Goal: Task Accomplishment & Management: Complete application form

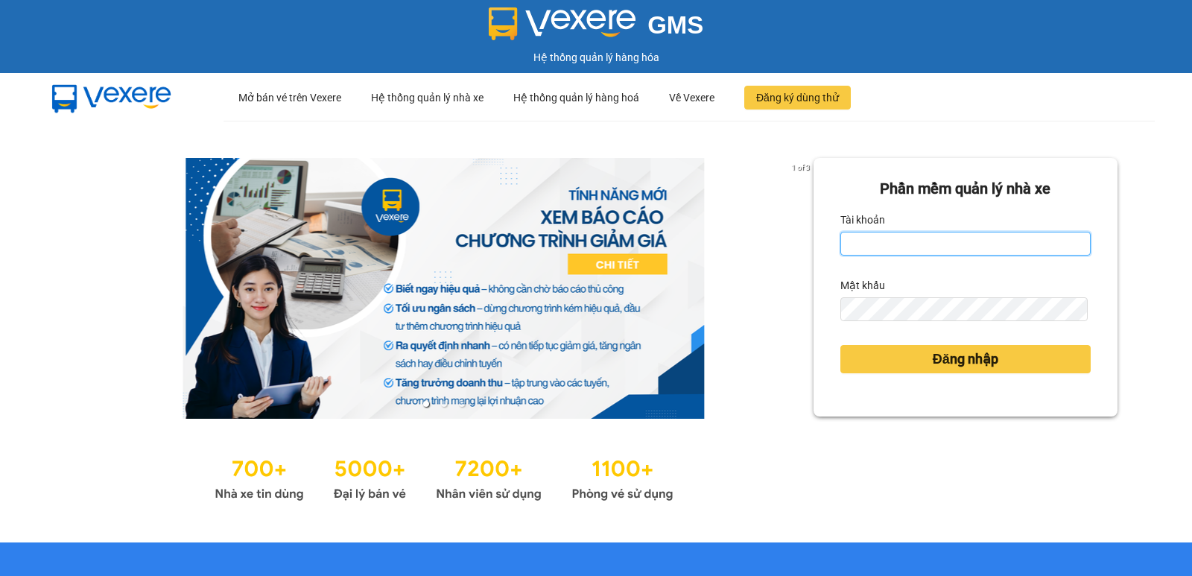
click at [882, 238] on input "Tài khoản" at bounding box center [965, 244] width 250 height 24
type input "nguyenpht.kimhoang"
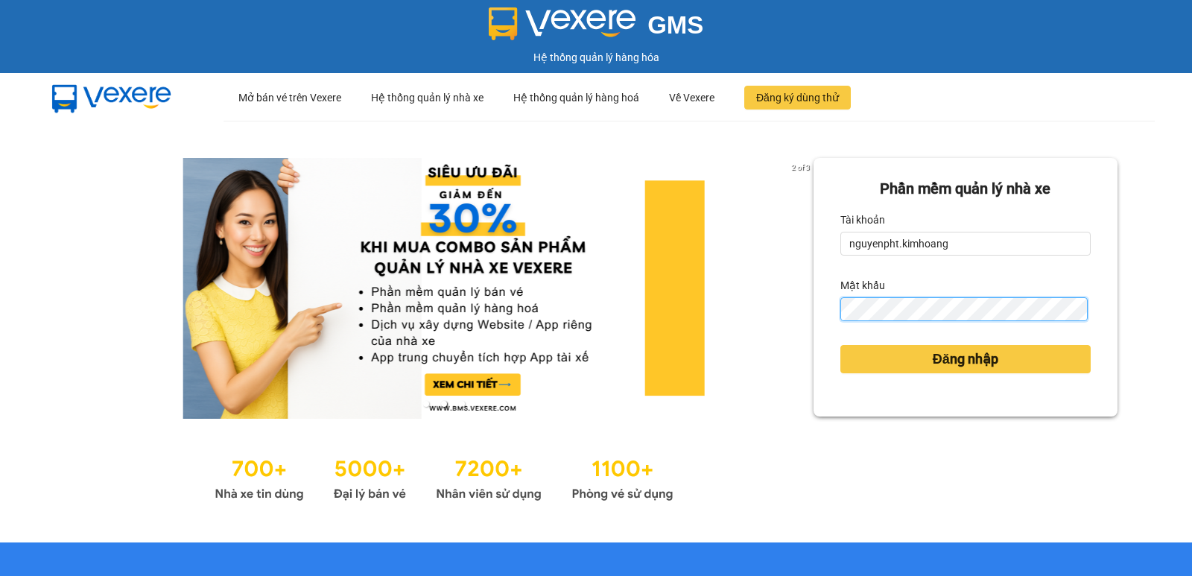
click at [840, 345] on button "Đăng nhập" at bounding box center [965, 359] width 250 height 28
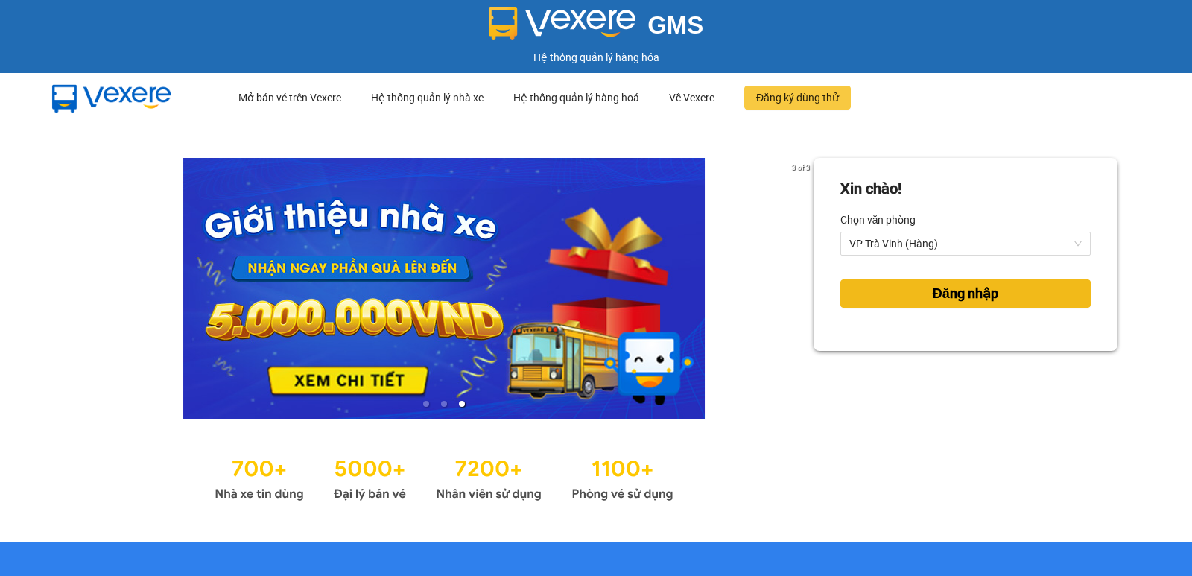
click at [903, 289] on button "Đăng nhập" at bounding box center [965, 293] width 250 height 28
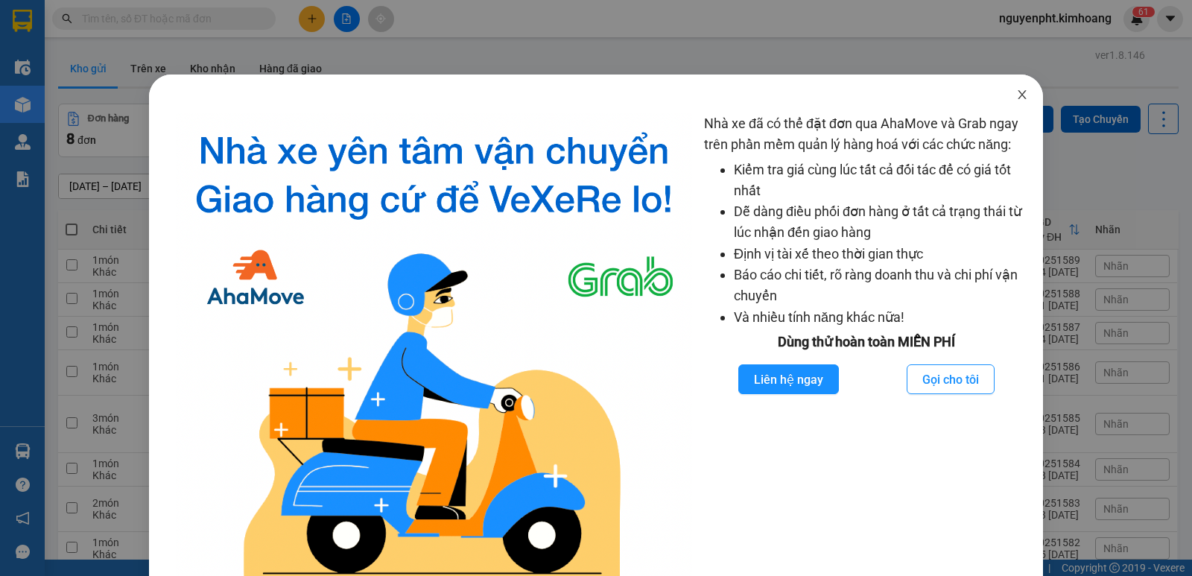
click at [1016, 98] on icon "close" at bounding box center [1022, 95] width 12 height 12
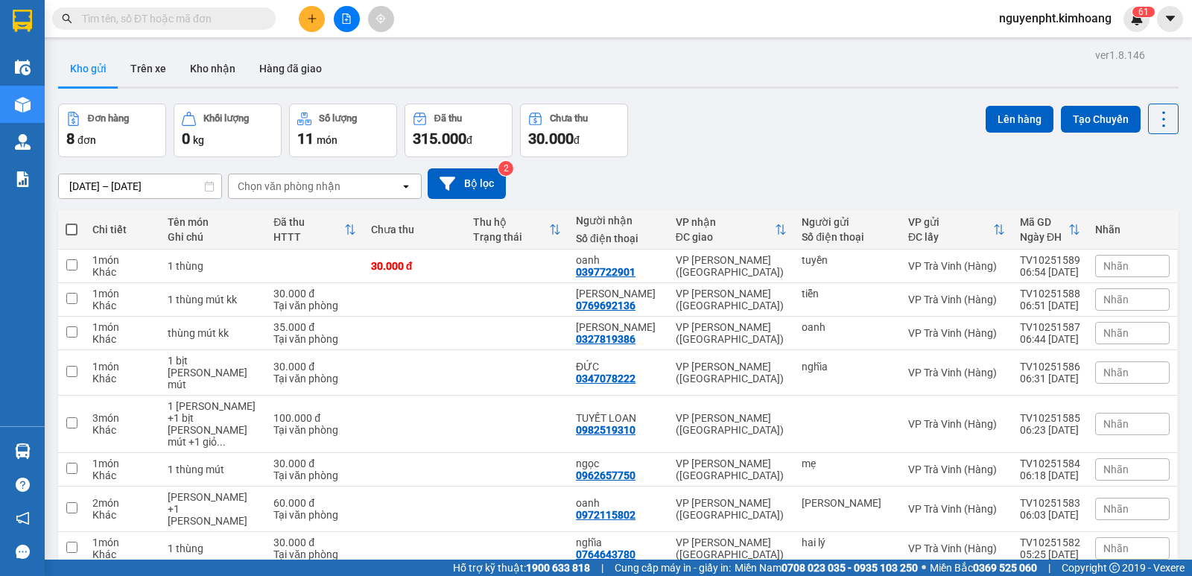
click at [231, 16] on input "text" at bounding box center [170, 18] width 176 height 16
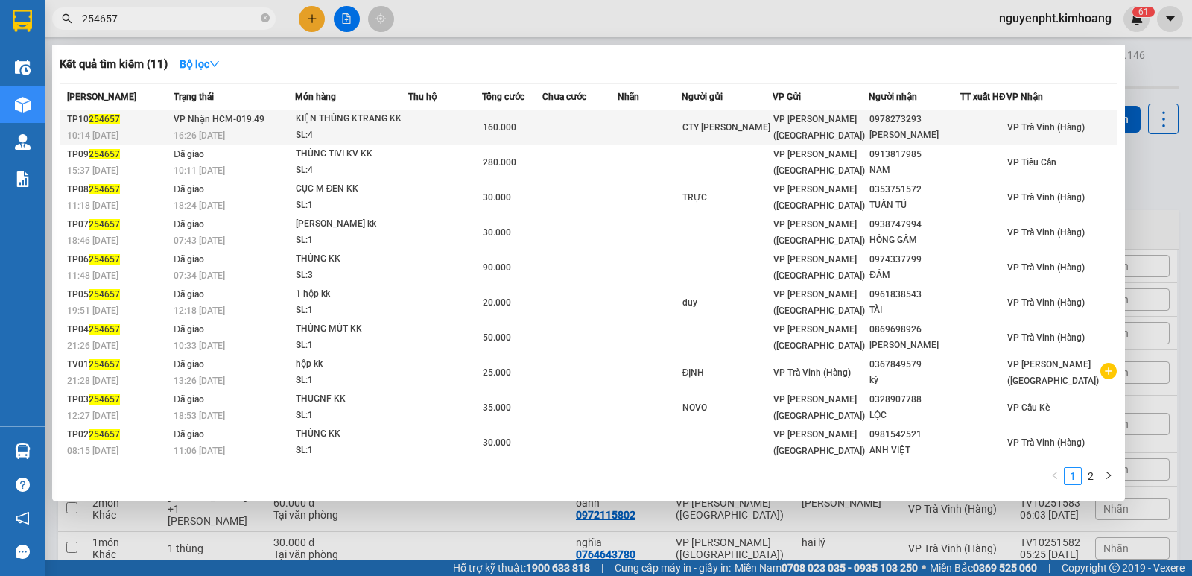
type input "254657"
click at [612, 131] on td at bounding box center [579, 127] width 75 height 35
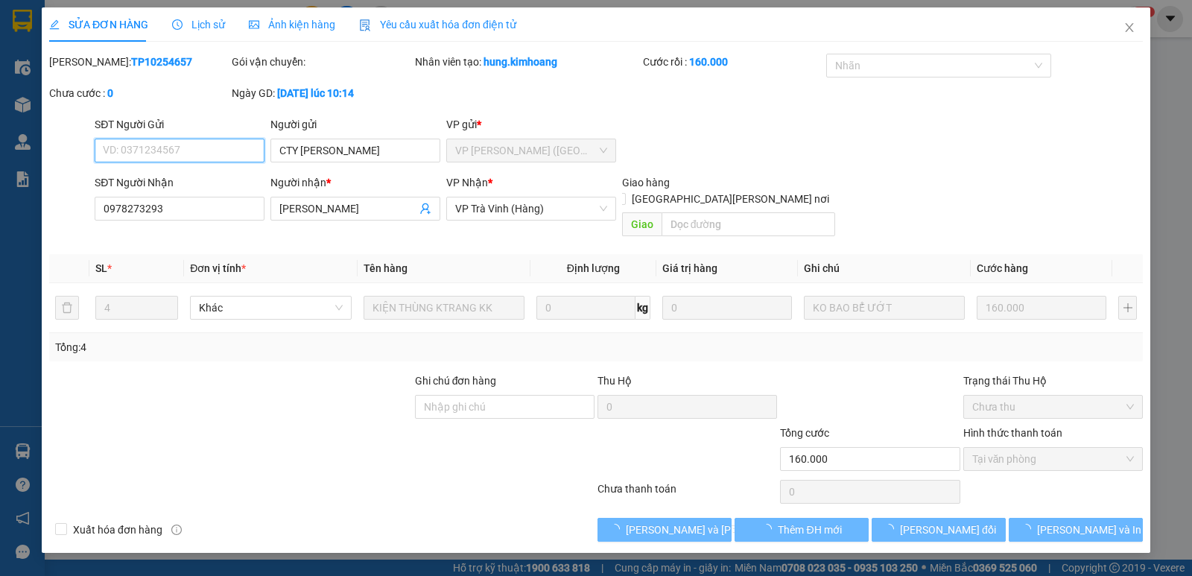
type input "CTY [PERSON_NAME]"
type input "0978273293"
type input "[PERSON_NAME]"
type input "160.000"
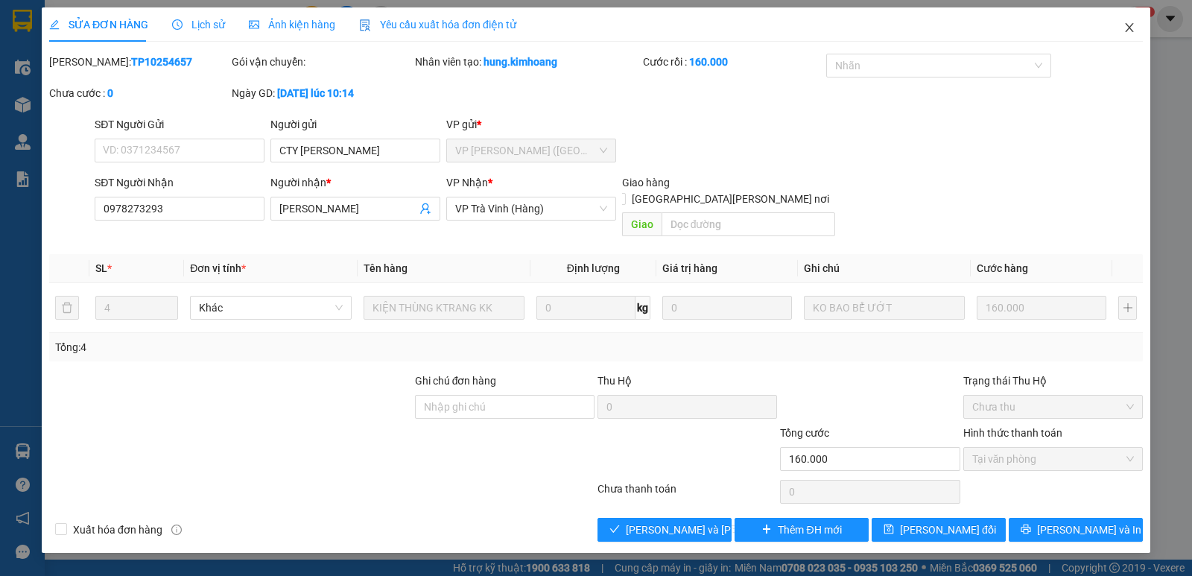
click at [1133, 22] on span "Close" at bounding box center [1129, 28] width 42 height 42
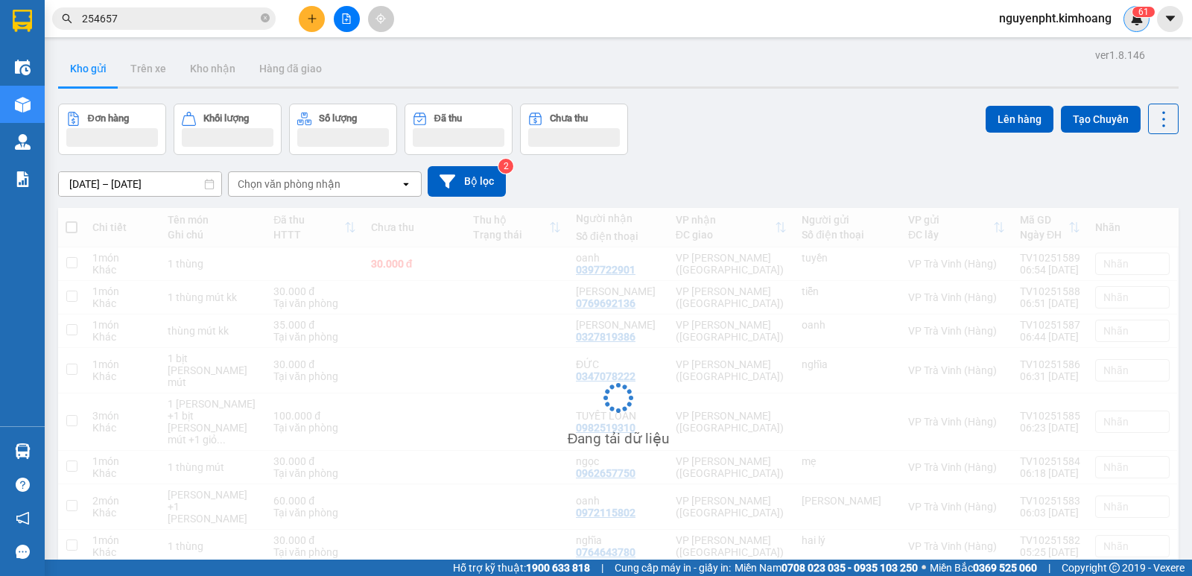
click at [1128, 25] on div "6 1" at bounding box center [1136, 19] width 26 height 26
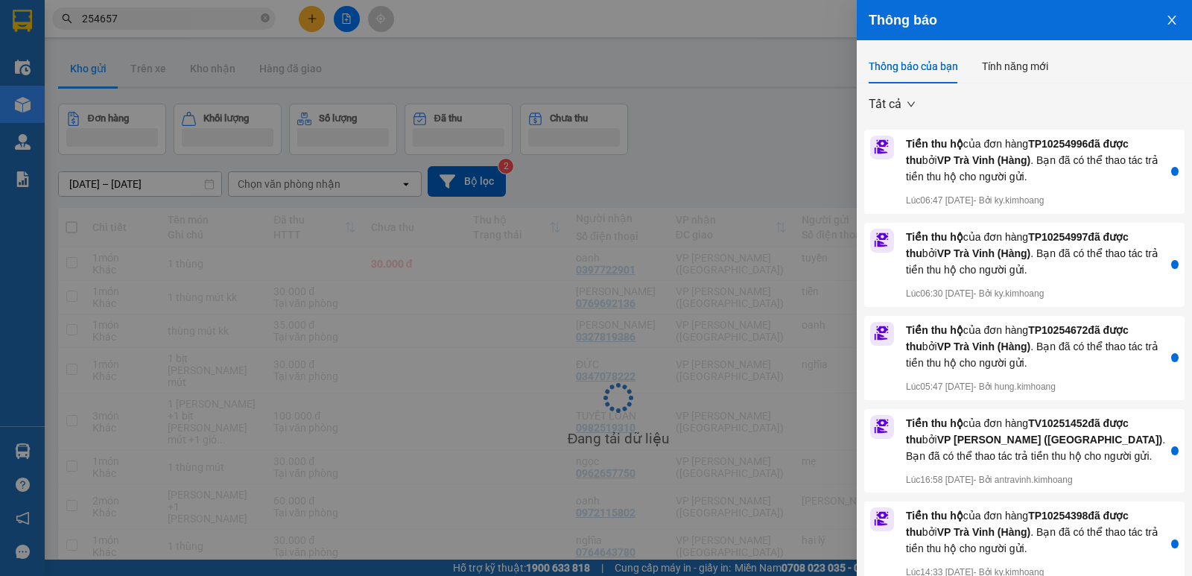
click at [732, 26] on div at bounding box center [596, 288] width 1192 height 576
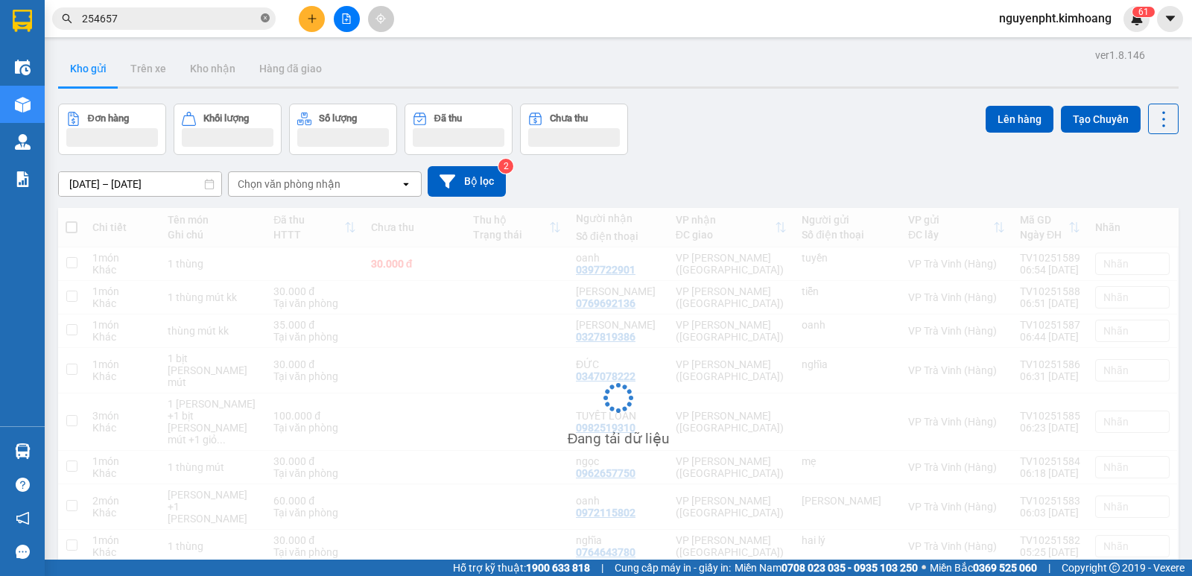
click at [266, 19] on icon "close-circle" at bounding box center [265, 17] width 9 height 9
click at [305, 21] on button at bounding box center [312, 19] width 26 height 26
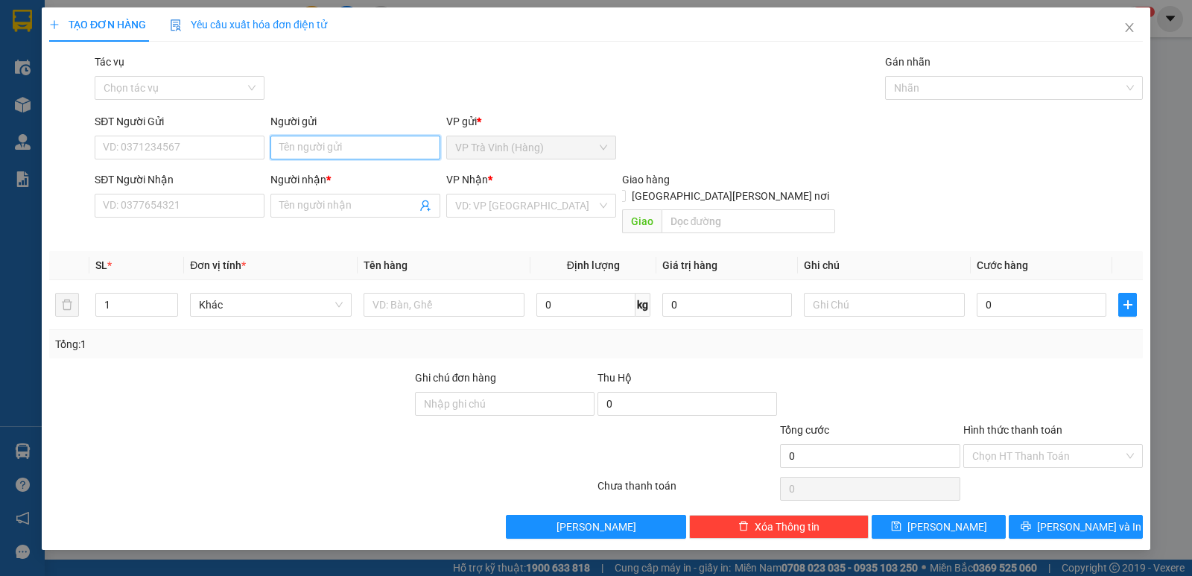
click at [344, 142] on input "Người gửi" at bounding box center [355, 148] width 170 height 24
type input "tuyetes mai"
click at [355, 150] on input "Người gửi" at bounding box center [355, 148] width 170 height 24
type input "[PERSON_NAME]"
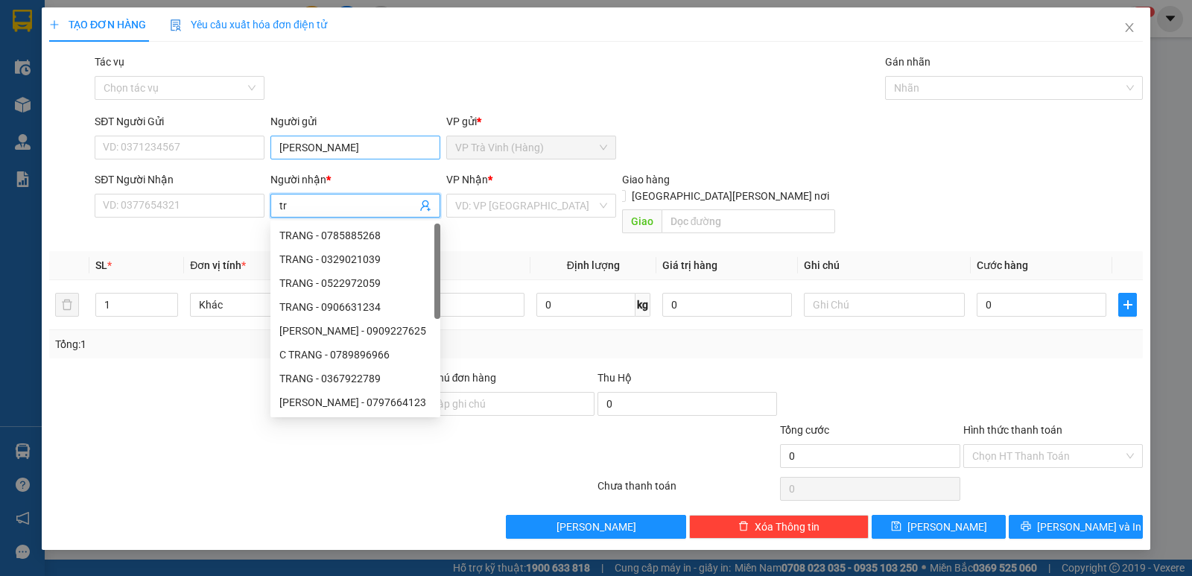
type input "t"
drag, startPoint x: 359, startPoint y: 147, endPoint x: 51, endPoint y: 163, distance: 308.1
click at [51, 163] on div "SĐT Người Gửi VD: 0371234567 Người gửi [PERSON_NAME] VP gửi * VP [PERSON_NAME] …" at bounding box center [596, 139] width 1097 height 52
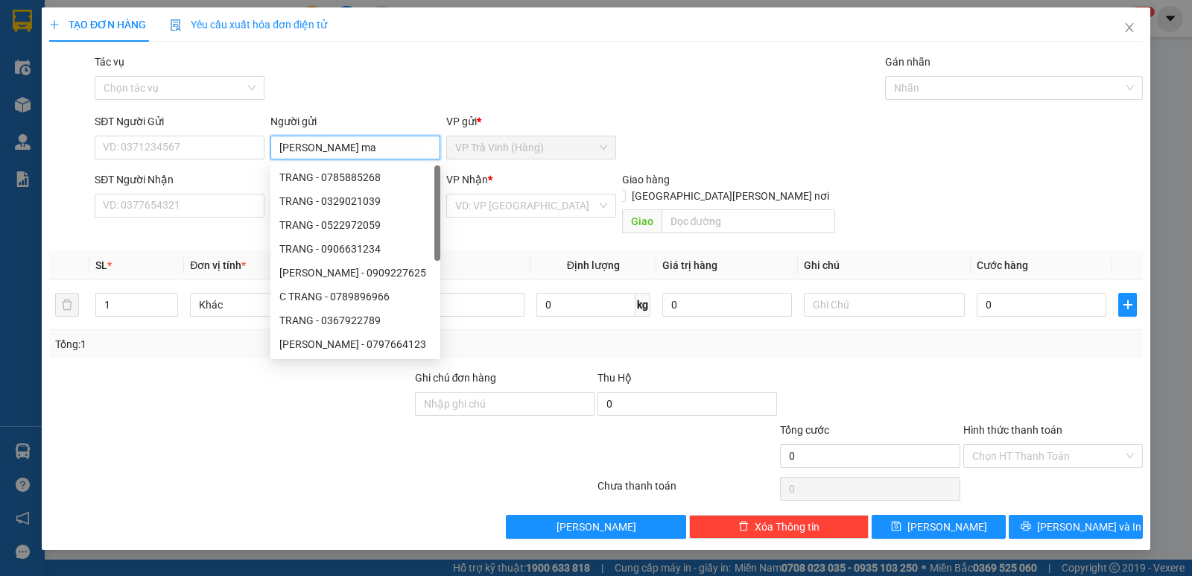
type input "[PERSON_NAME]"
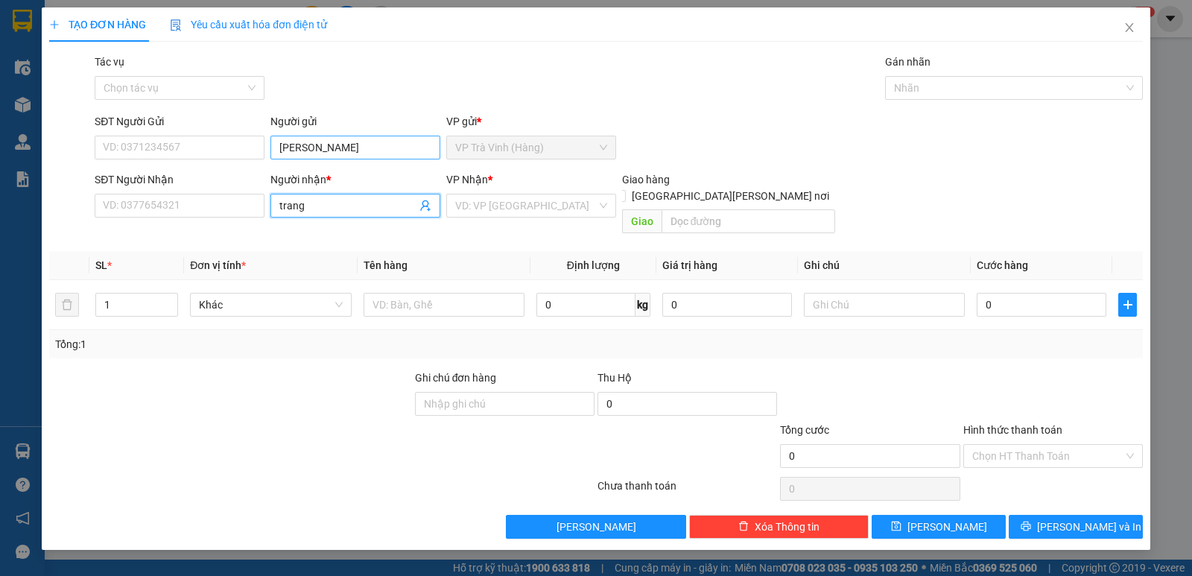
type input "trang"
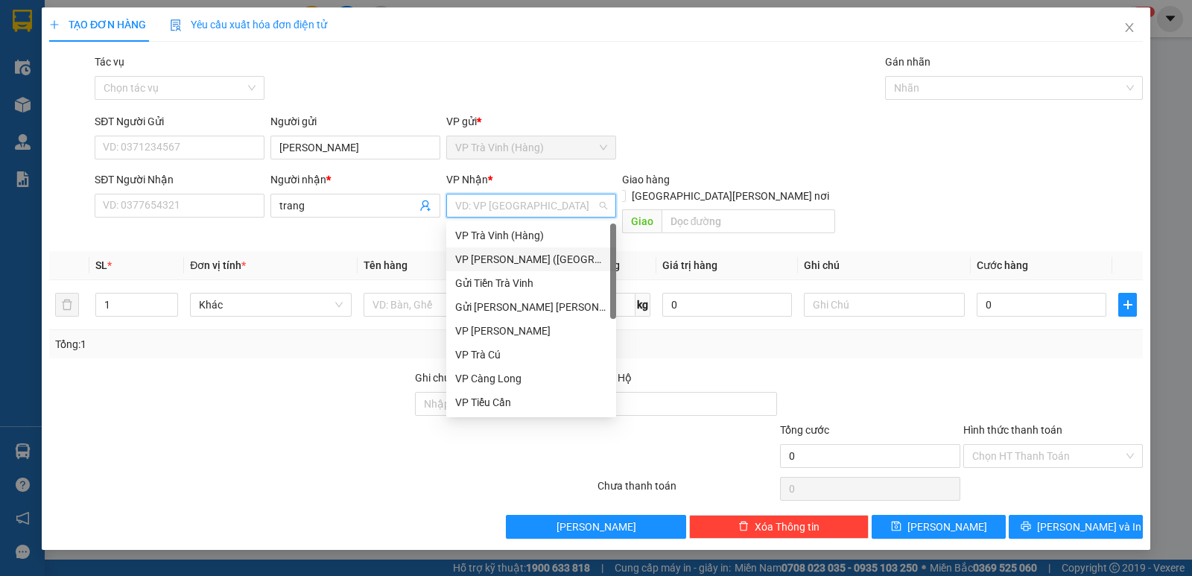
click at [498, 258] on div "VP [PERSON_NAME] ([GEOGRAPHIC_DATA])" at bounding box center [531, 259] width 152 height 16
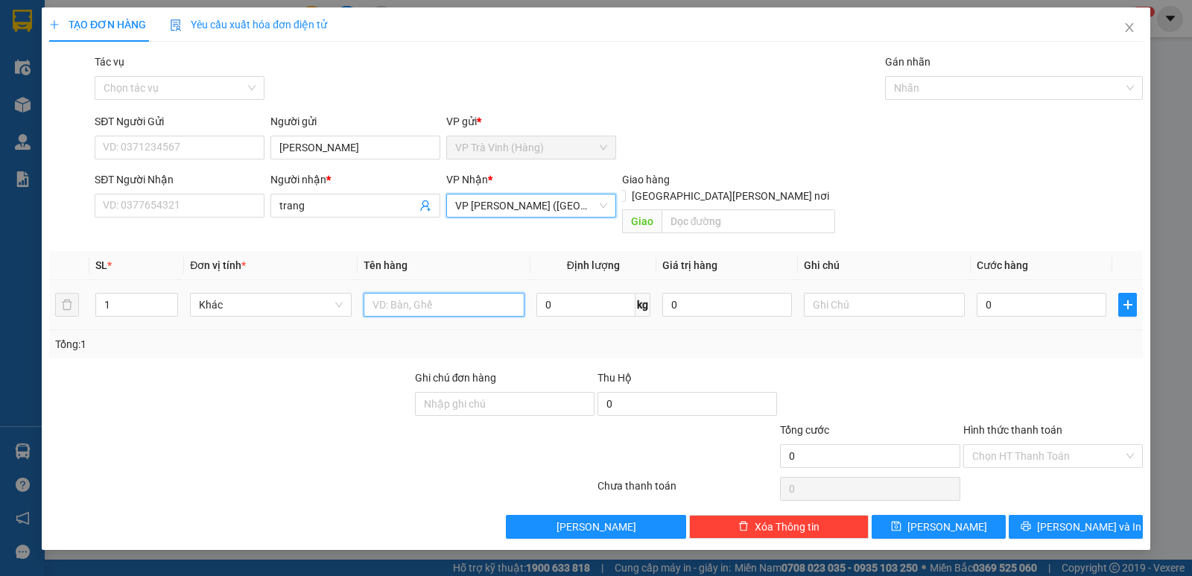
click at [418, 293] on input "text" at bounding box center [444, 305] width 161 height 24
type input "[PERSON_NAME] 4996 5.445.000"
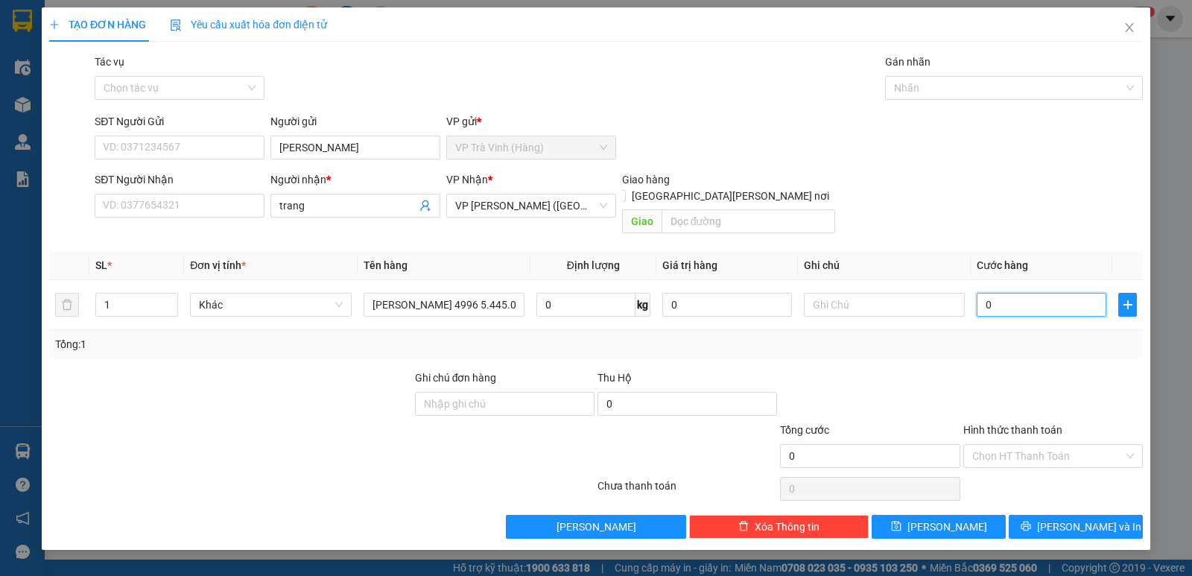
type input "4"
type input "40"
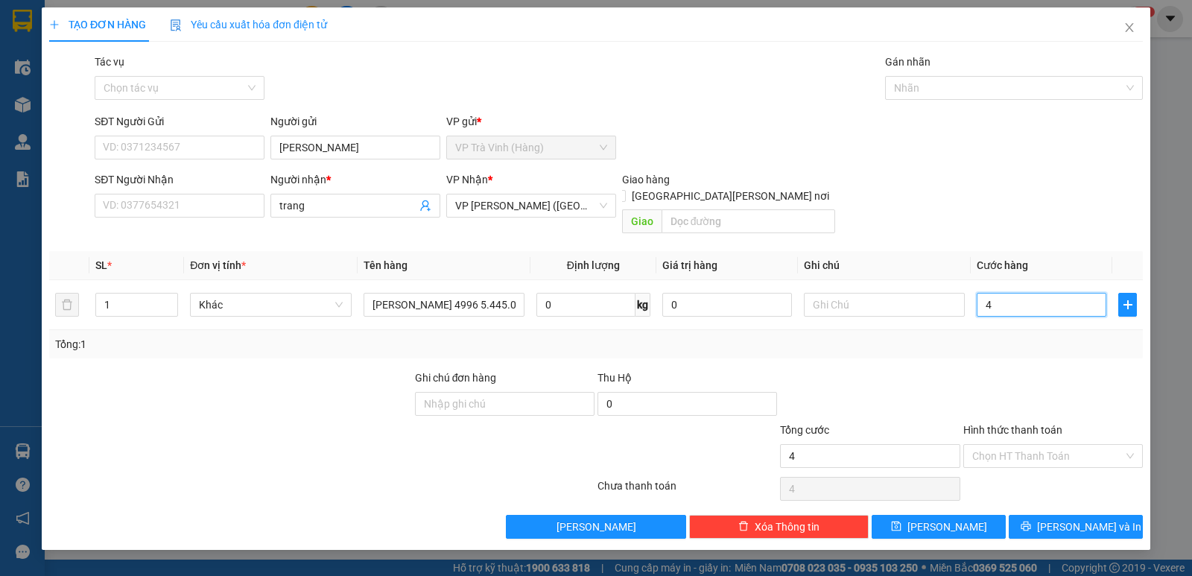
type input "40"
type input "40.000"
click at [215, 92] on input "Tác vụ" at bounding box center [175, 88] width 142 height 22
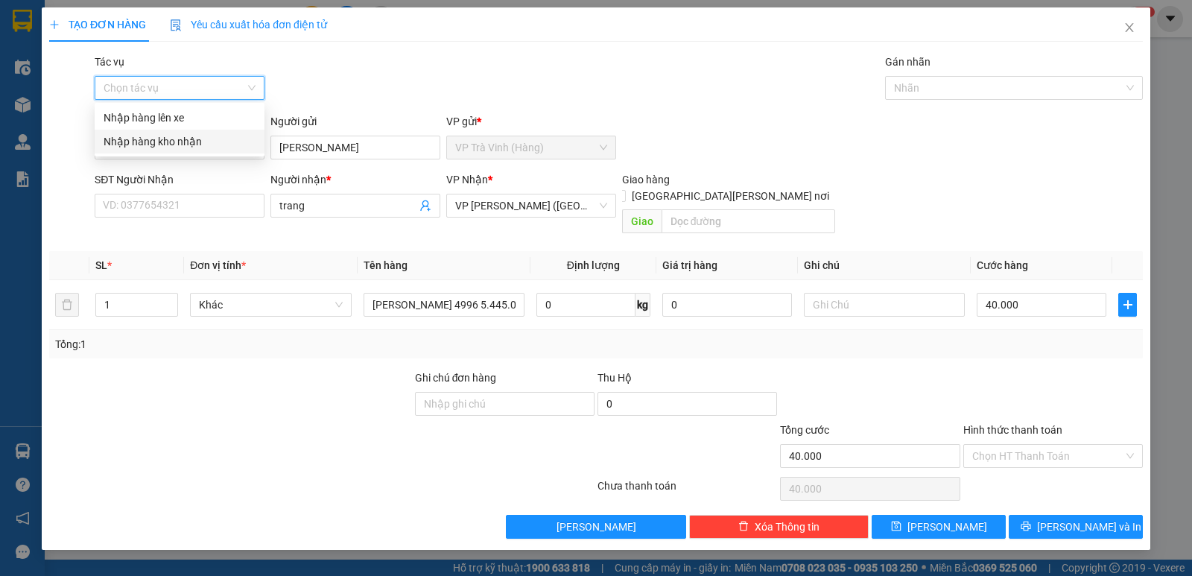
click at [188, 143] on div "Nhập hàng kho nhận" at bounding box center [180, 141] width 152 height 16
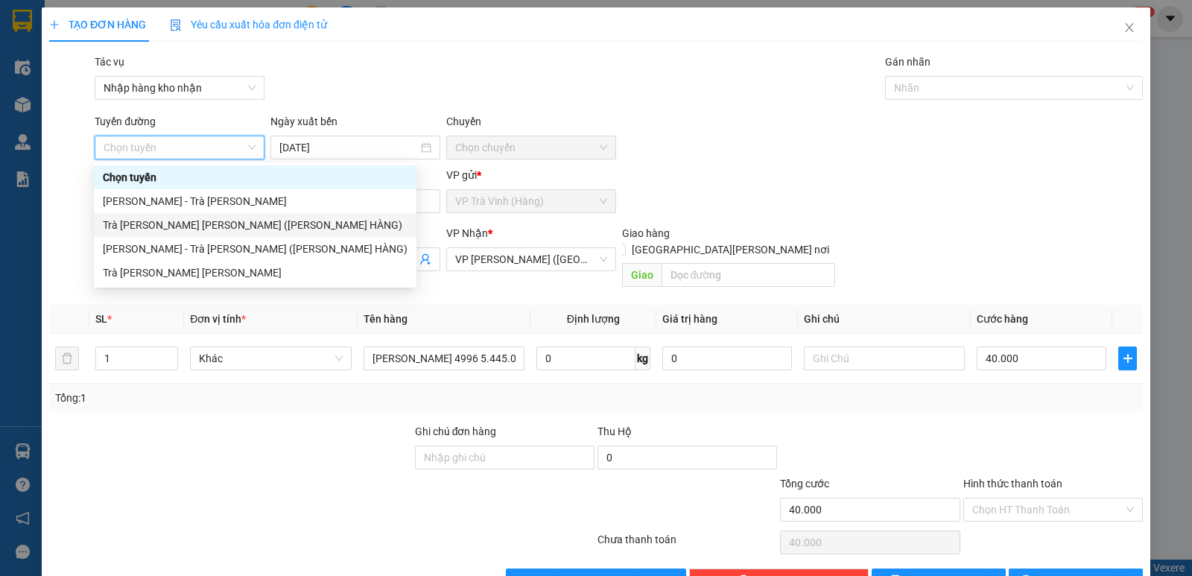
click at [188, 218] on div "Trà [PERSON_NAME] [PERSON_NAME] ([PERSON_NAME] HÀNG)" at bounding box center [255, 225] width 305 height 16
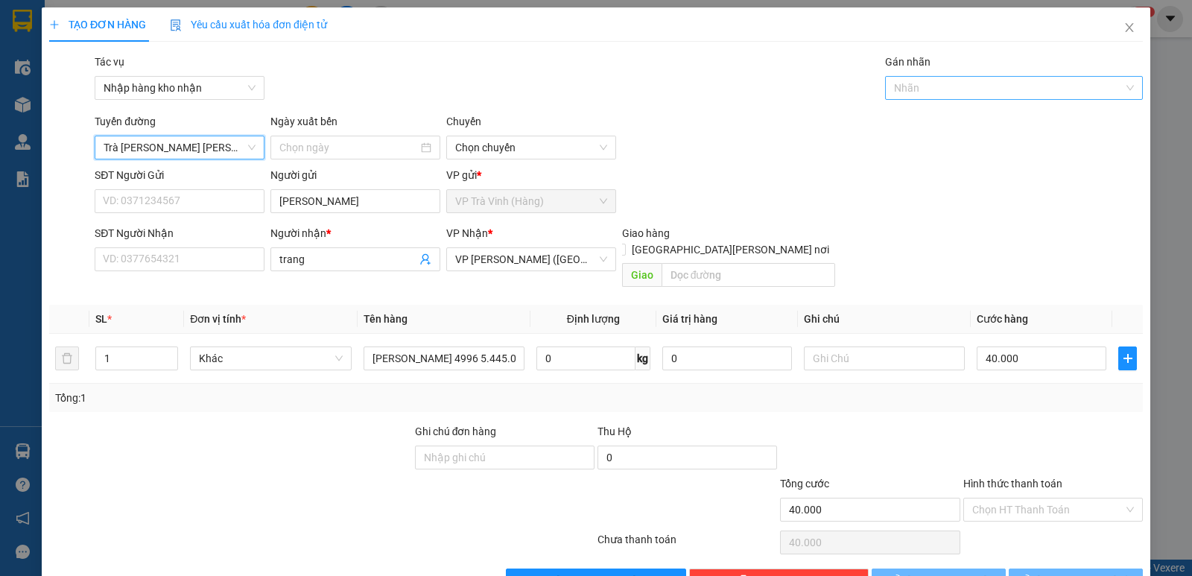
click at [962, 86] on div at bounding box center [1006, 88] width 235 height 18
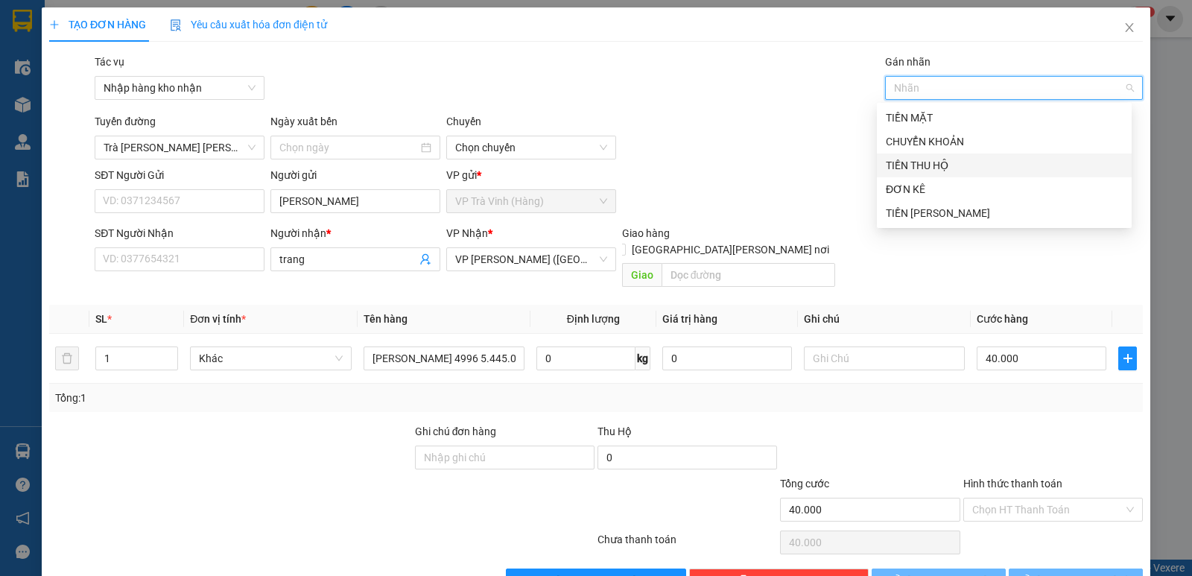
click at [949, 165] on div "TIỀN THU HỘ" at bounding box center [1004, 165] width 237 height 16
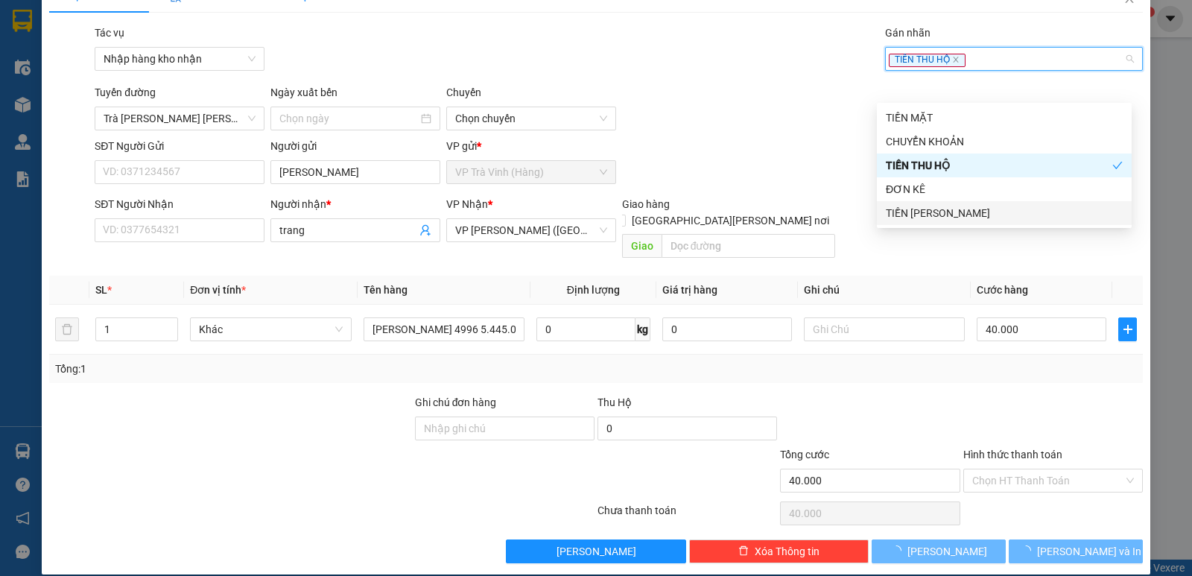
type input "[DATE]"
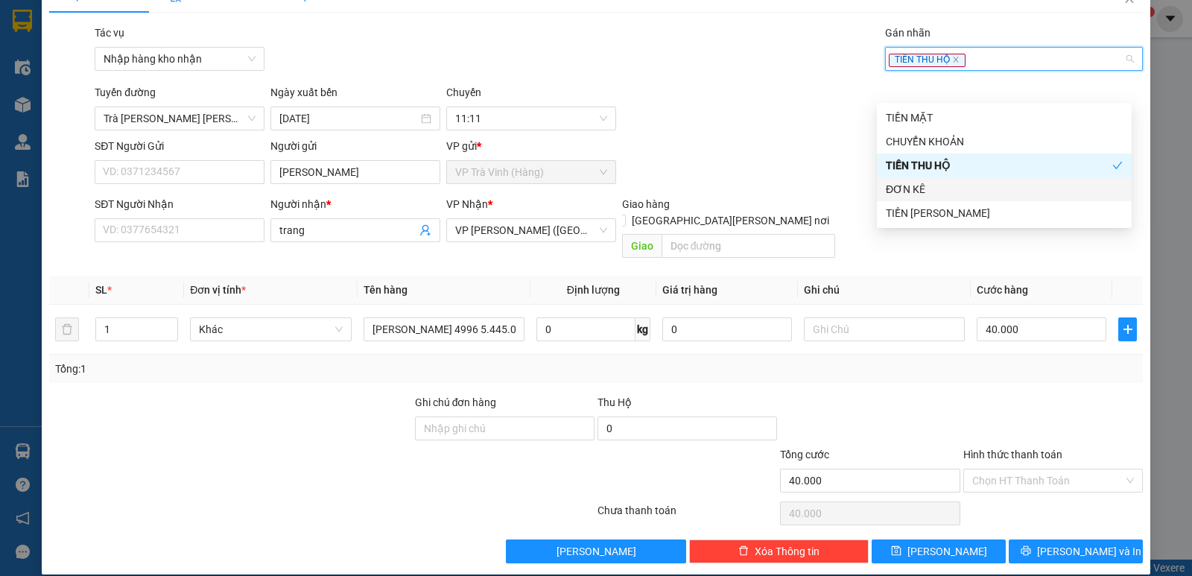
scroll to position [0, 0]
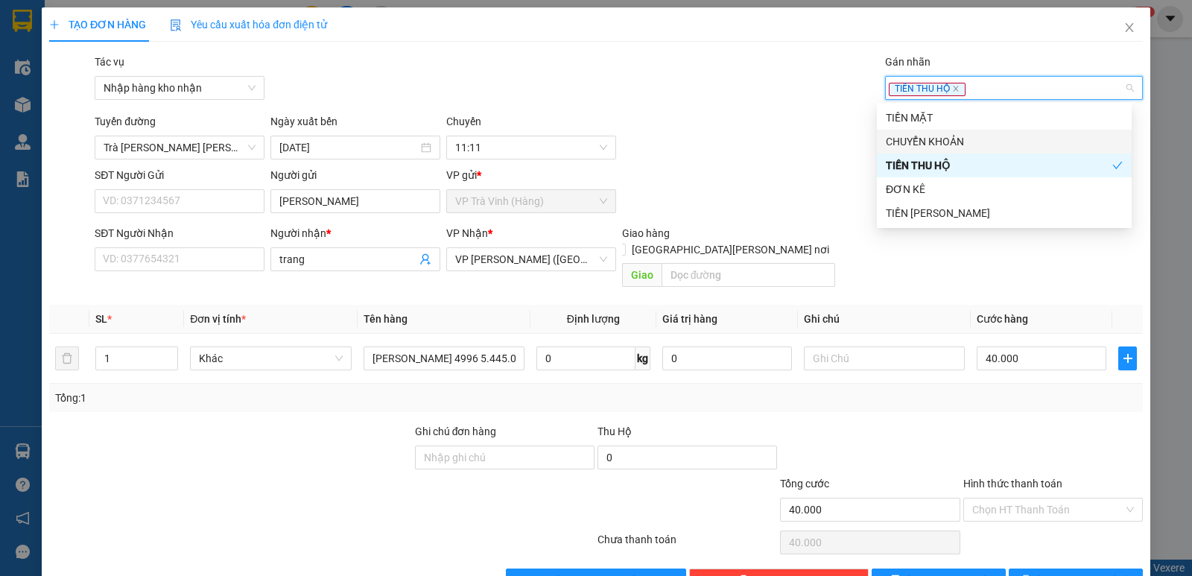
click at [763, 146] on div "[PERSON_NAME] đường [GEOGRAPHIC_DATA][PERSON_NAME][PERSON_NAME] ([PERSON_NAME] …" at bounding box center [619, 136] width 1054 height 46
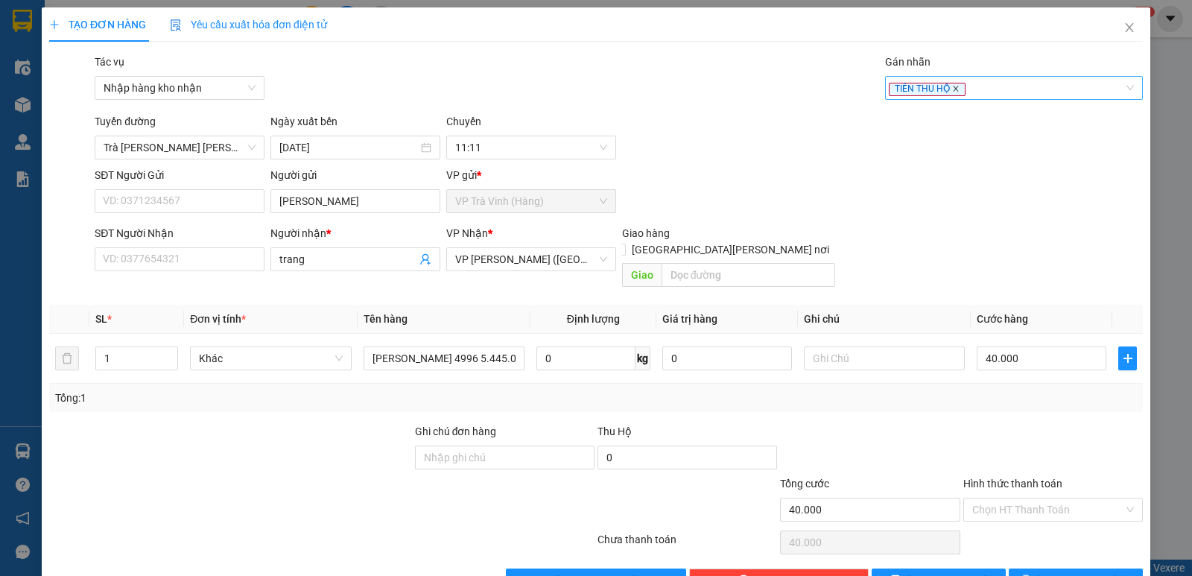
click at [954, 87] on icon "close" at bounding box center [956, 88] width 5 height 5
click at [1123, 29] on icon "close" at bounding box center [1129, 28] width 12 height 12
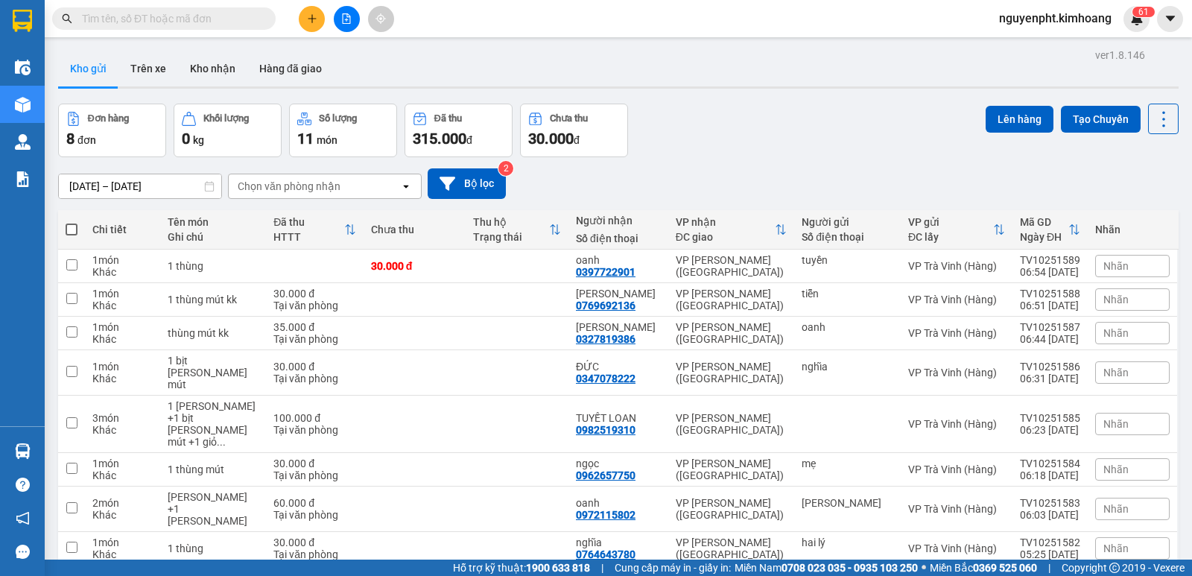
click at [226, 18] on input "text" at bounding box center [170, 18] width 176 height 16
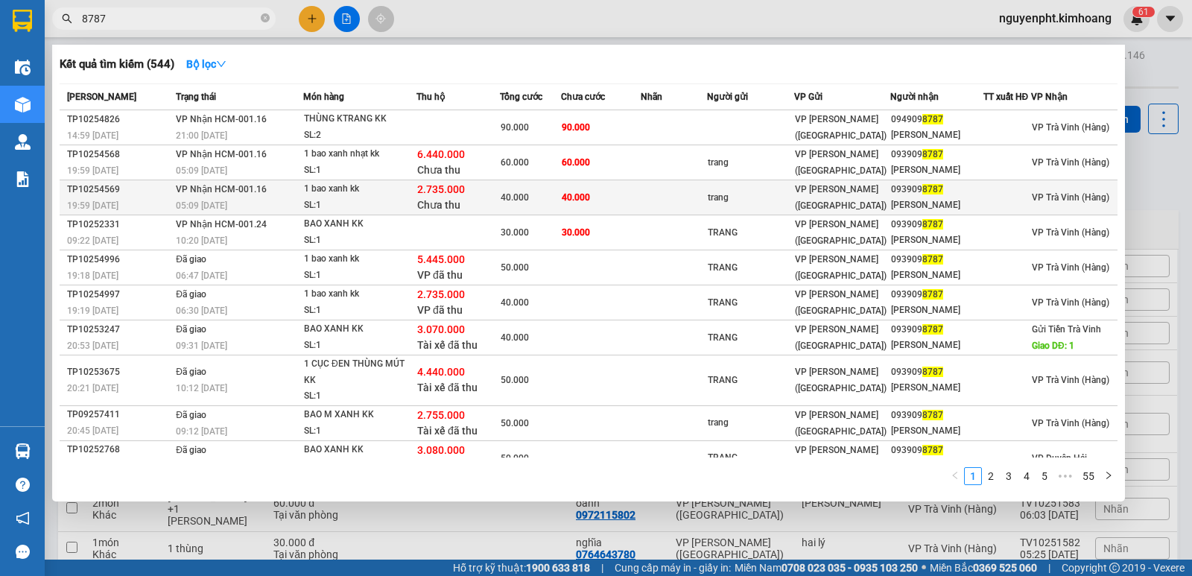
type input "8787"
click at [683, 192] on td at bounding box center [674, 197] width 66 height 35
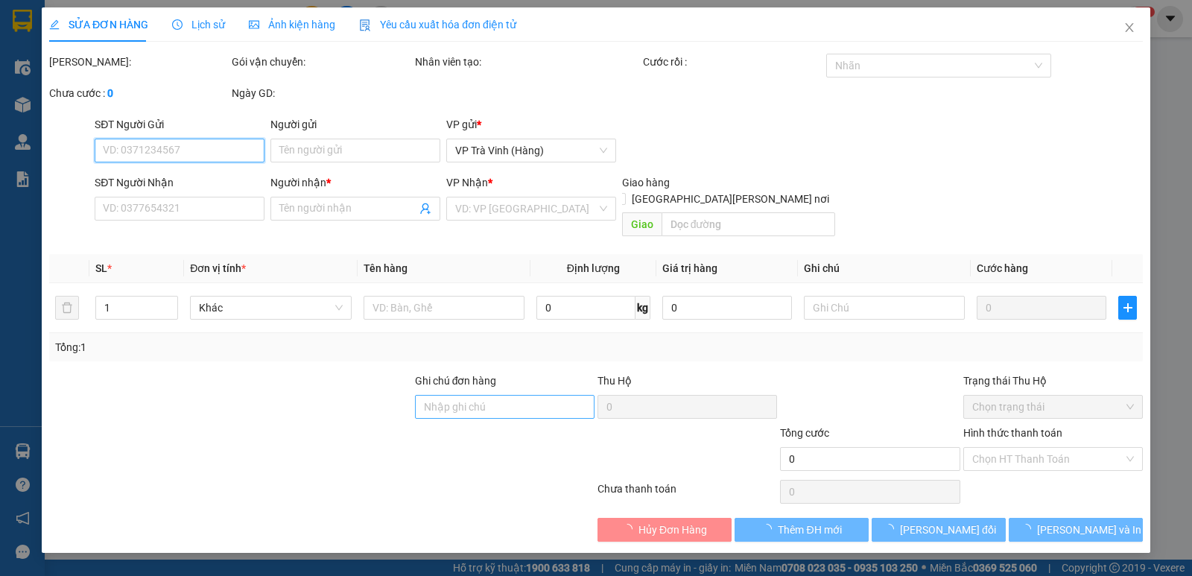
type input "trang"
type input "0939098787"
type input "[PERSON_NAME]"
type input "2.735.000"
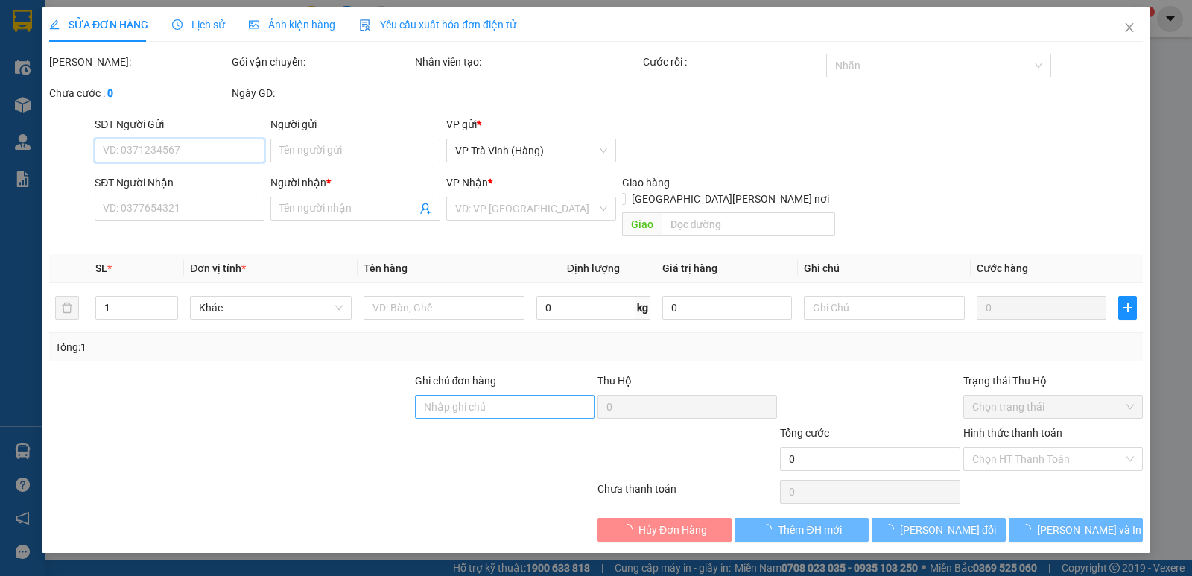
type input "40.000"
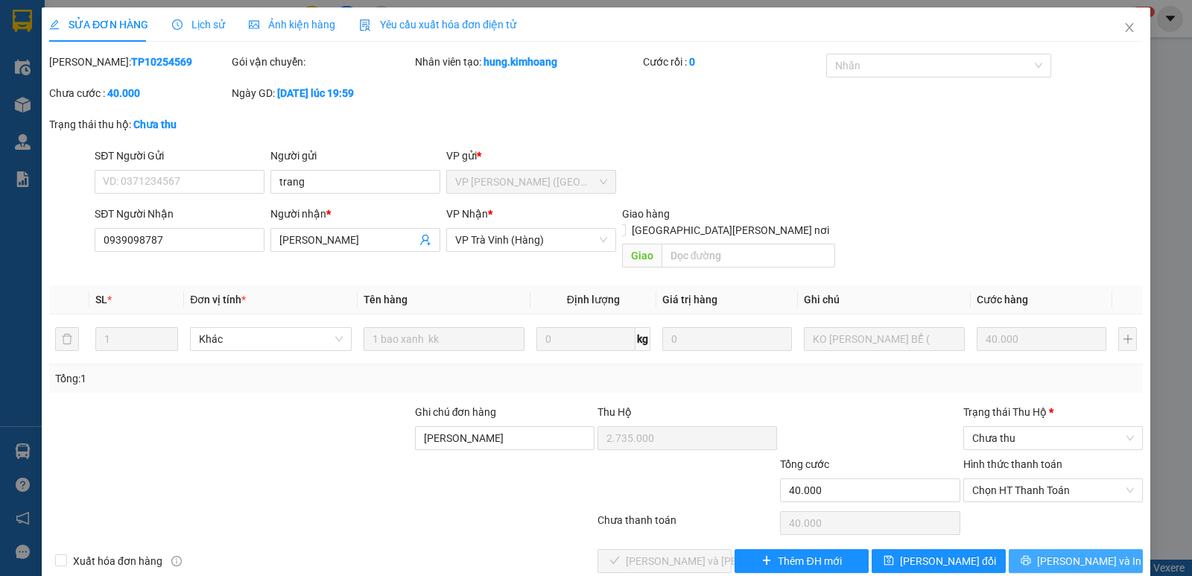
drag, startPoint x: 1085, startPoint y: 541, endPoint x: 1041, endPoint y: 494, distance: 63.8
click at [1085, 553] on span "[PERSON_NAME] và In" at bounding box center [1089, 561] width 104 height 16
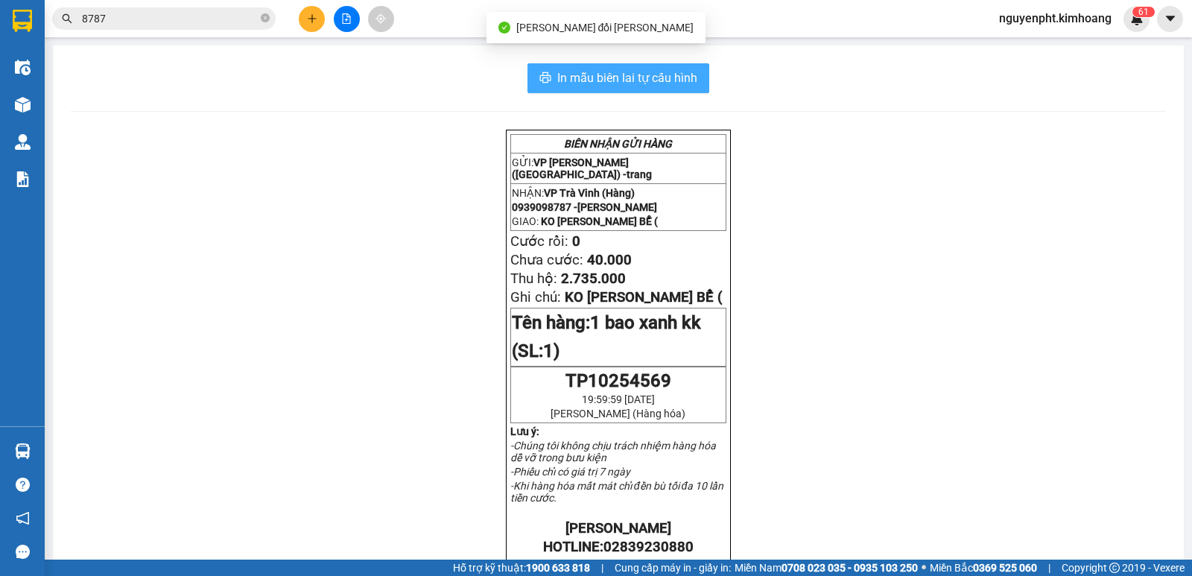
click at [650, 83] on span "In mẫu biên lai tự cấu hình" at bounding box center [627, 78] width 140 height 19
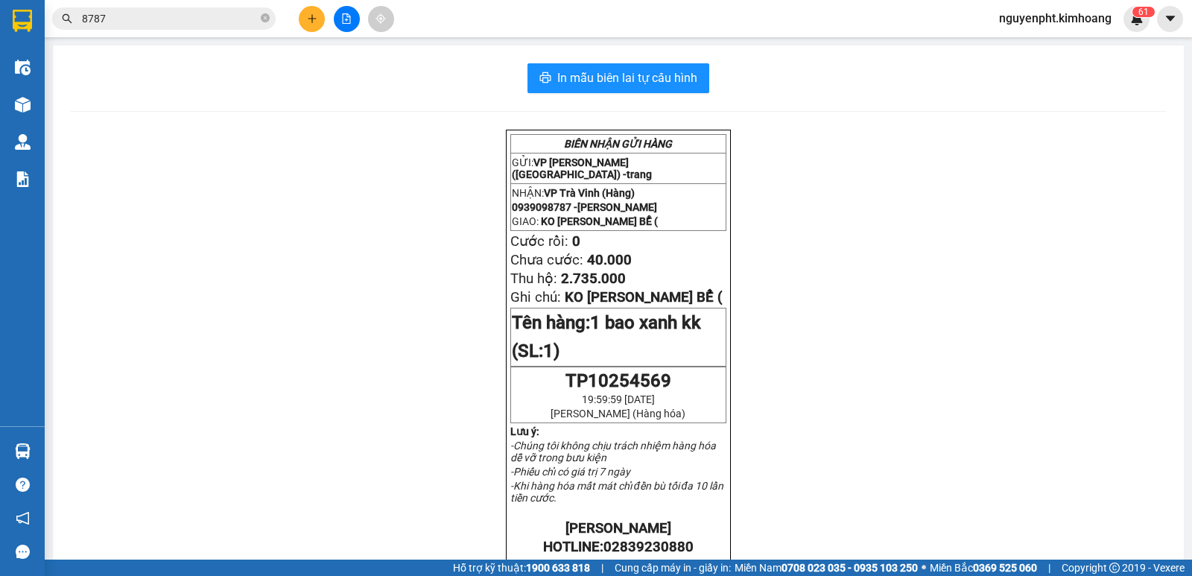
drag, startPoint x: 266, startPoint y: 17, endPoint x: 280, endPoint y: 22, distance: 15.1
click at [265, 17] on icon "close-circle" at bounding box center [265, 17] width 9 height 9
click at [300, 19] on button at bounding box center [312, 19] width 26 height 26
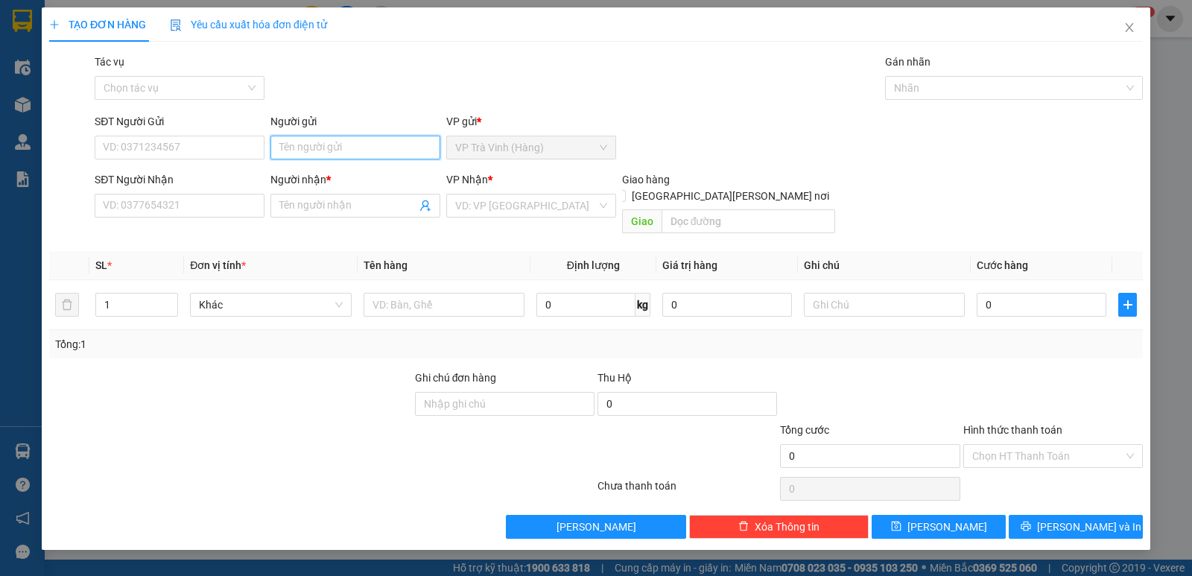
click at [334, 154] on input "Người gửi" at bounding box center [355, 148] width 170 height 24
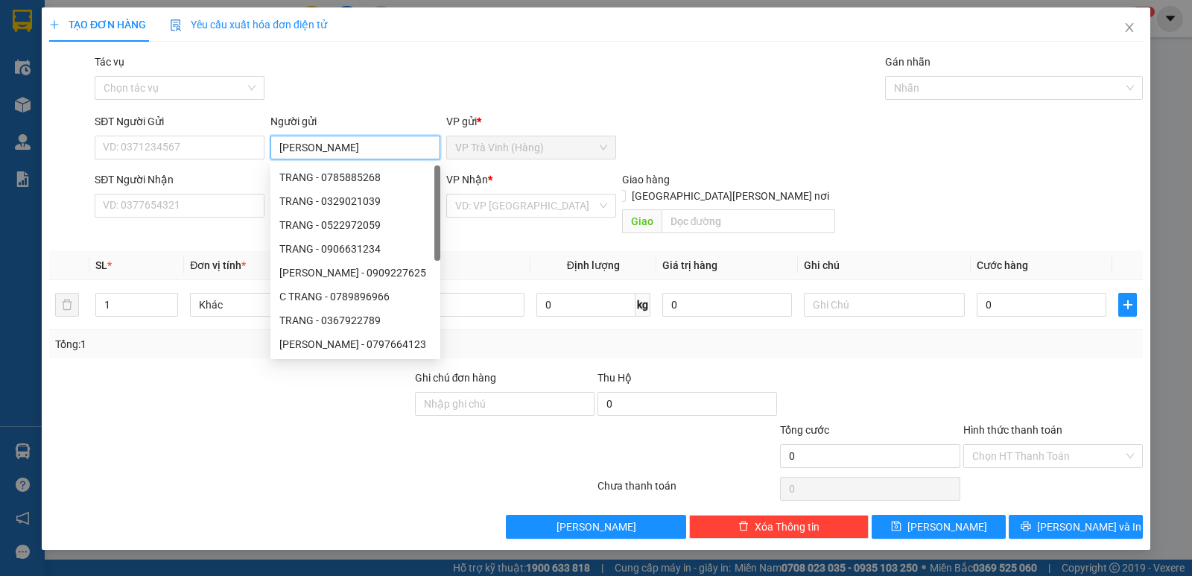
type input "[PERSON_NAME]"
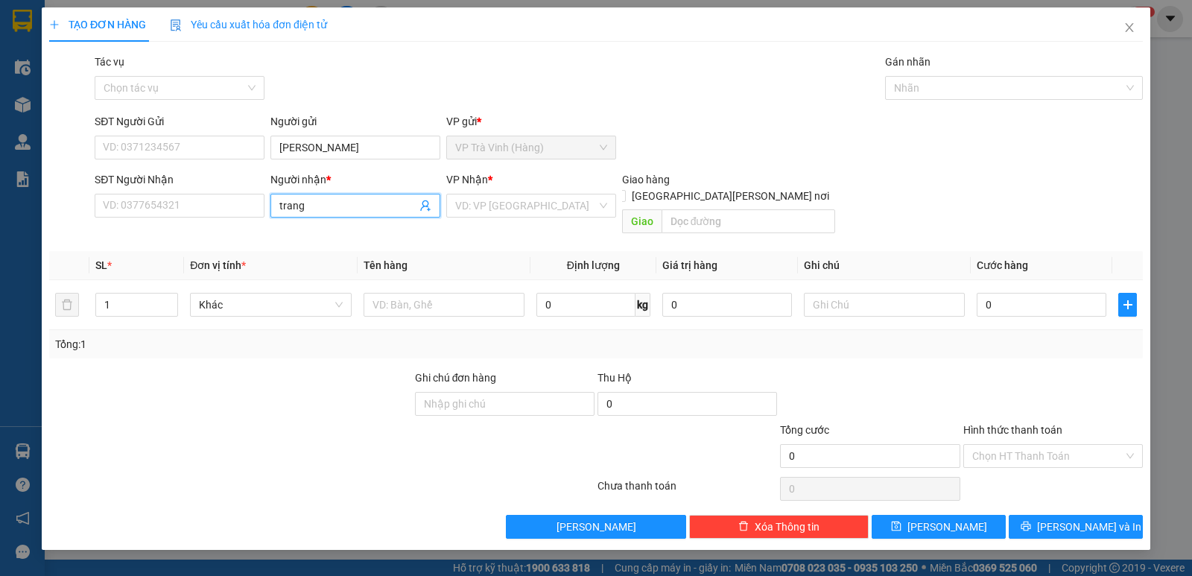
type input "trang"
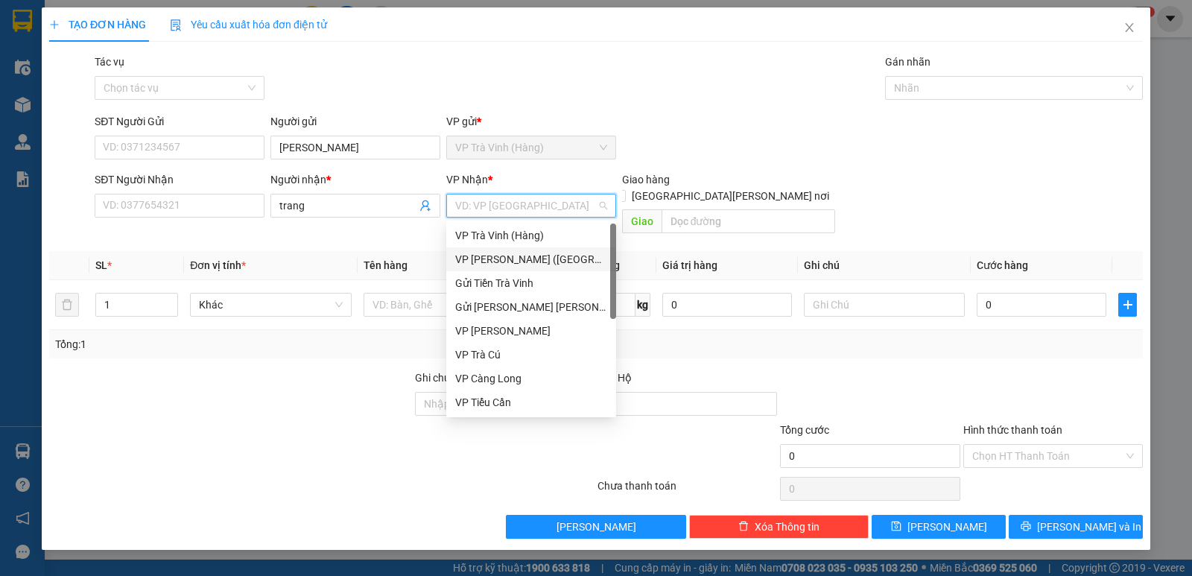
drag, startPoint x: 507, startPoint y: 253, endPoint x: 499, endPoint y: 256, distance: 7.8
click at [506, 254] on div "VP [PERSON_NAME] ([GEOGRAPHIC_DATA])" at bounding box center [531, 259] width 152 height 16
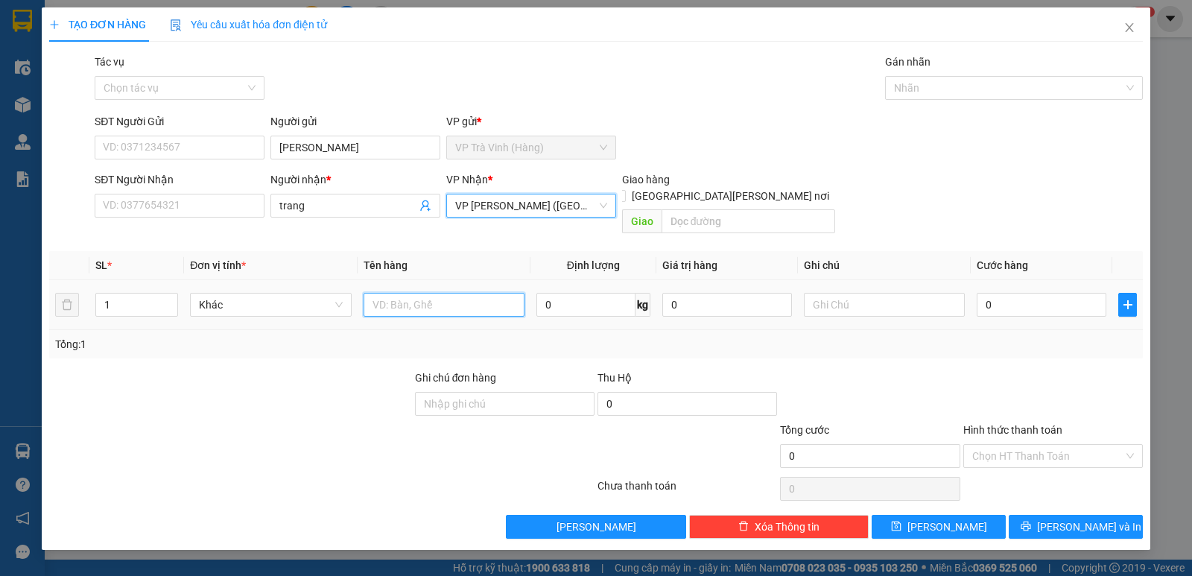
click at [404, 293] on input "text" at bounding box center [444, 305] width 161 height 24
type input "[PERSON_NAME] 4569 2.735.000"
type input "2"
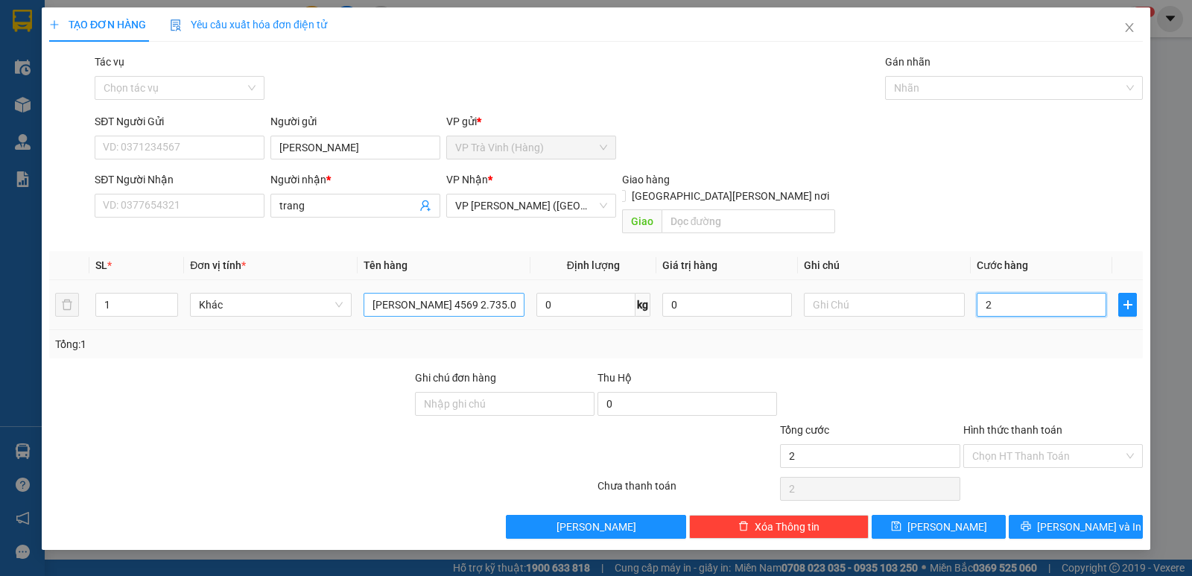
type input "20"
click at [948, 79] on div at bounding box center [1006, 88] width 235 height 18
type input "20.000"
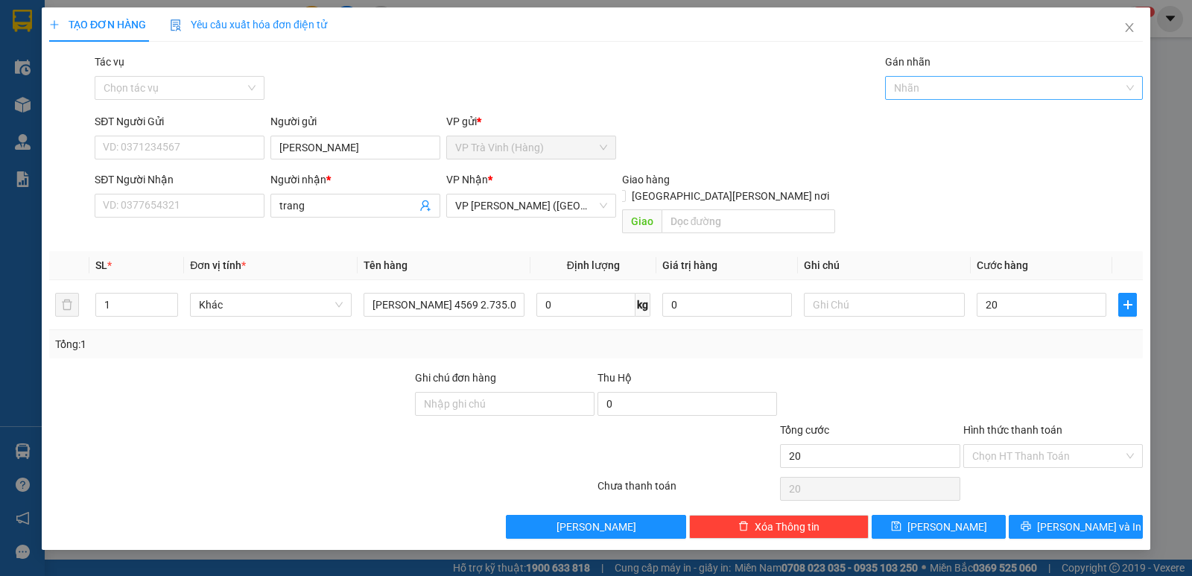
type input "20.000"
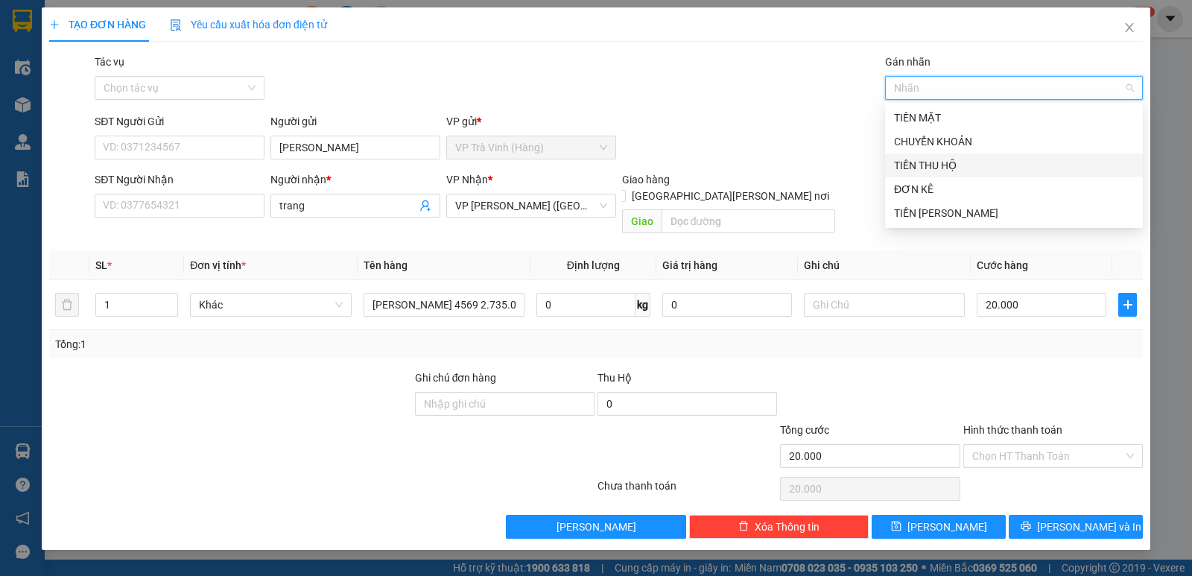
click at [931, 171] on div "TIỀN THU HỘ" at bounding box center [1014, 165] width 240 height 16
click at [166, 82] on input "Tác vụ" at bounding box center [175, 88] width 142 height 22
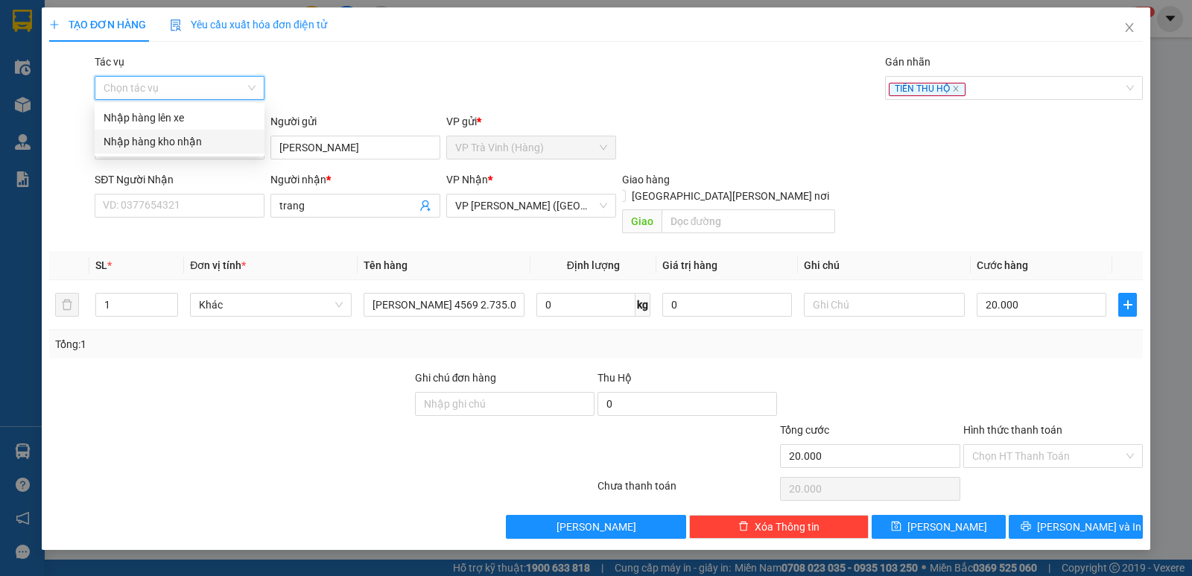
click at [164, 144] on div "Nhập hàng kho nhận" at bounding box center [180, 141] width 152 height 16
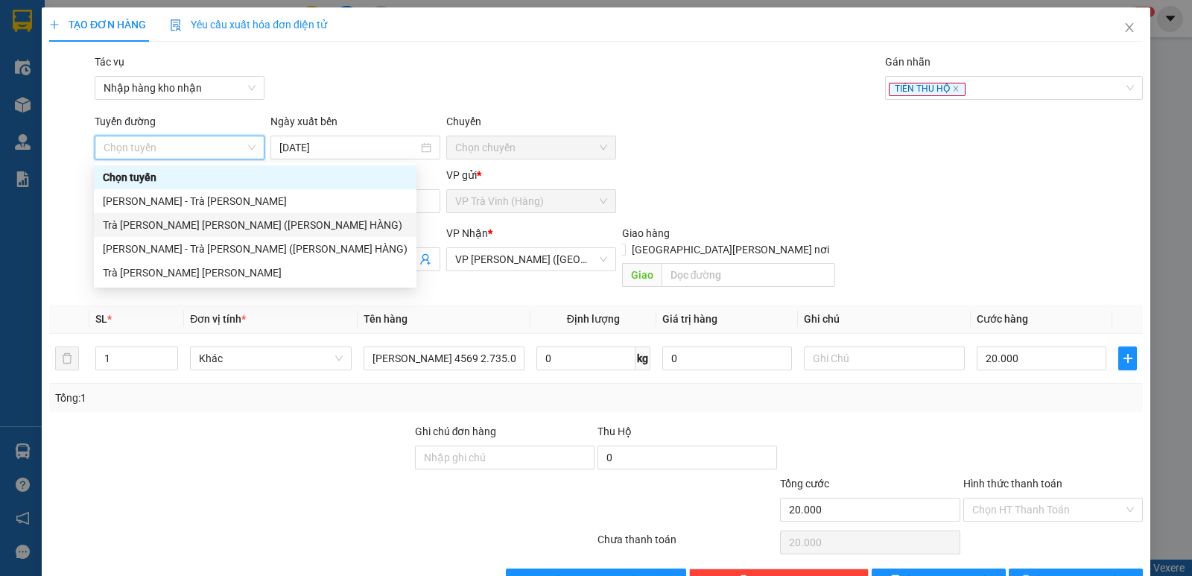
click at [218, 223] on div "Trà [PERSON_NAME] [PERSON_NAME] ([PERSON_NAME] HÀNG)" at bounding box center [255, 225] width 305 height 16
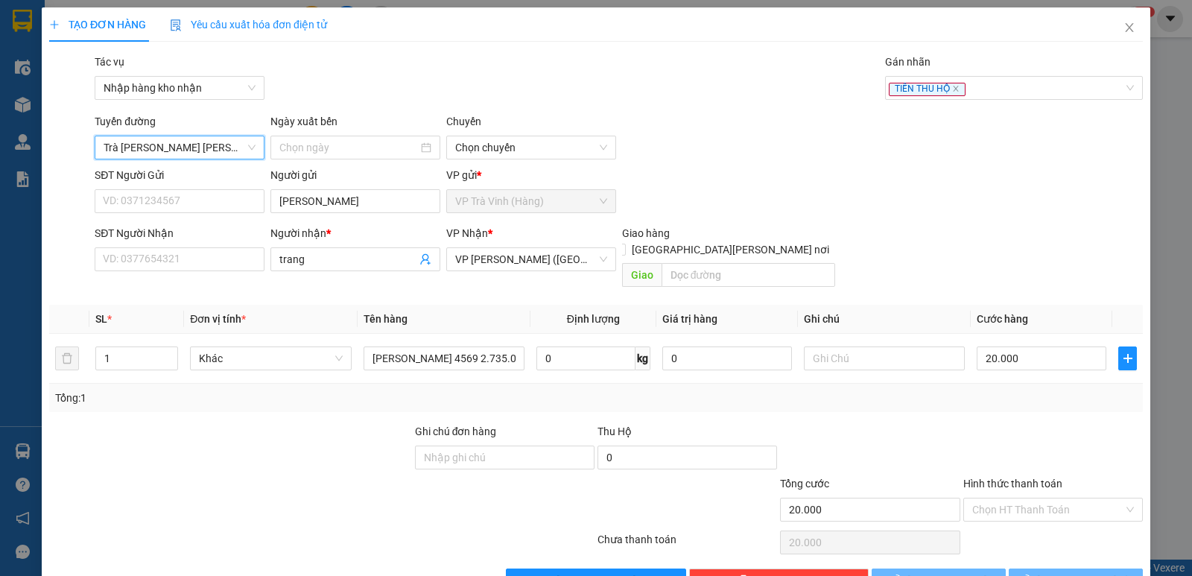
type input "[DATE]"
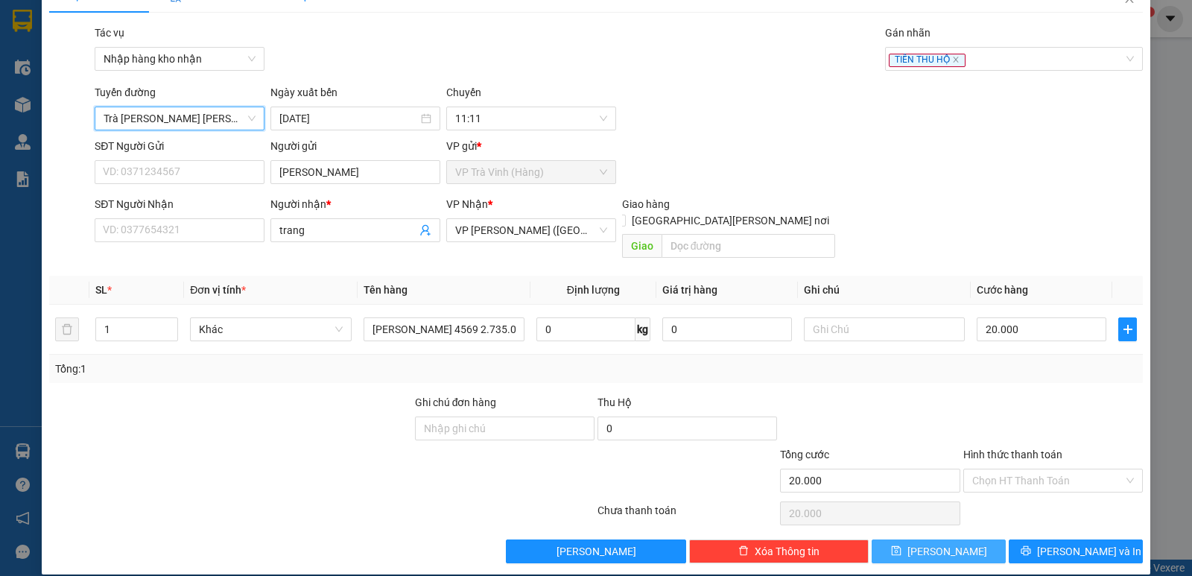
click at [938, 546] on button "[PERSON_NAME]" at bounding box center [939, 551] width 134 height 24
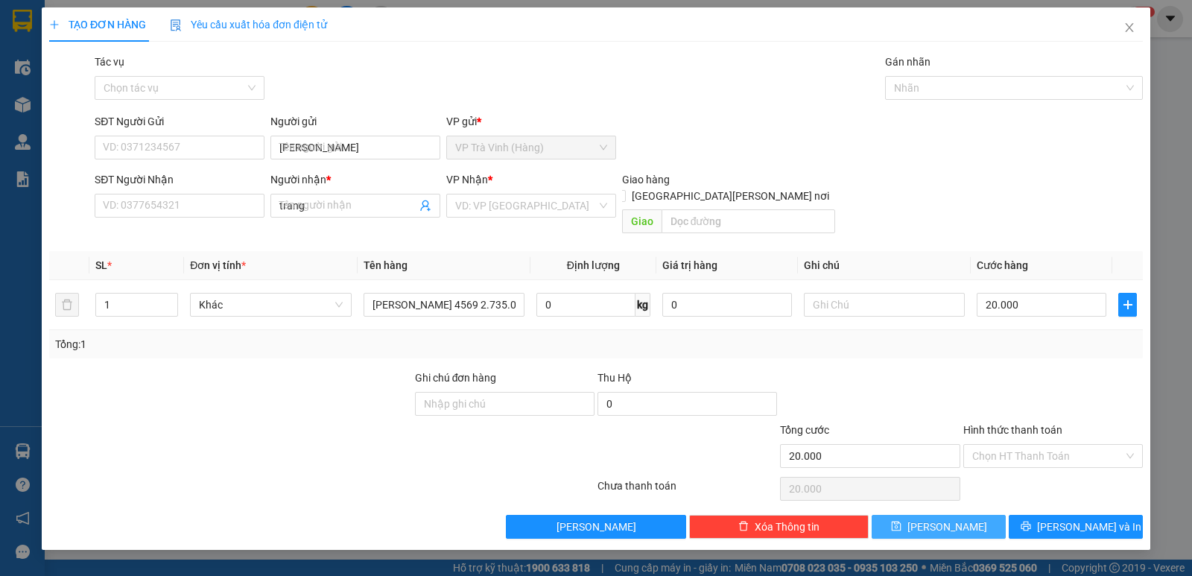
type input "0"
click at [1127, 30] on icon "close" at bounding box center [1129, 28] width 12 height 12
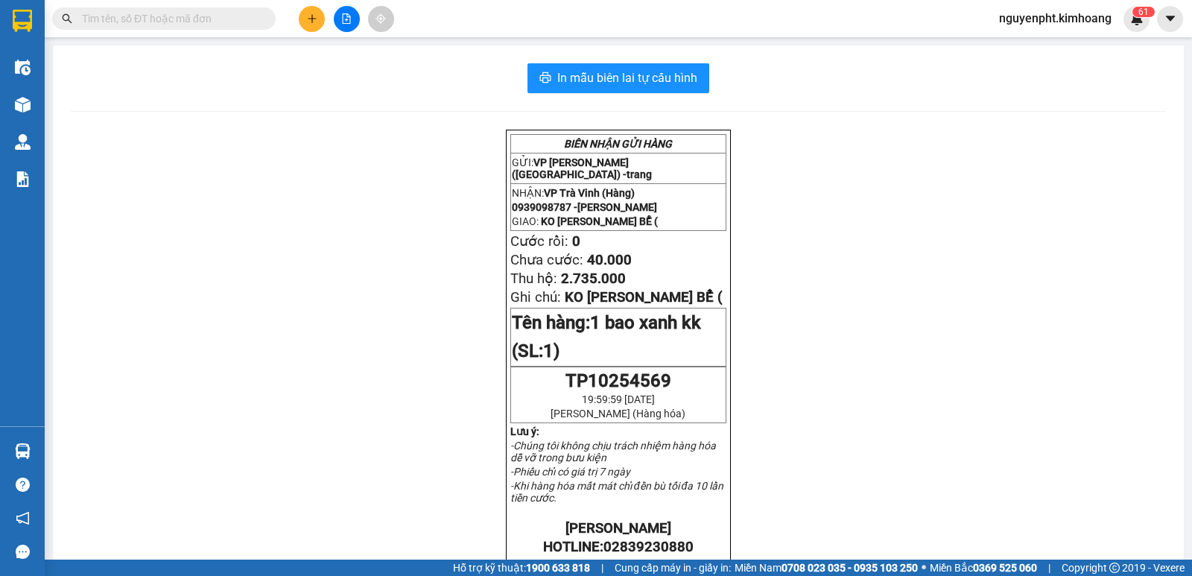
click at [188, 21] on input "text" at bounding box center [170, 18] width 176 height 16
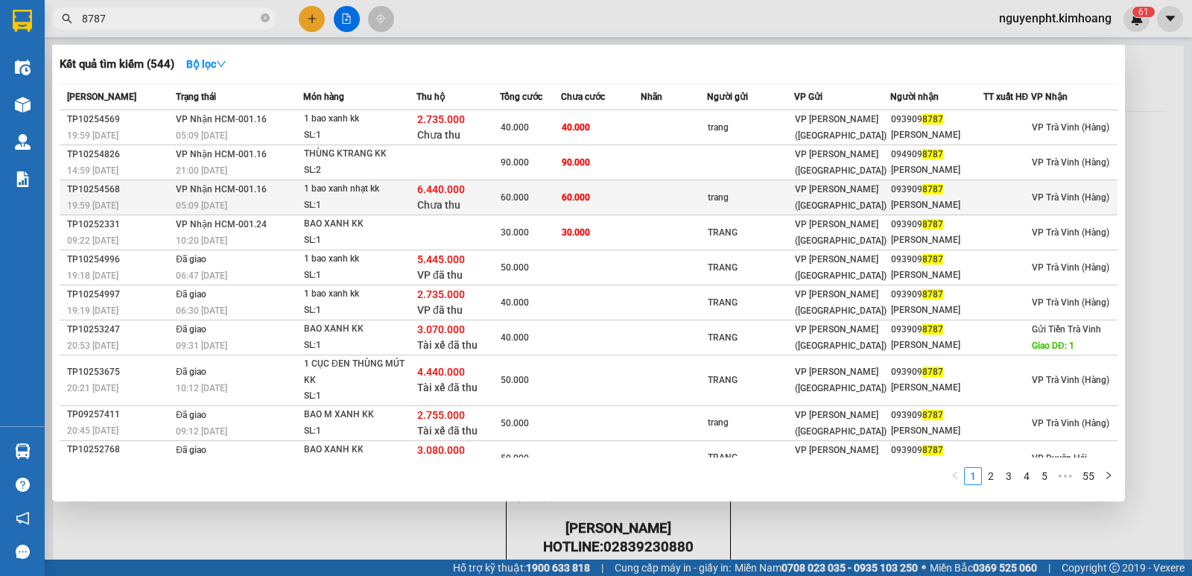
type input "8787"
click at [767, 205] on div "trang" at bounding box center [750, 198] width 85 height 16
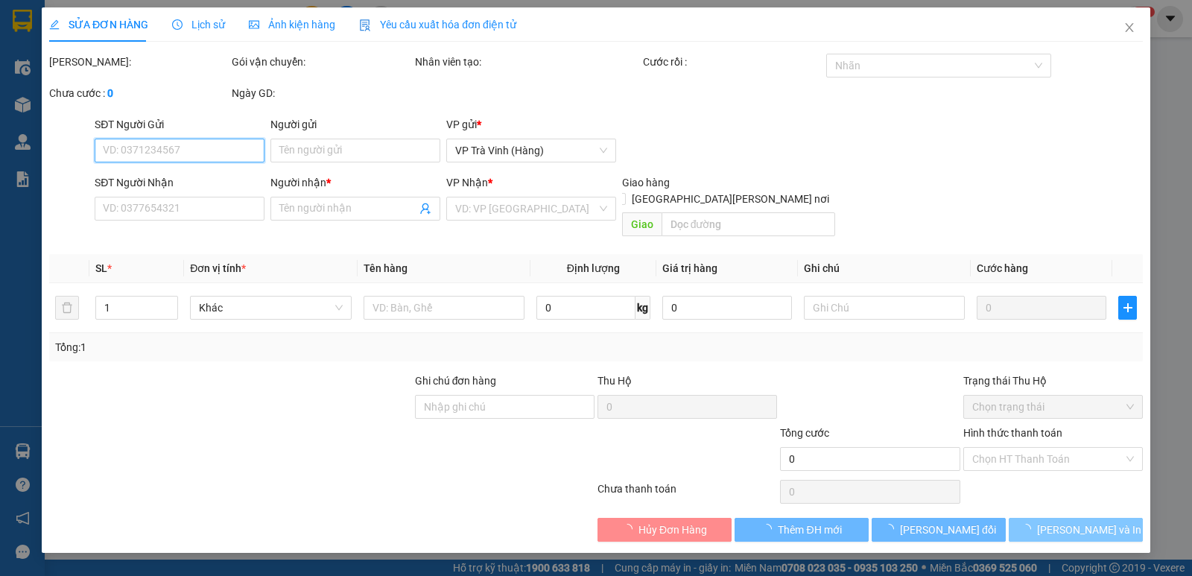
type input "trang"
type input "0939098787"
type input "[PERSON_NAME]"
type input "6.440.000"
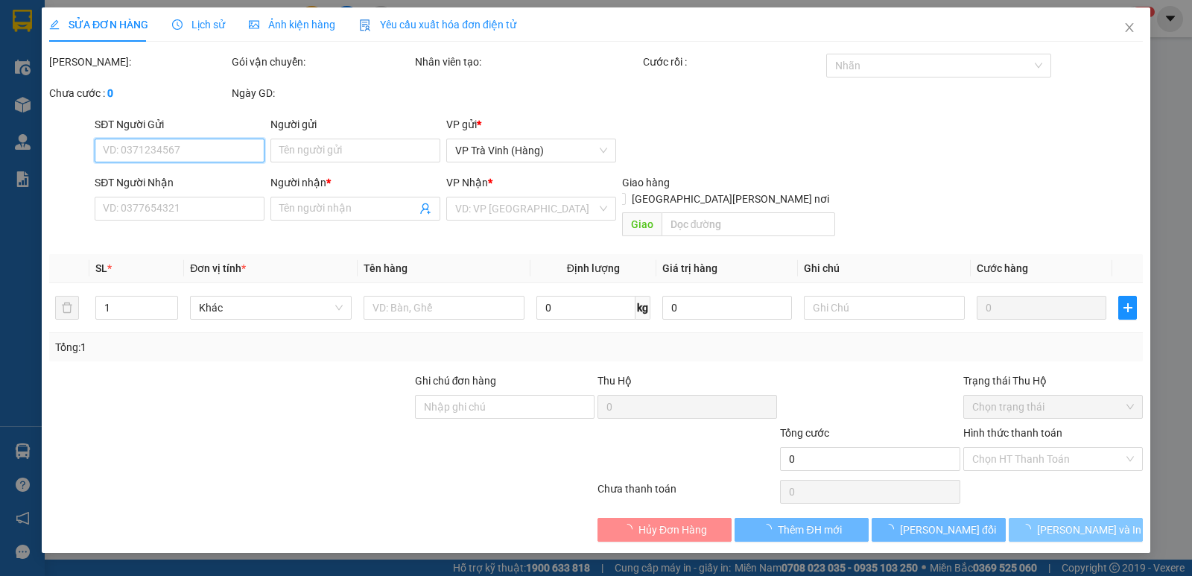
type input "60.000"
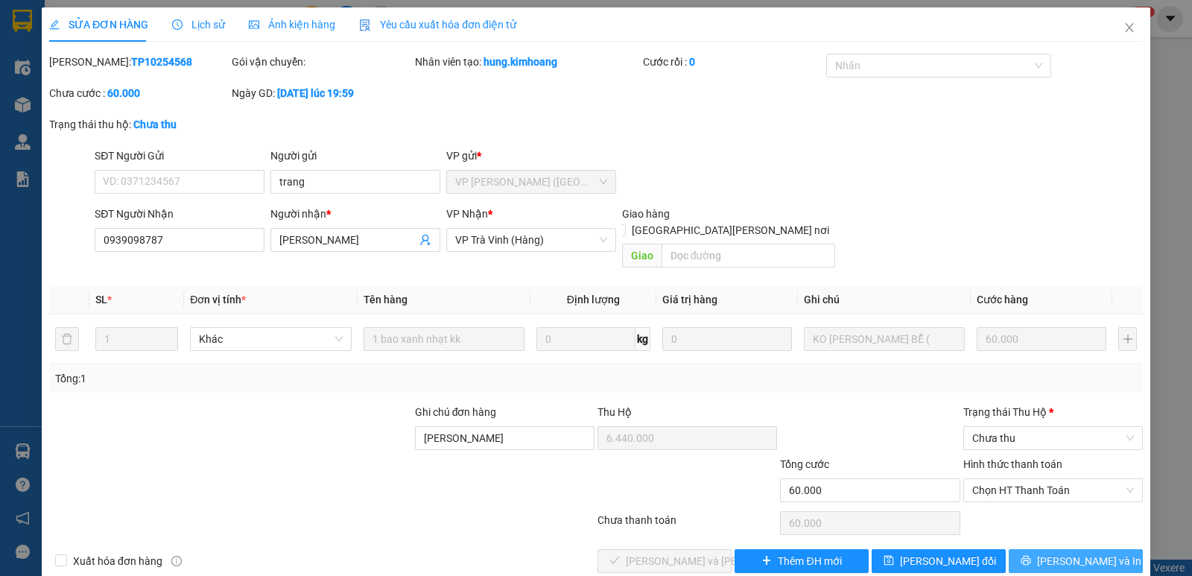
click at [1079, 553] on span "[PERSON_NAME] và In" at bounding box center [1089, 561] width 104 height 16
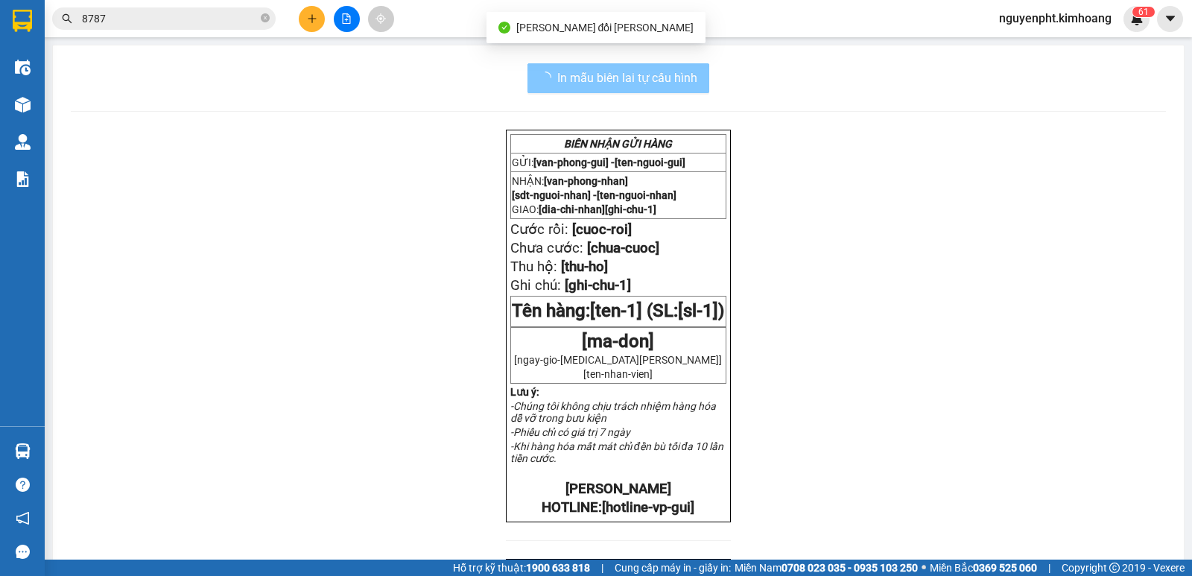
click at [597, 89] on button "In mẫu biên lai tự cấu hình" at bounding box center [618, 78] width 182 height 30
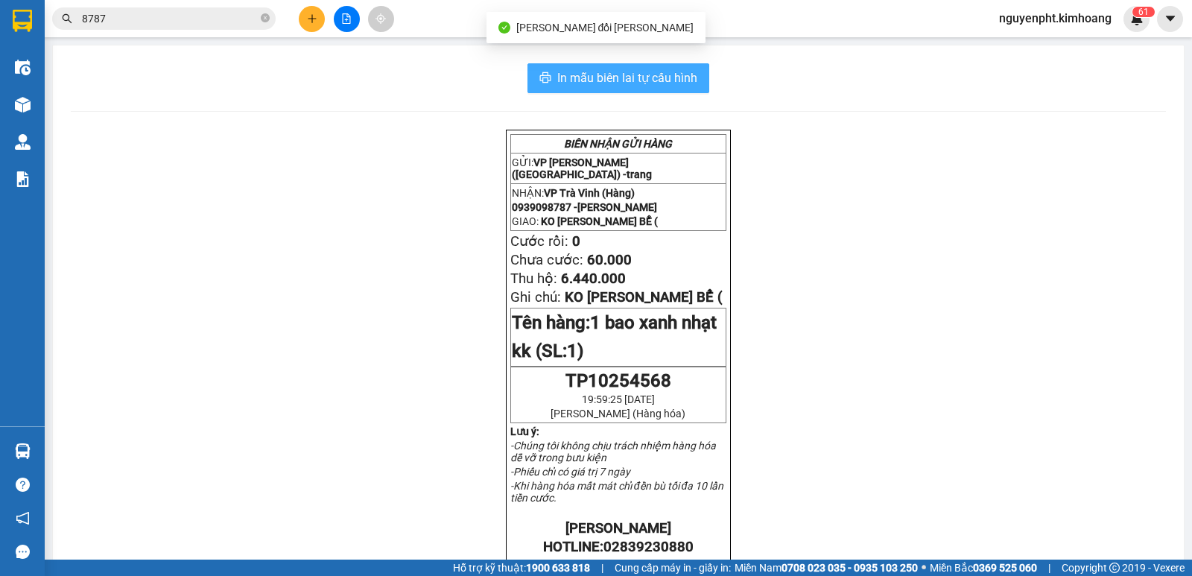
click at [621, 80] on span "In mẫu biên lai tự cấu hình" at bounding box center [627, 78] width 140 height 19
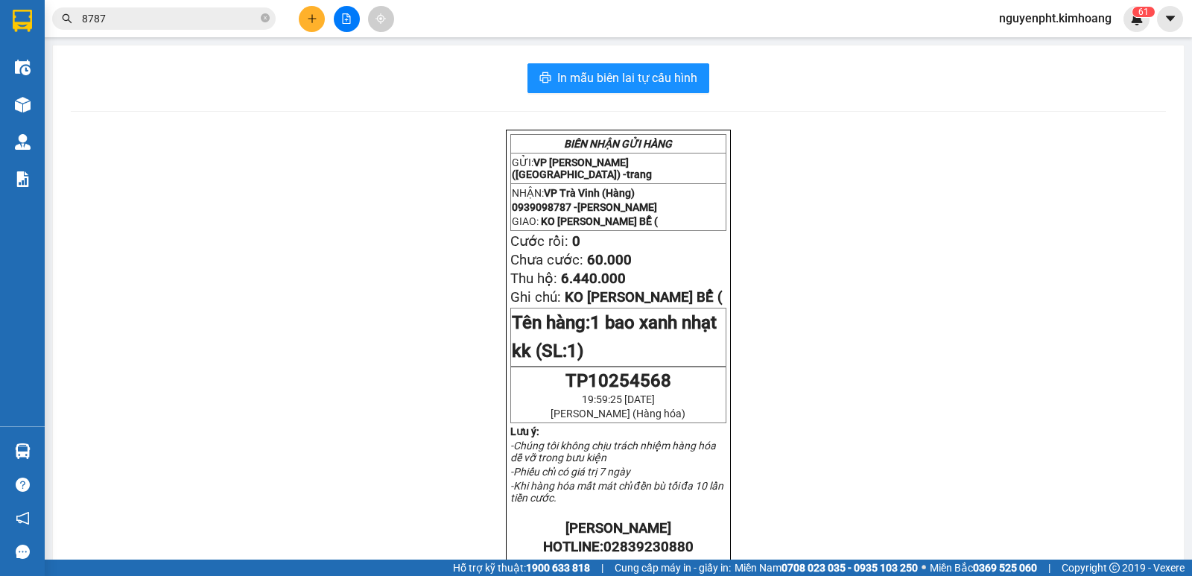
click at [206, 17] on input "8787" at bounding box center [170, 18] width 176 height 16
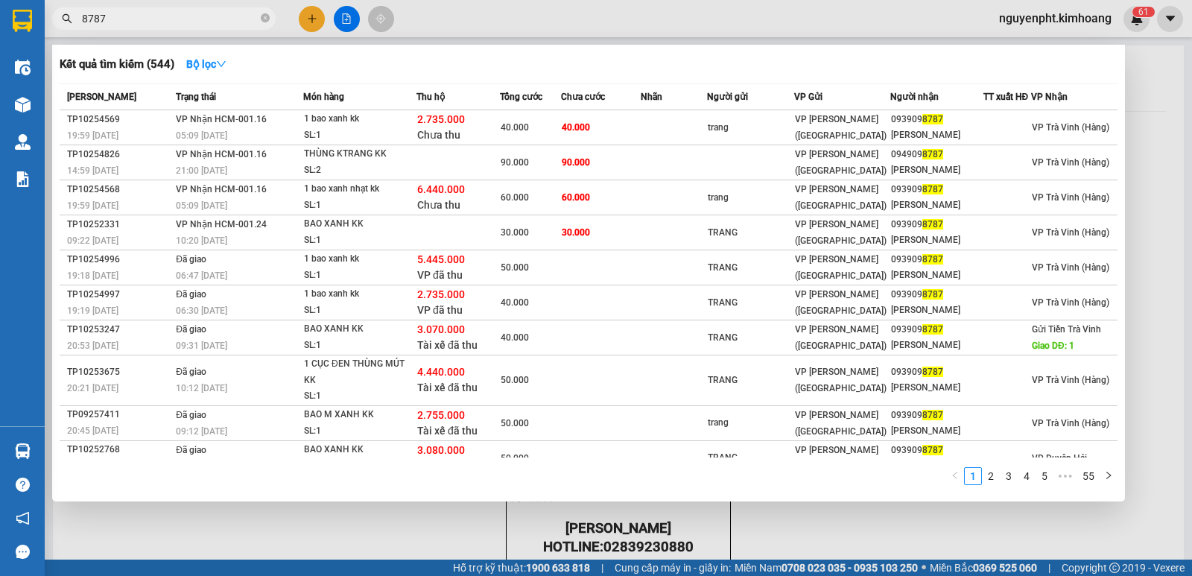
drag, startPoint x: 261, startPoint y: 19, endPoint x: 298, endPoint y: 19, distance: 36.5
click at [264, 19] on icon "close-circle" at bounding box center [265, 17] width 9 height 9
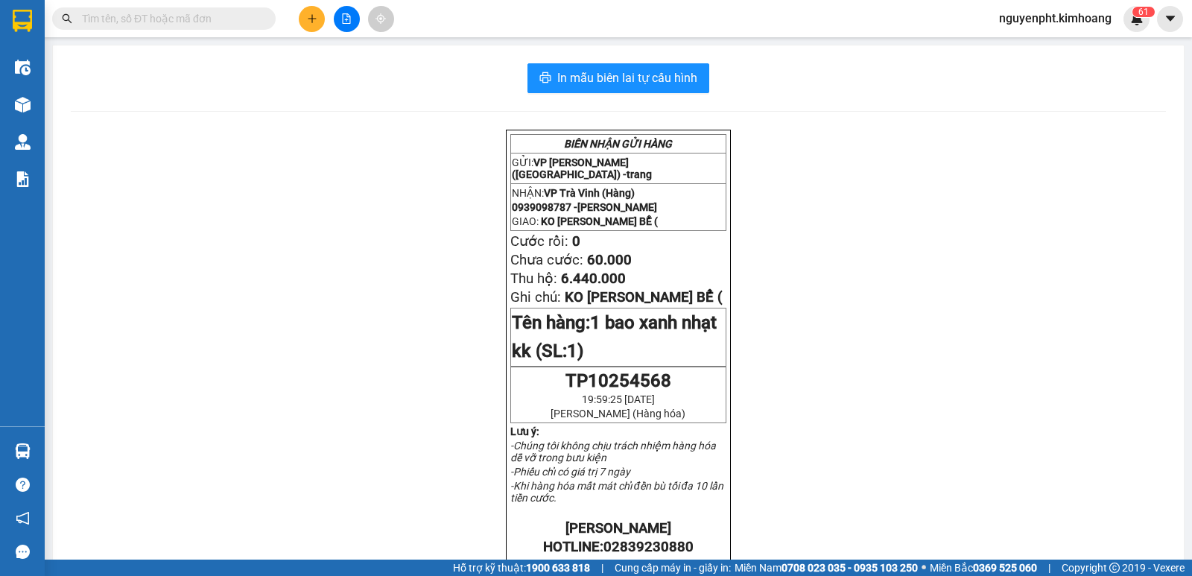
click at [311, 17] on icon "plus" at bounding box center [312, 18] width 10 height 10
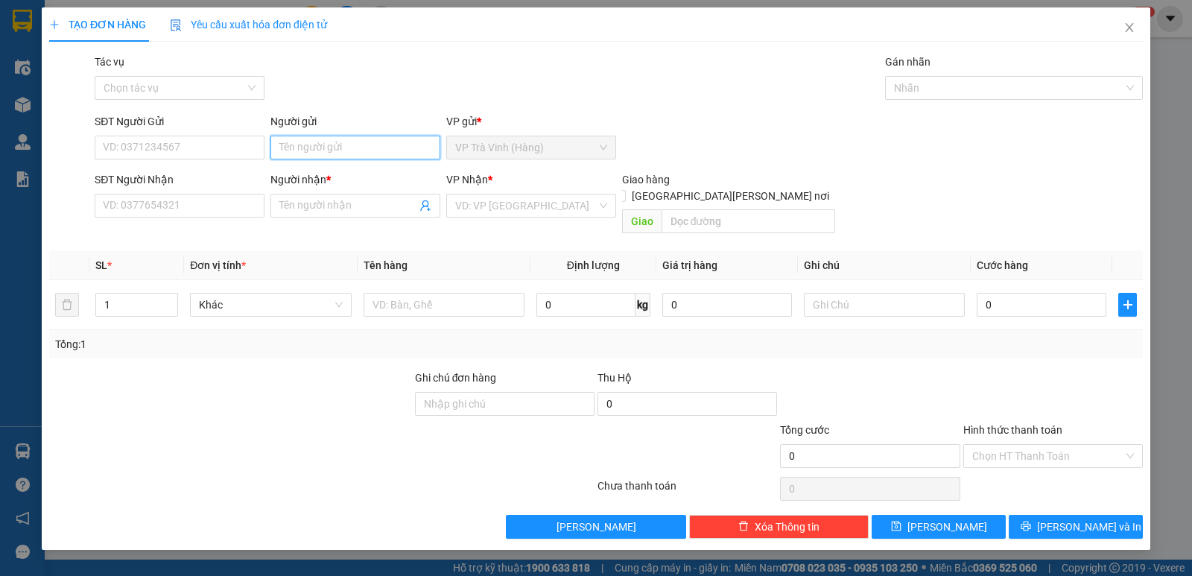
click at [305, 142] on input "Người gửi" at bounding box center [355, 148] width 170 height 24
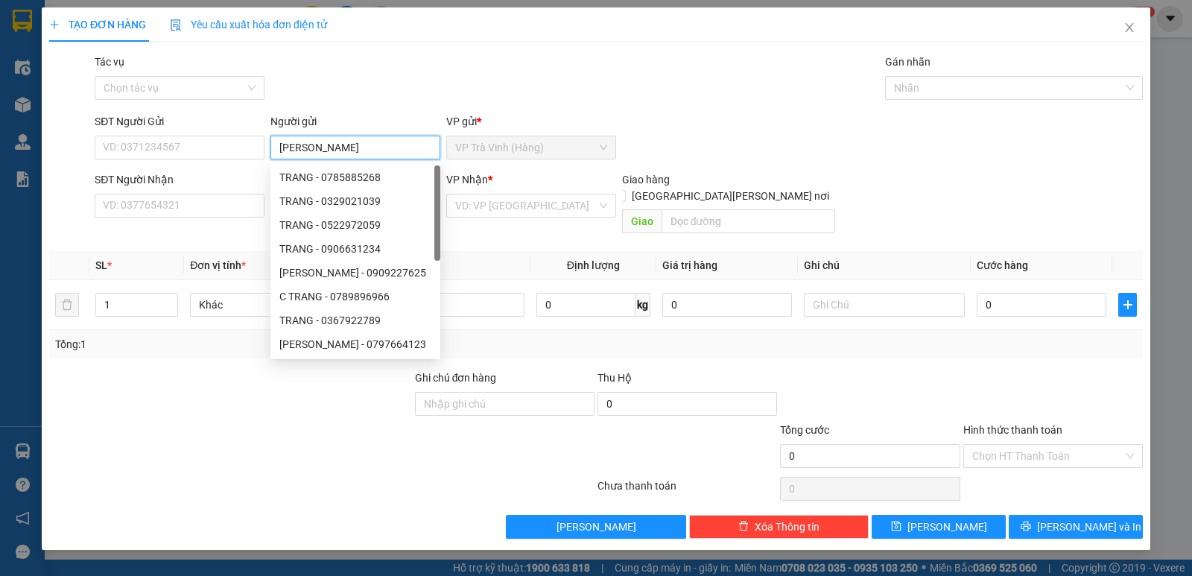
type input "[PERSON_NAME]"
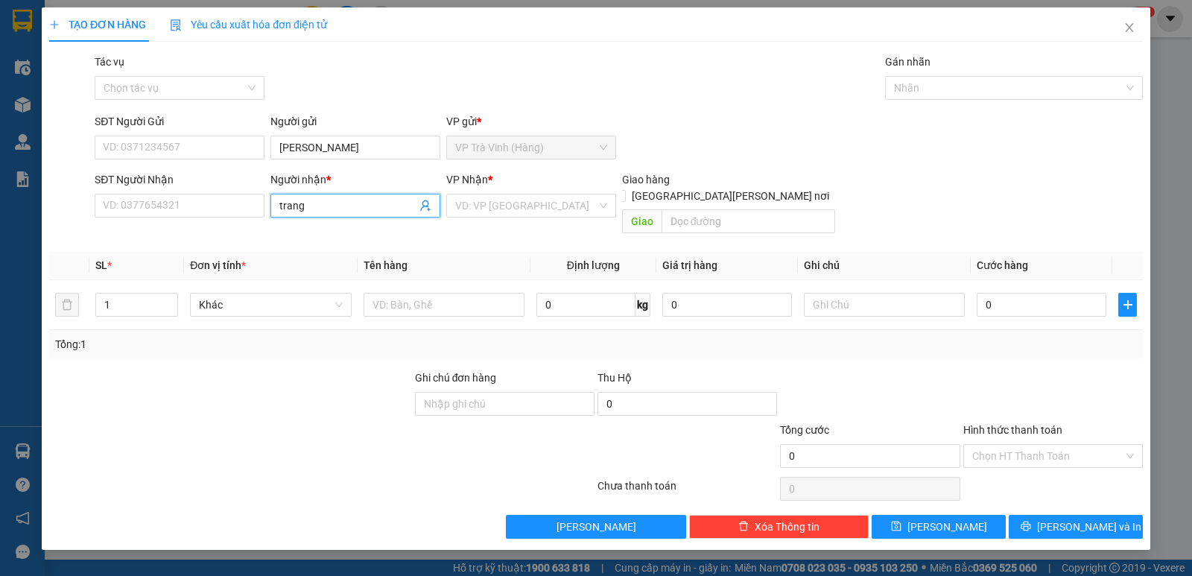
type input "trang"
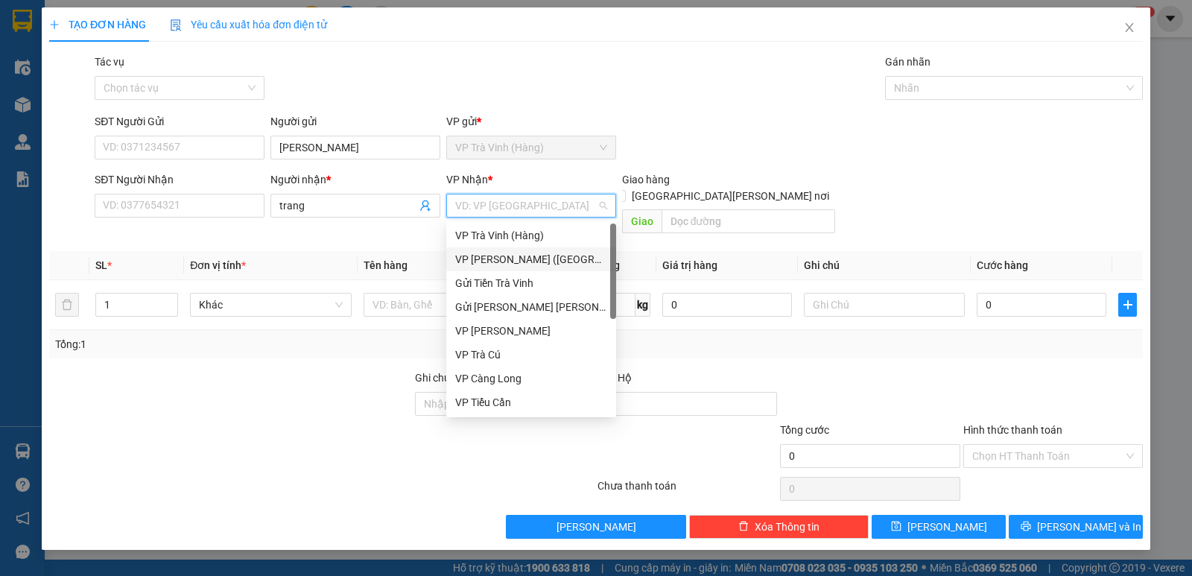
drag, startPoint x: 524, startPoint y: 264, endPoint x: 447, endPoint y: 279, distance: 78.2
click at [523, 264] on div "VP [PERSON_NAME] ([GEOGRAPHIC_DATA])" at bounding box center [531, 259] width 152 height 16
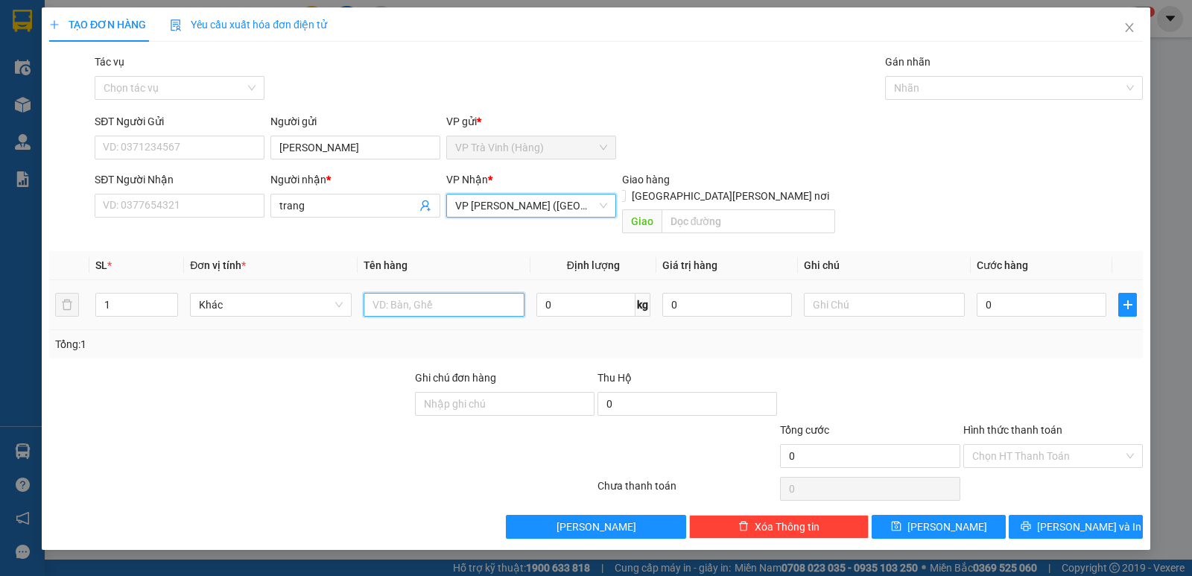
click at [431, 293] on input "text" at bounding box center [444, 305] width 161 height 24
type input "tiên fsl 4568 6.440.000"
type input "4"
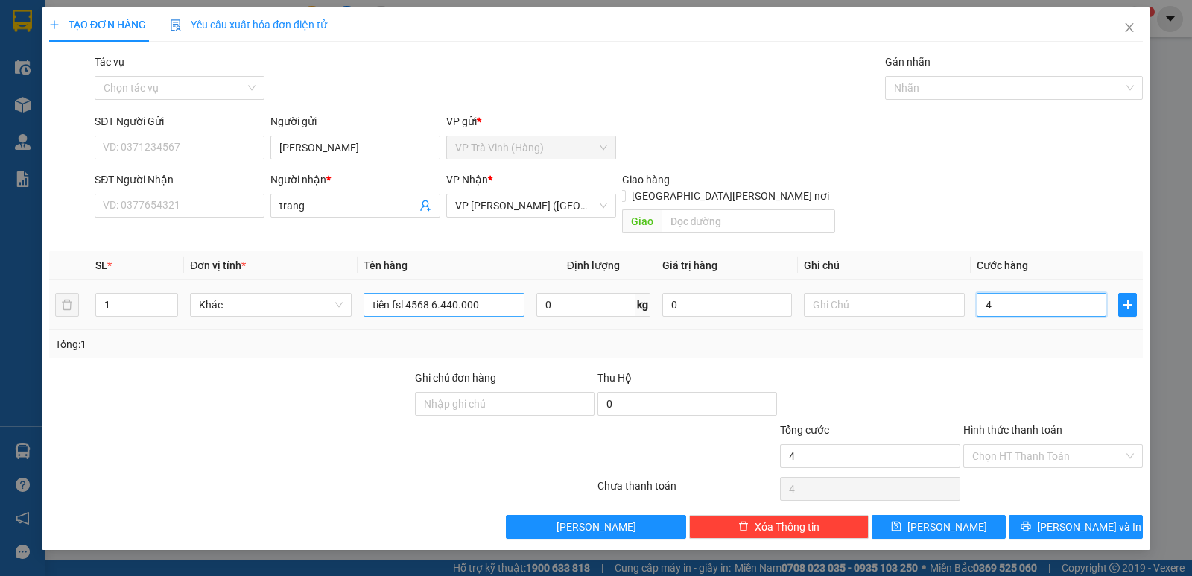
type input "40"
type input "40.000"
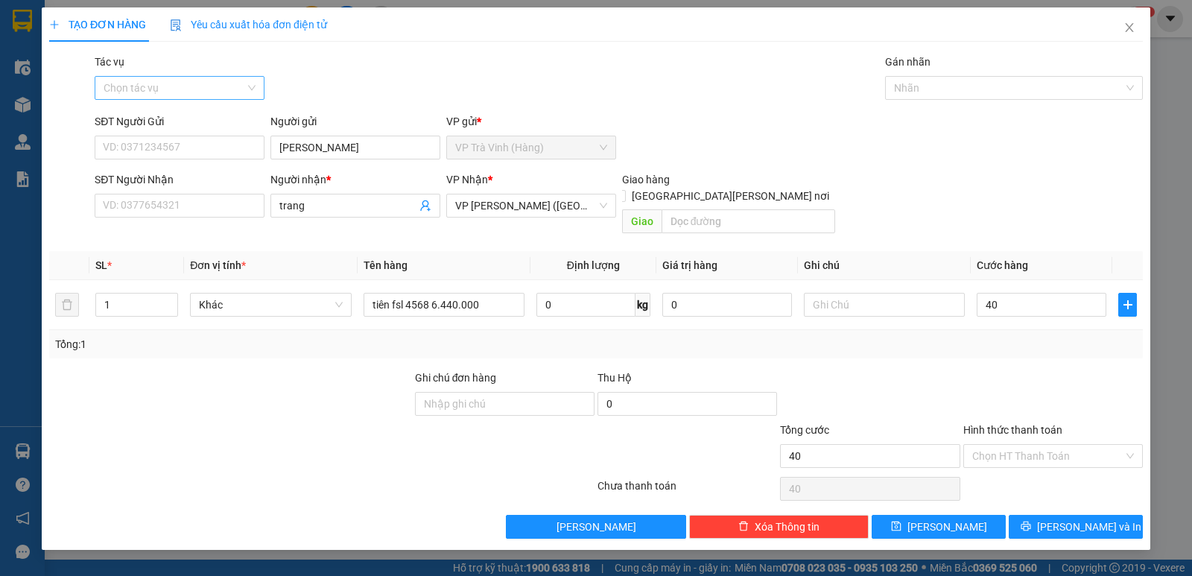
type input "40.000"
click at [178, 86] on input "Tác vụ" at bounding box center [175, 88] width 142 height 22
click at [202, 136] on div "Nhập hàng kho nhận" at bounding box center [180, 141] width 152 height 16
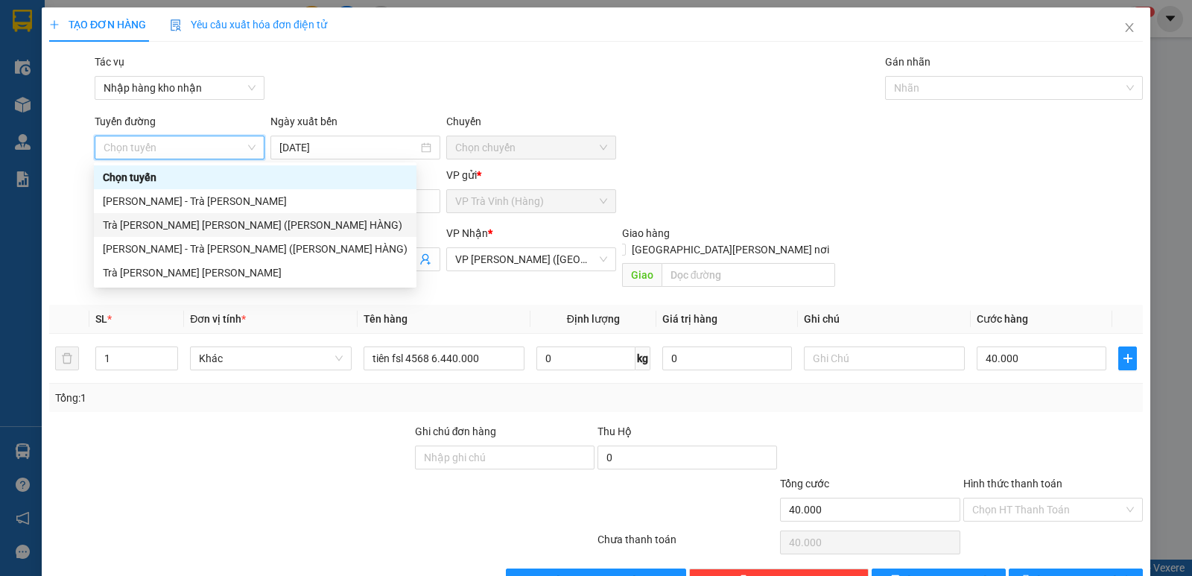
click at [220, 226] on div "Trà [PERSON_NAME] [PERSON_NAME] ([PERSON_NAME] HÀNG)" at bounding box center [255, 225] width 305 height 16
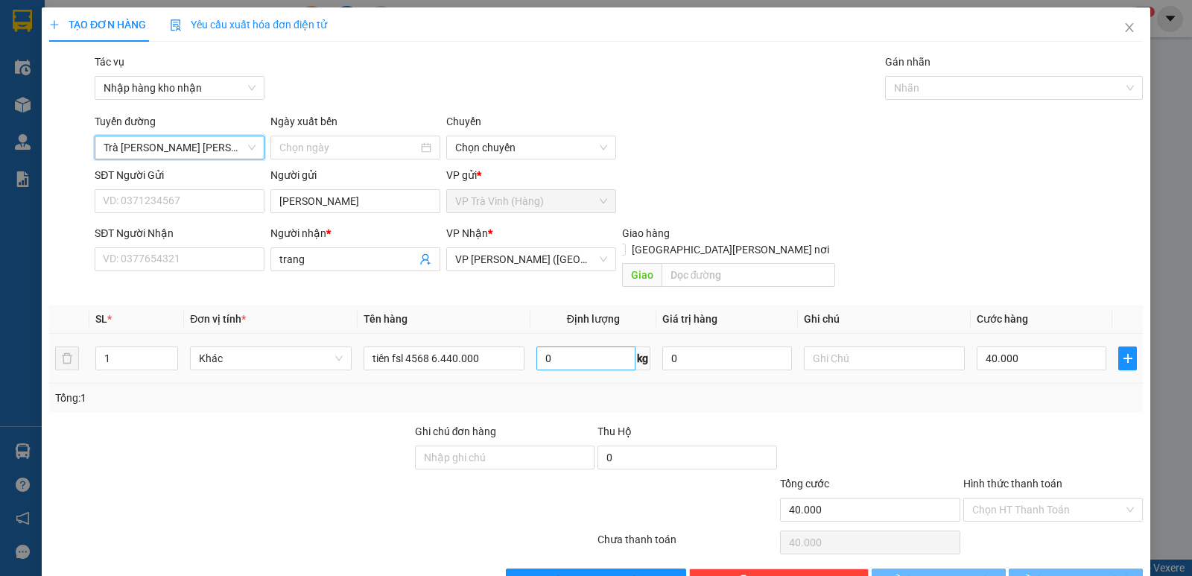
type input "[DATE]"
click at [917, 82] on div at bounding box center [1006, 88] width 235 height 18
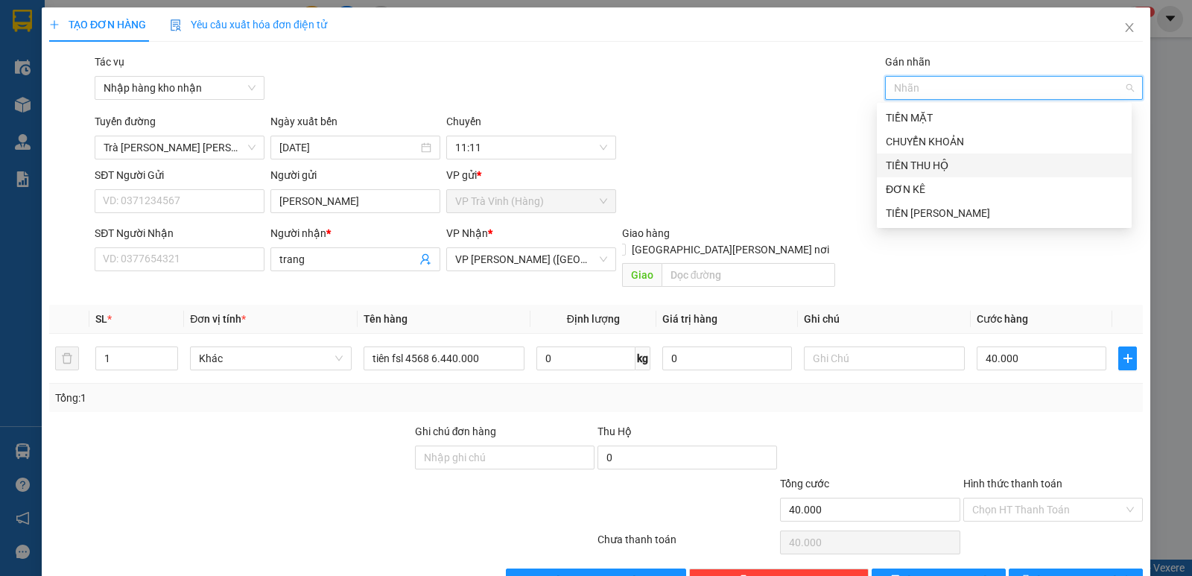
click at [933, 168] on div "TIỀN THU HỘ" at bounding box center [1004, 165] width 237 height 16
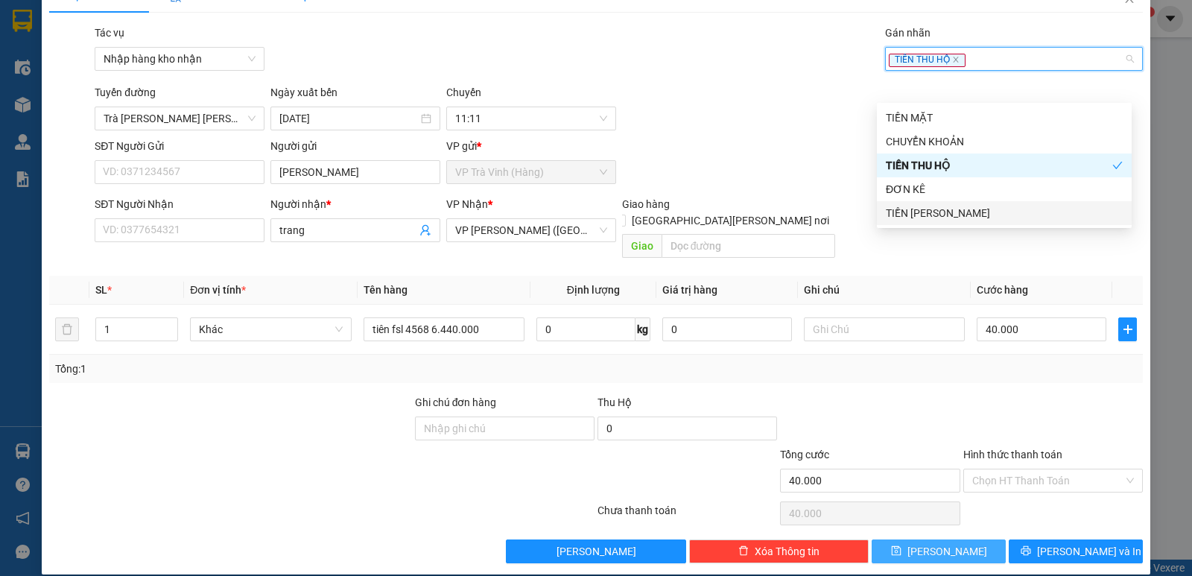
click at [925, 539] on button "[PERSON_NAME]" at bounding box center [939, 551] width 134 height 24
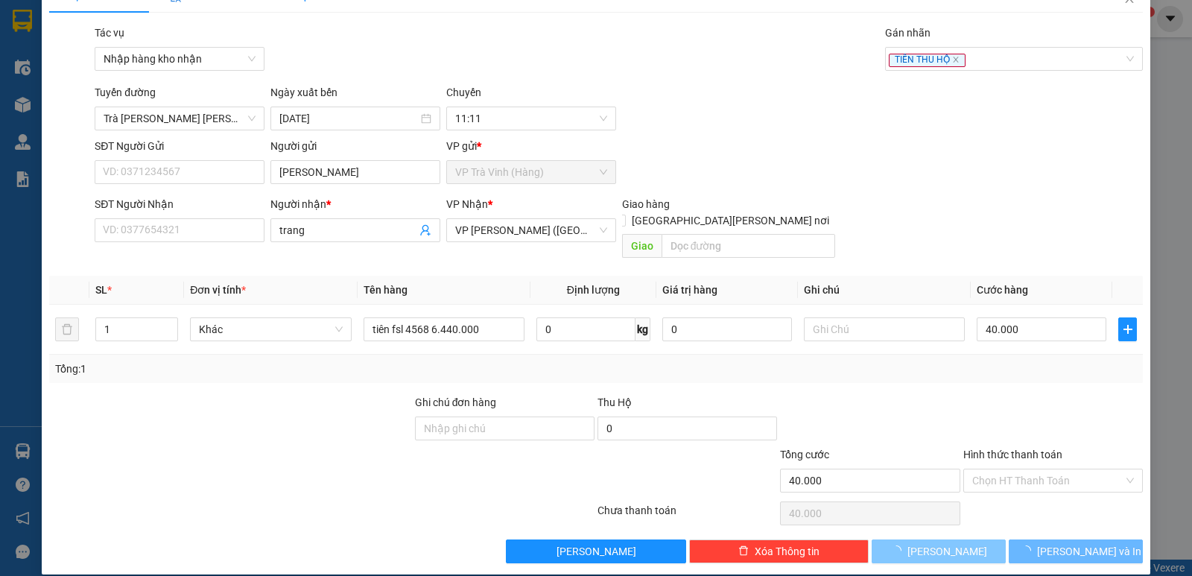
type input "0"
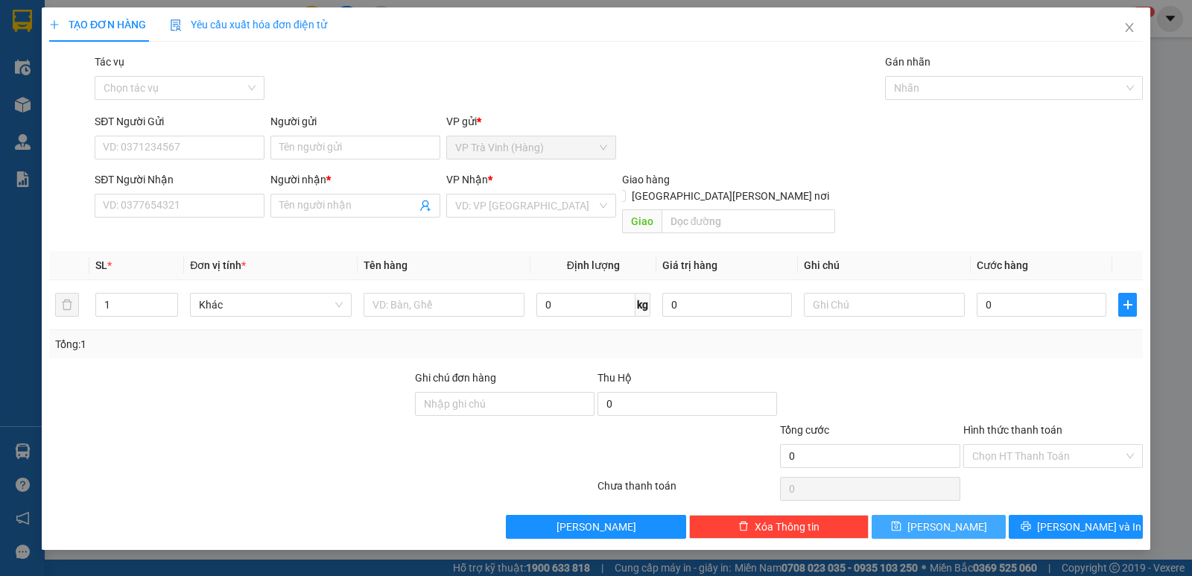
scroll to position [0, 0]
drag, startPoint x: 1137, startPoint y: 28, endPoint x: 1115, endPoint y: 28, distance: 21.6
click at [1136, 28] on span "Close" at bounding box center [1129, 28] width 42 height 42
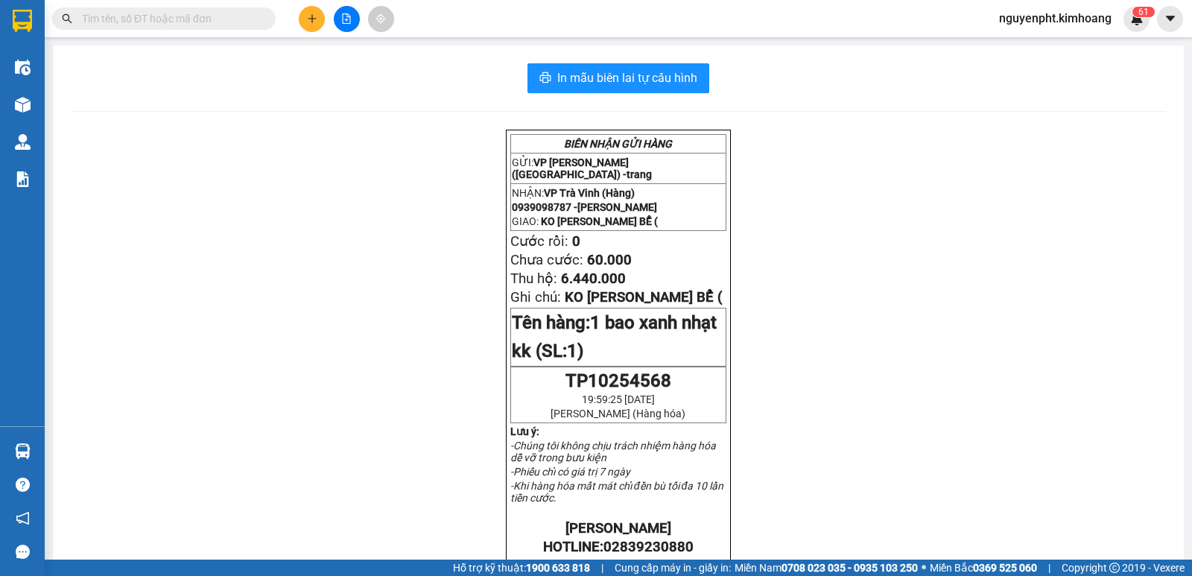
click at [313, 25] on button at bounding box center [312, 19] width 26 height 26
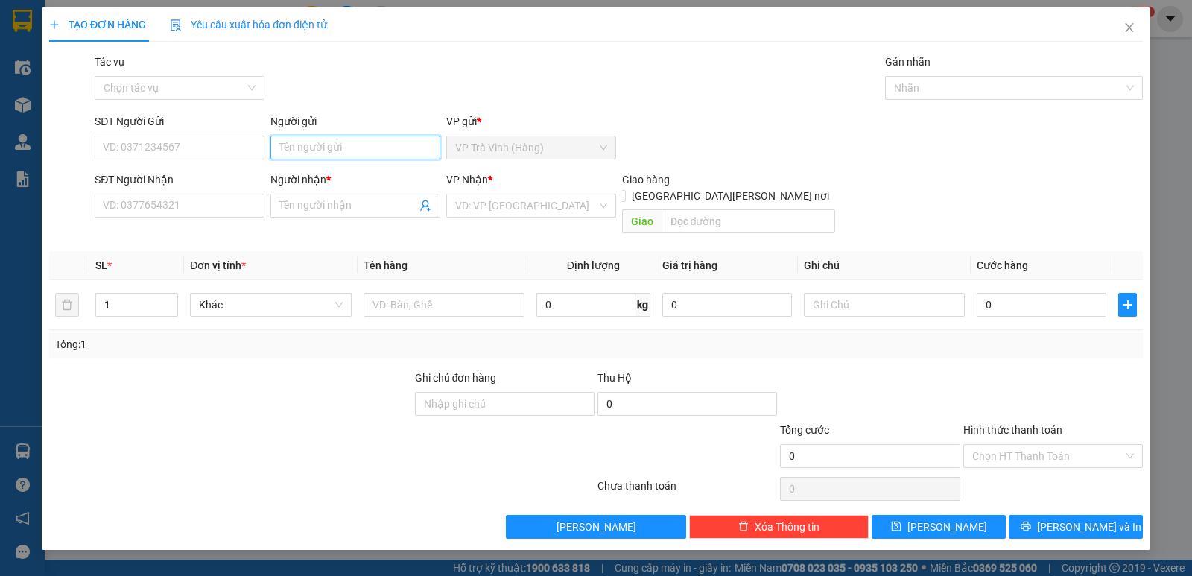
click at [306, 150] on input "Người gửi" at bounding box center [355, 148] width 170 height 24
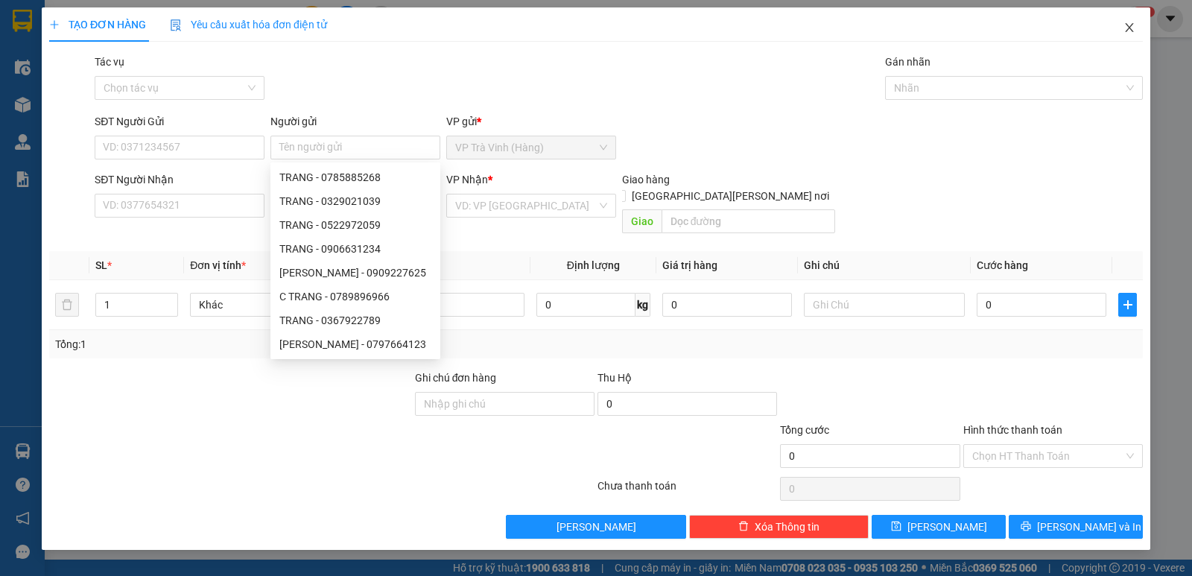
click at [1123, 31] on icon "close" at bounding box center [1129, 28] width 12 height 12
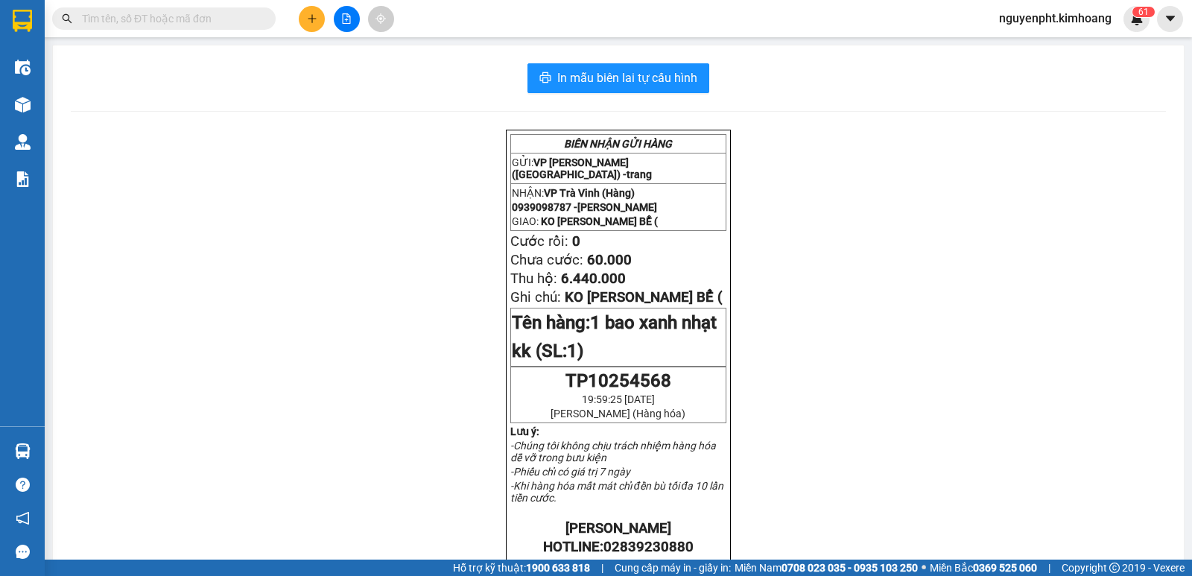
drag, startPoint x: 240, startPoint y: 18, endPoint x: 256, endPoint y: 24, distance: 16.7
click at [243, 19] on input "text" at bounding box center [170, 18] width 176 height 16
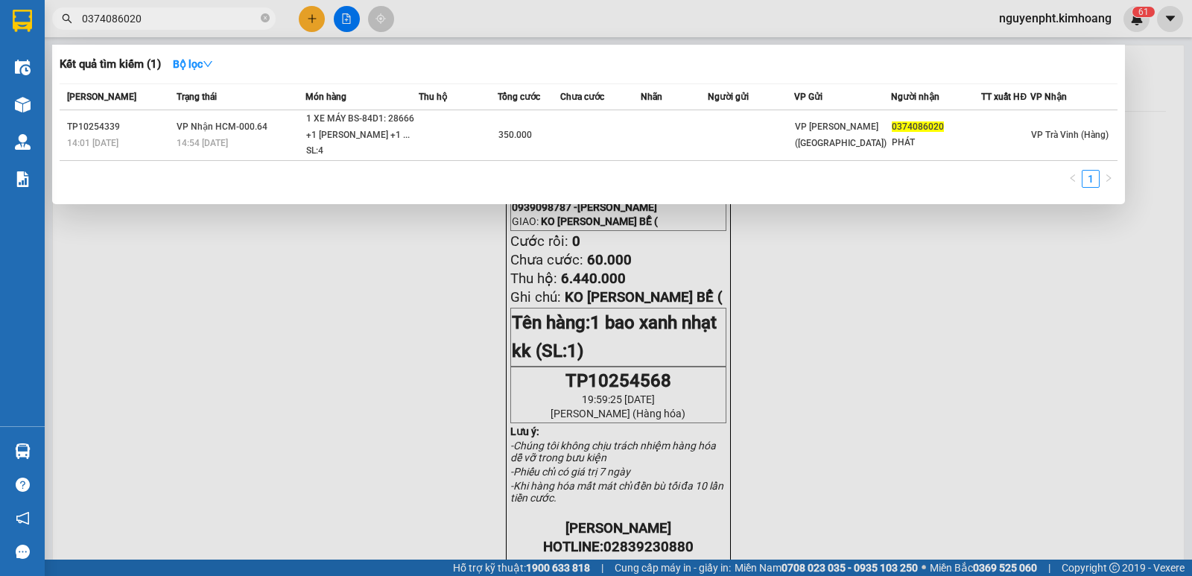
drag, startPoint x: 171, startPoint y: 22, endPoint x: 0, endPoint y: 14, distance: 170.8
click at [0, 51] on section "Kết quả [PERSON_NAME] ( 1 ) Bộ lọc Mã ĐH Trạng thái Món hàng Thu hộ Tổng [PERSO…" at bounding box center [596, 288] width 1192 height 576
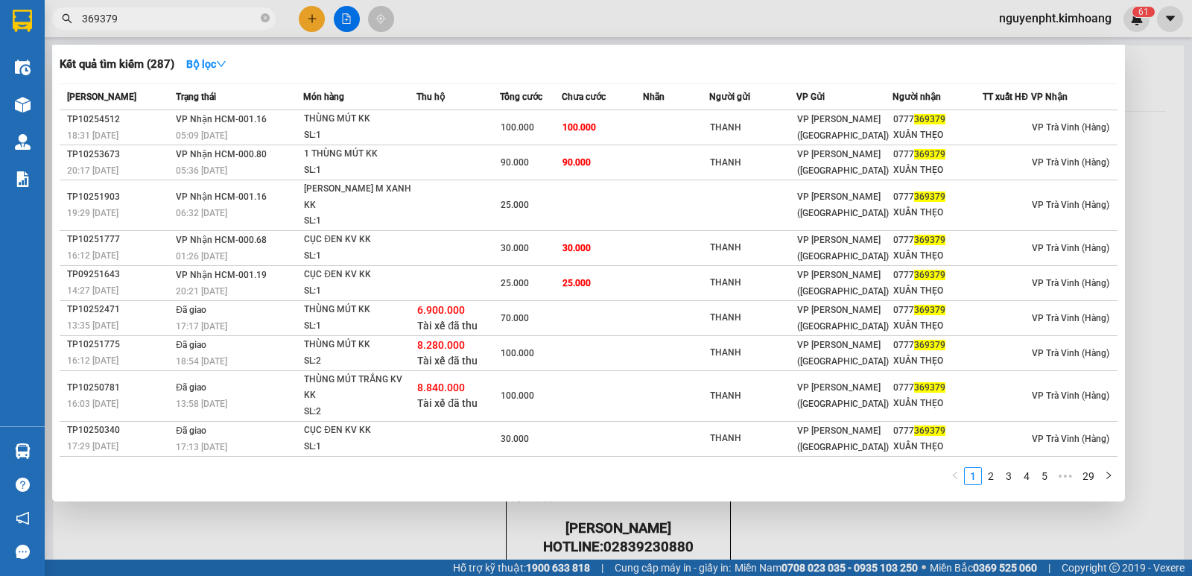
type input "369379"
click at [805, 511] on div at bounding box center [596, 288] width 1192 height 576
click at [264, 16] on icon "close-circle" at bounding box center [265, 17] width 9 height 9
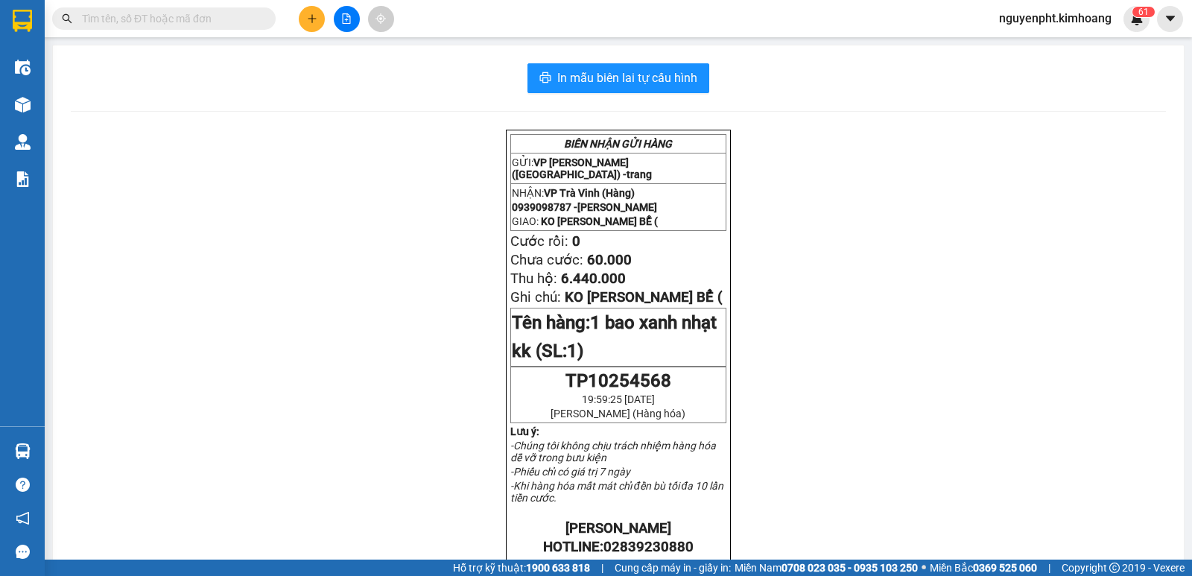
click at [315, 16] on icon "plus" at bounding box center [312, 18] width 10 height 10
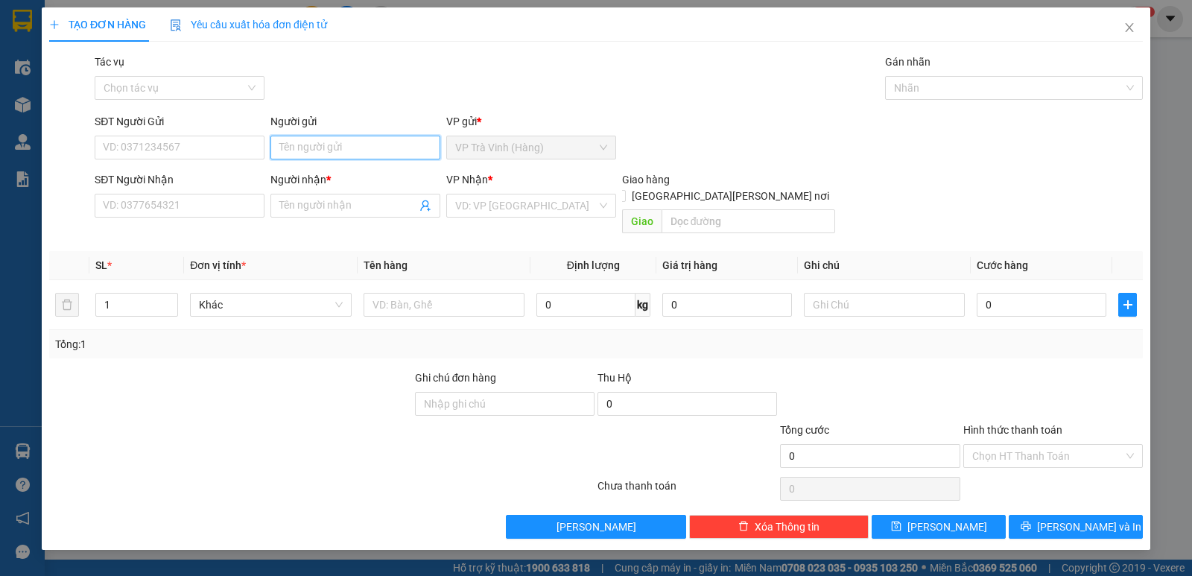
click at [315, 145] on input "Người gửi" at bounding box center [355, 148] width 170 height 24
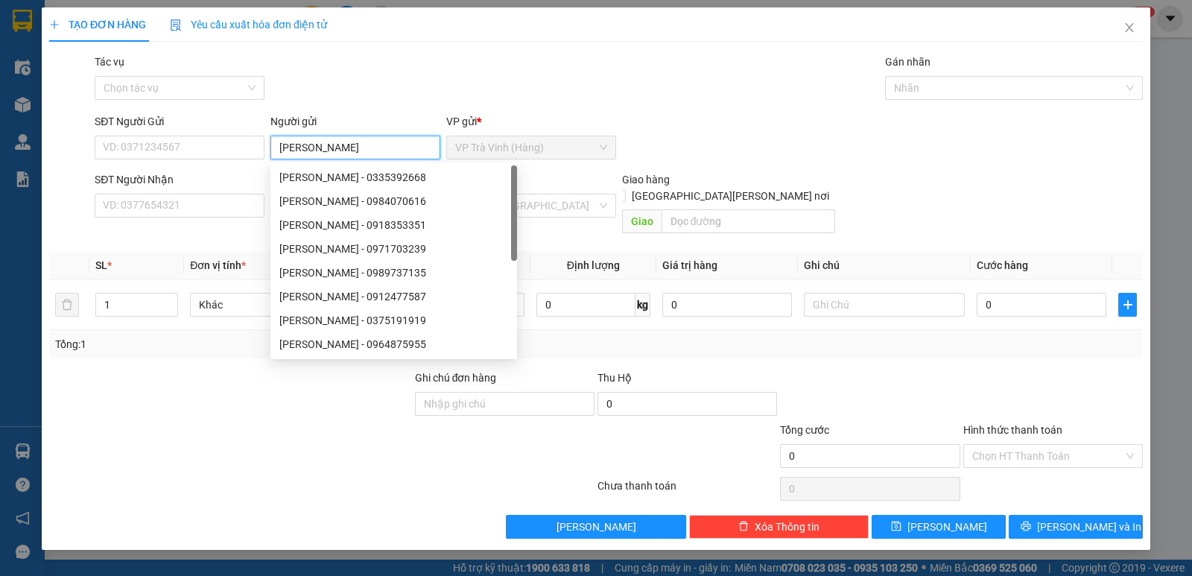
type input "[PERSON_NAME]"
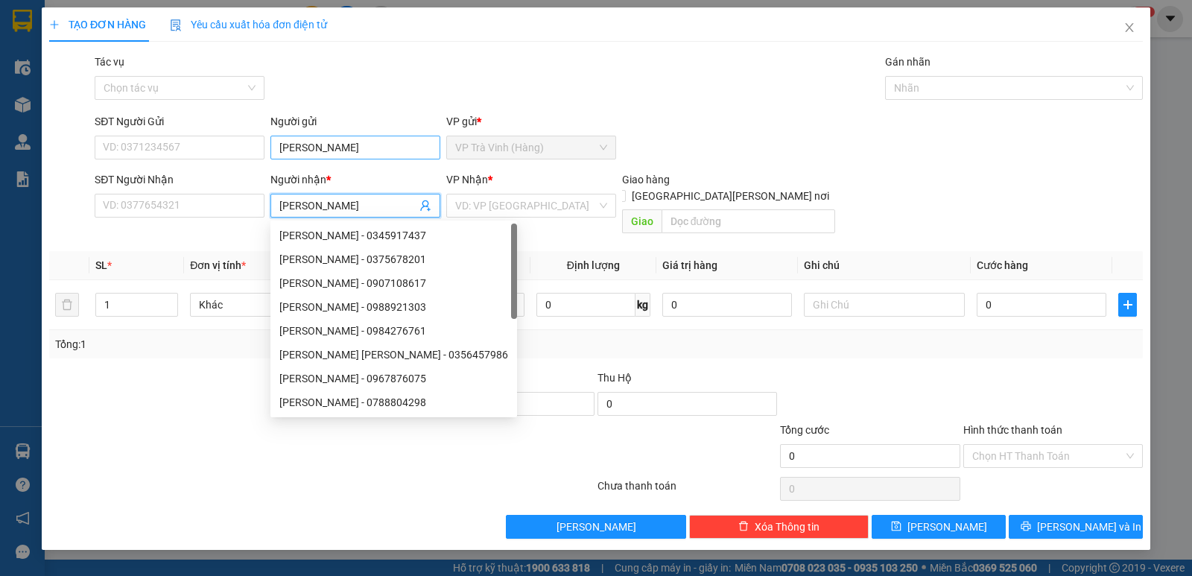
type input "[PERSON_NAME]"
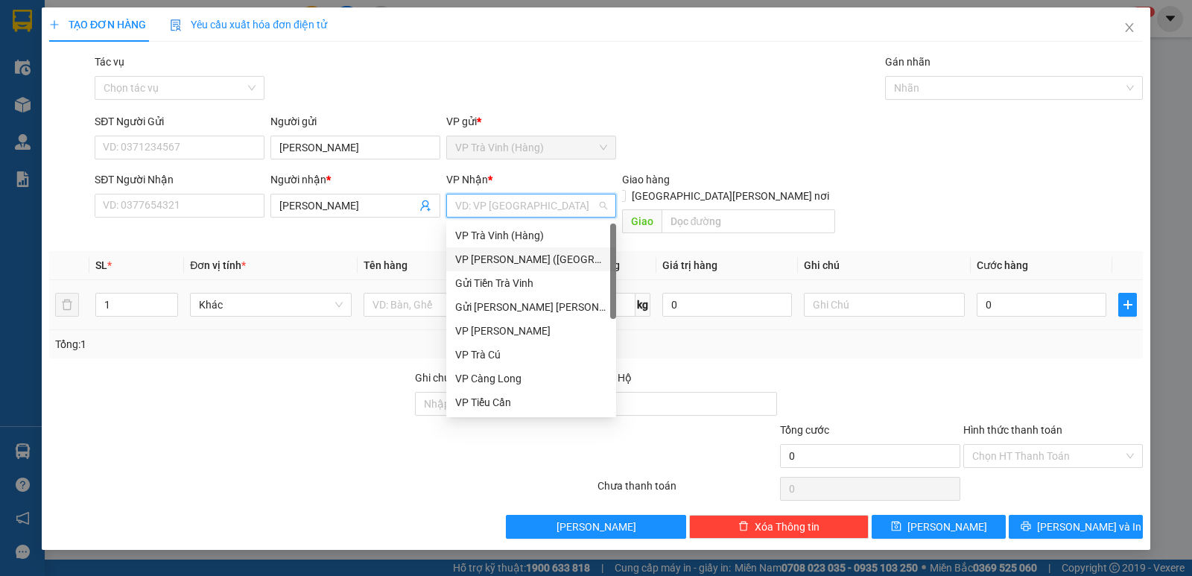
click at [503, 266] on div "VP [PERSON_NAME] ([GEOGRAPHIC_DATA])" at bounding box center [531, 259] width 152 height 16
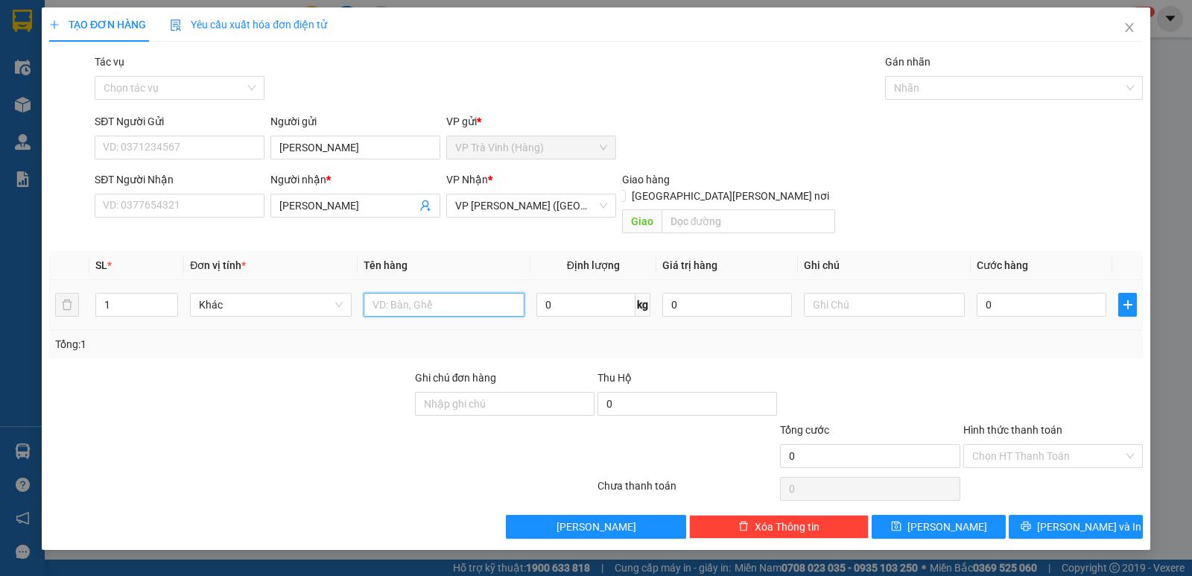
click at [390, 293] on input "text" at bounding box center [444, 305] width 161 height 24
type input "[PERSON_NAME] 4672 1.525.000"
type input "2"
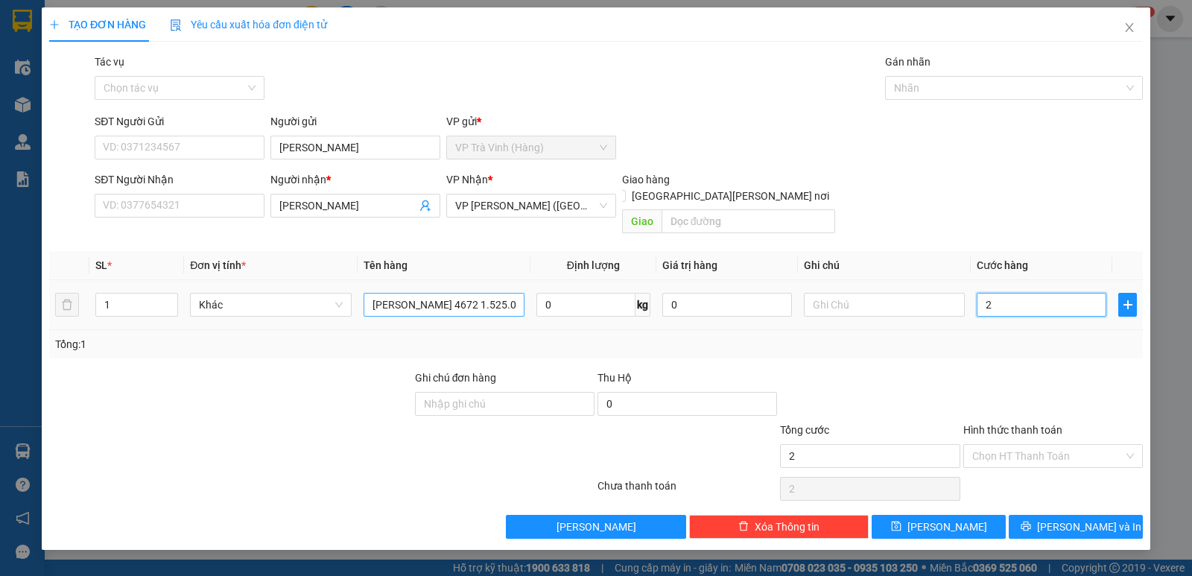
type input "20"
type input "20.000"
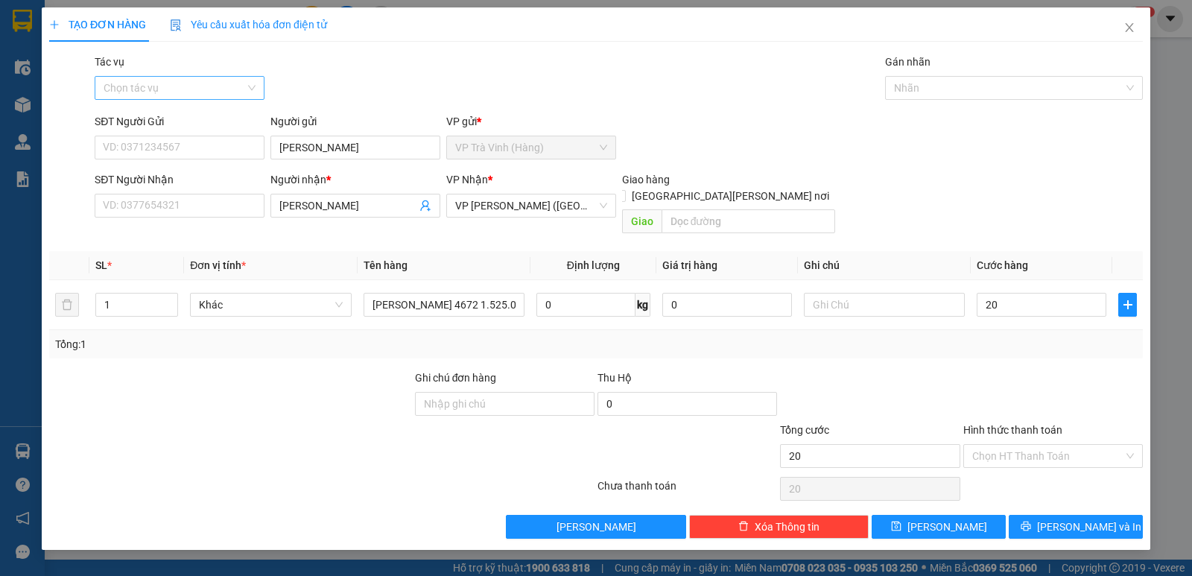
type input "20.000"
drag, startPoint x: 153, startPoint y: 94, endPoint x: 156, endPoint y: 114, distance: 20.2
click at [153, 95] on input "Tác vụ" at bounding box center [175, 88] width 142 height 22
click at [160, 140] on div "Nhập hàng kho nhận" at bounding box center [180, 141] width 152 height 16
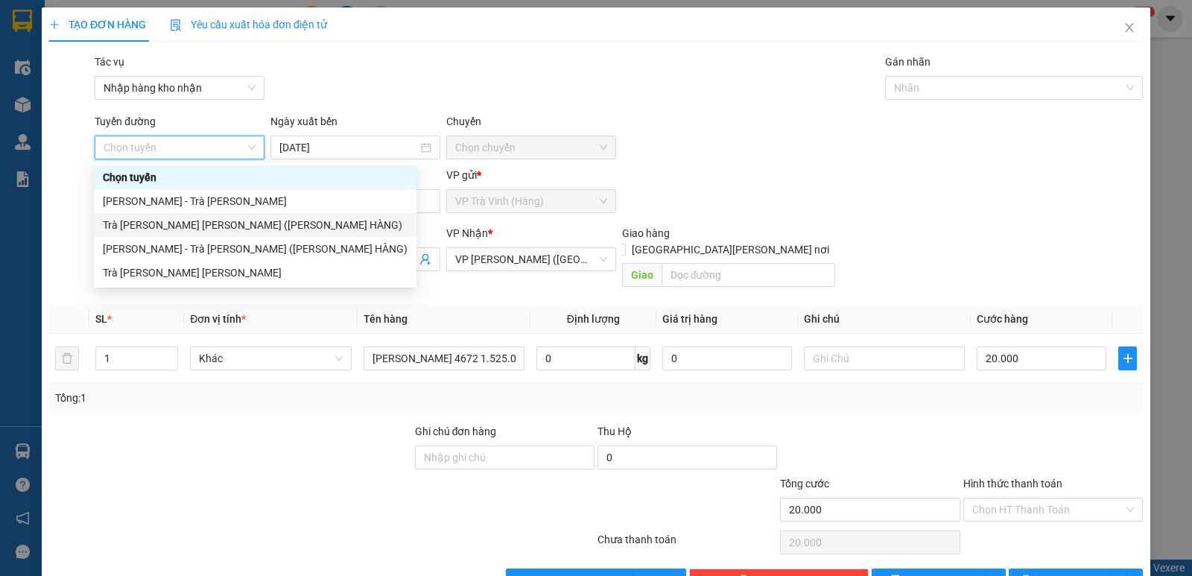
click at [202, 223] on div "Trà [PERSON_NAME] [PERSON_NAME] ([PERSON_NAME] HÀNG)" at bounding box center [255, 225] width 305 height 16
type input "[DATE]"
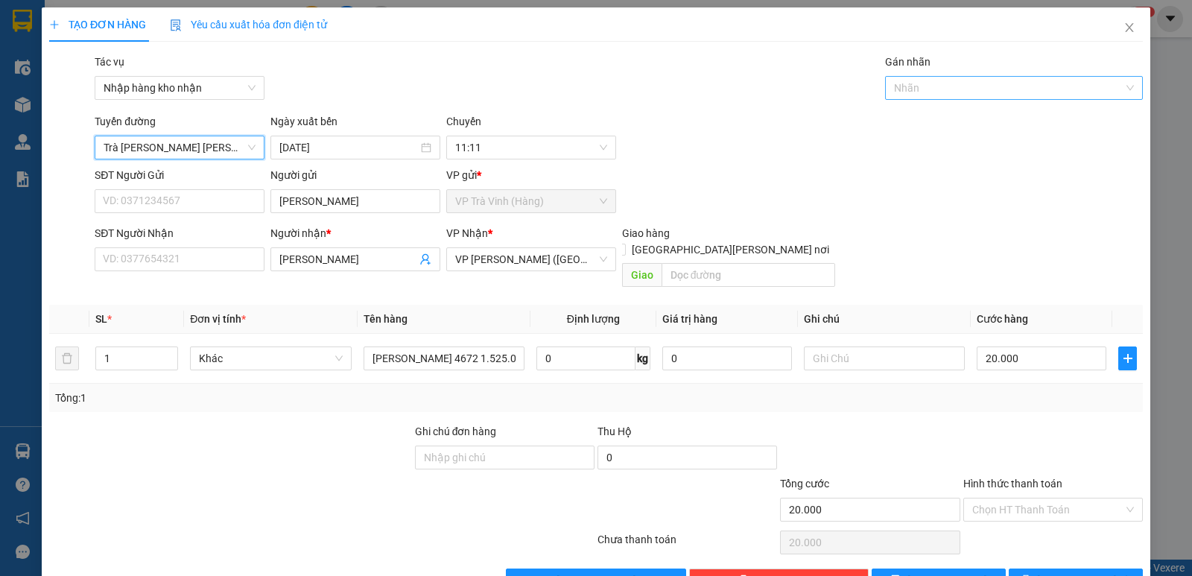
click at [953, 81] on div at bounding box center [1006, 88] width 235 height 18
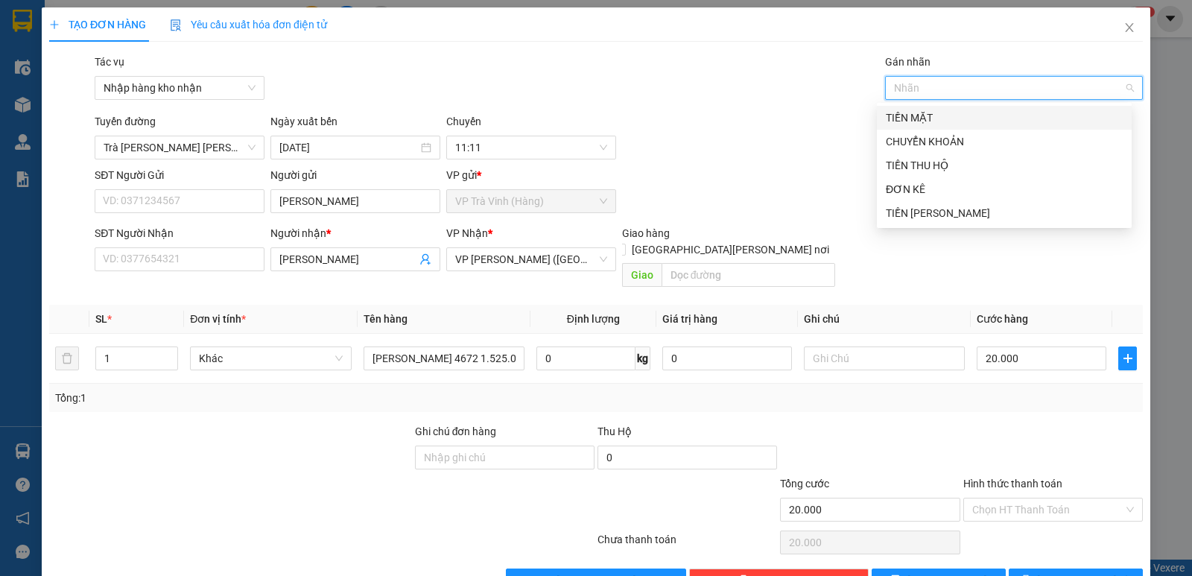
click at [928, 126] on div "TIỀN MẶT" at bounding box center [1004, 118] width 255 height 24
click at [939, 87] on icon "close" at bounding box center [941, 88] width 5 height 5
click at [950, 160] on div "TIỀN THU HỘ" at bounding box center [1004, 165] width 237 height 16
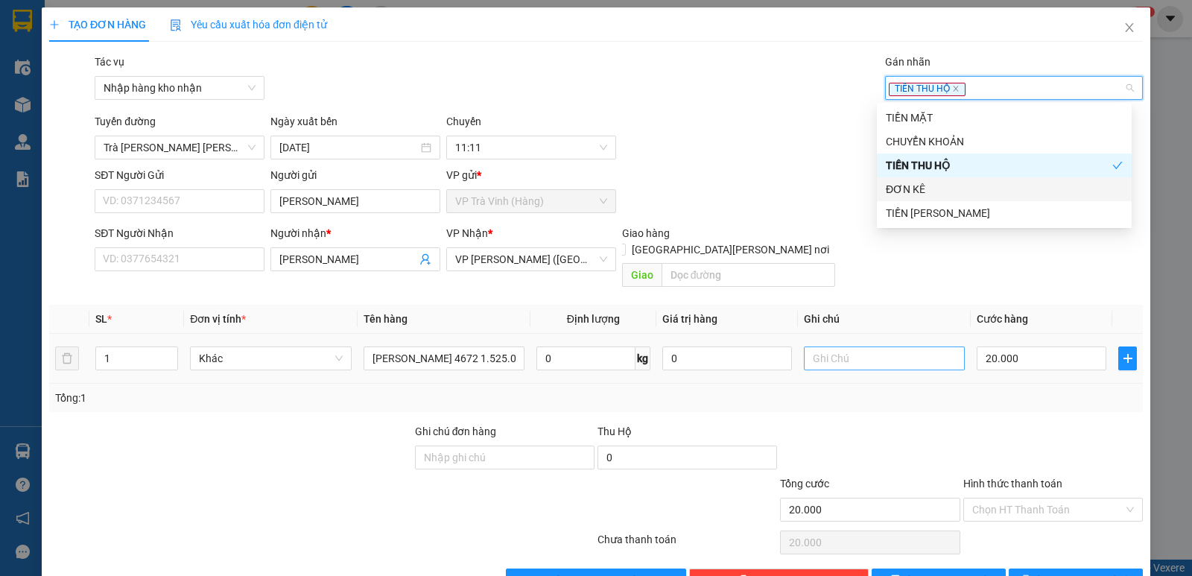
scroll to position [29, 0]
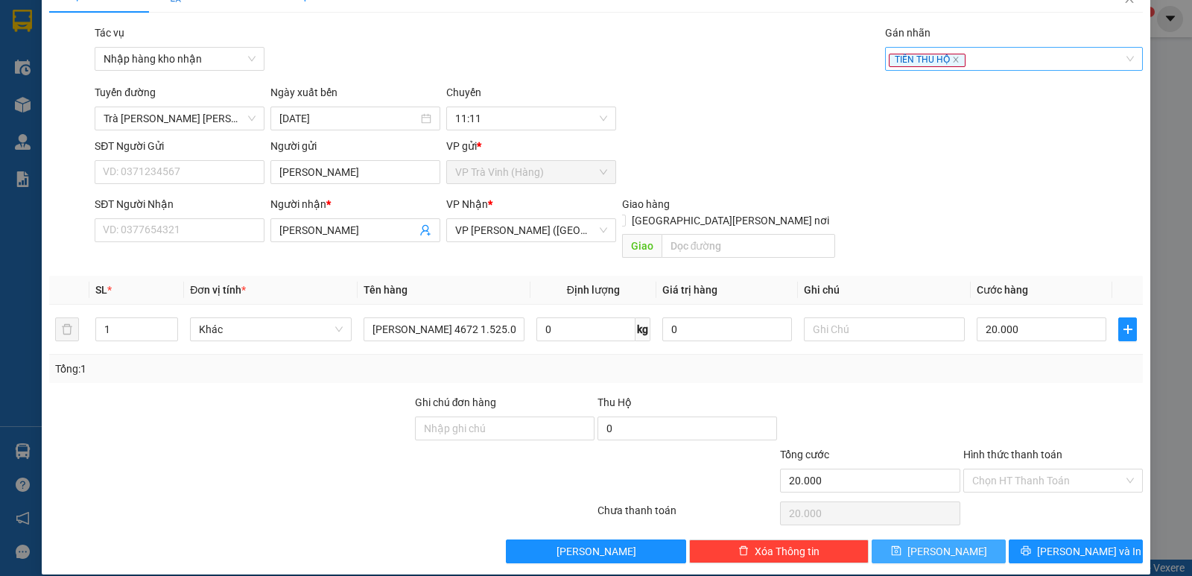
click at [954, 539] on button "[PERSON_NAME]" at bounding box center [939, 551] width 134 height 24
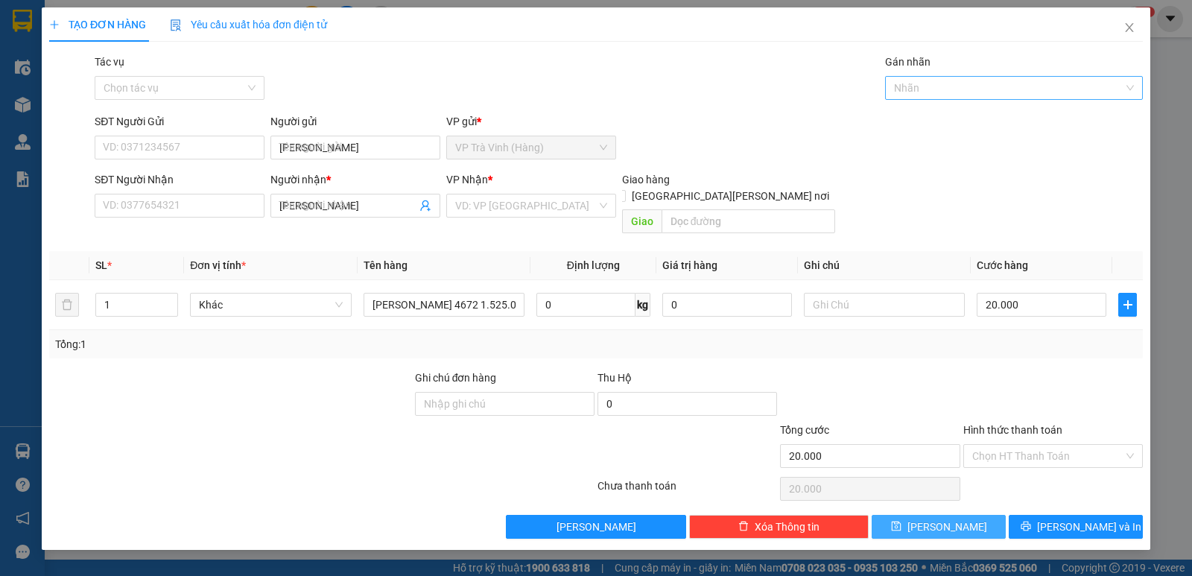
type input "0"
click at [1130, 30] on icon "close" at bounding box center [1129, 27] width 8 height 9
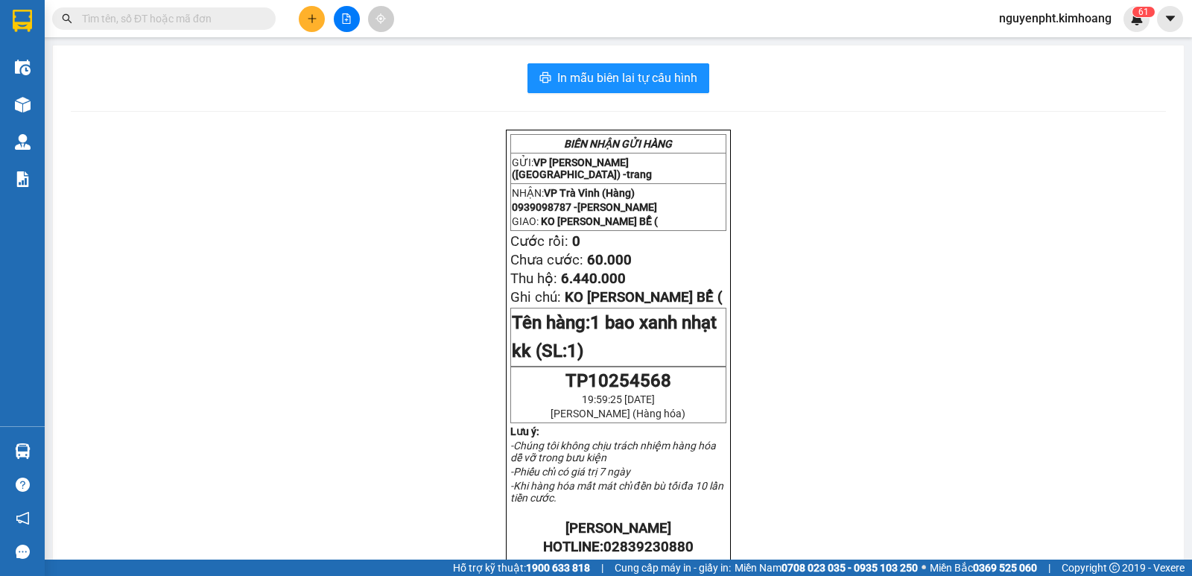
click at [212, 13] on input "text" at bounding box center [170, 18] width 176 height 16
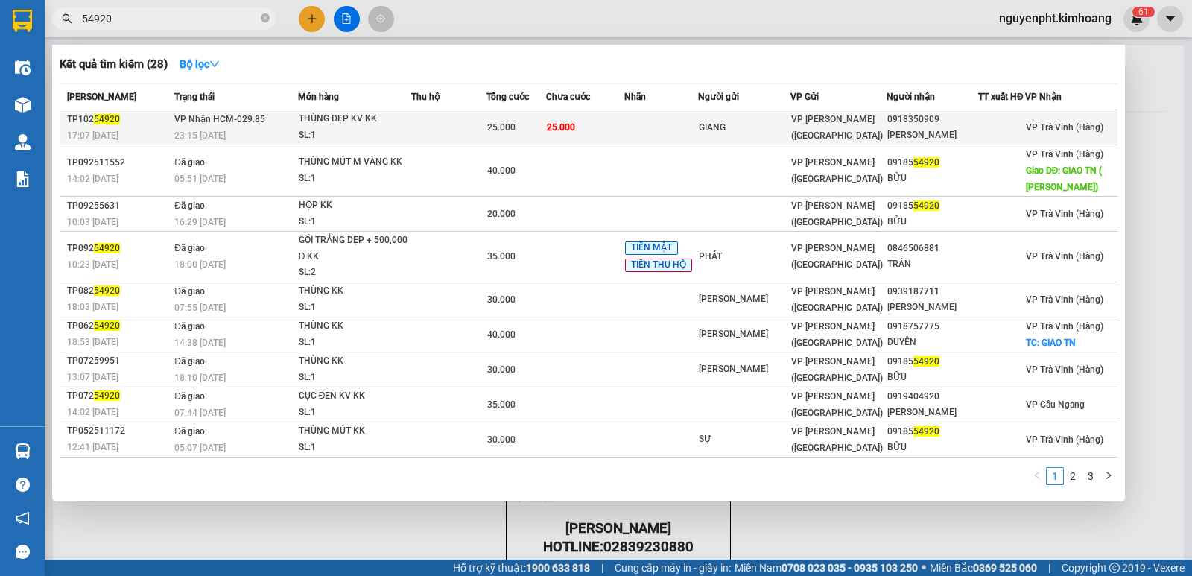
type input "54920"
click at [639, 128] on td at bounding box center [661, 127] width 74 height 35
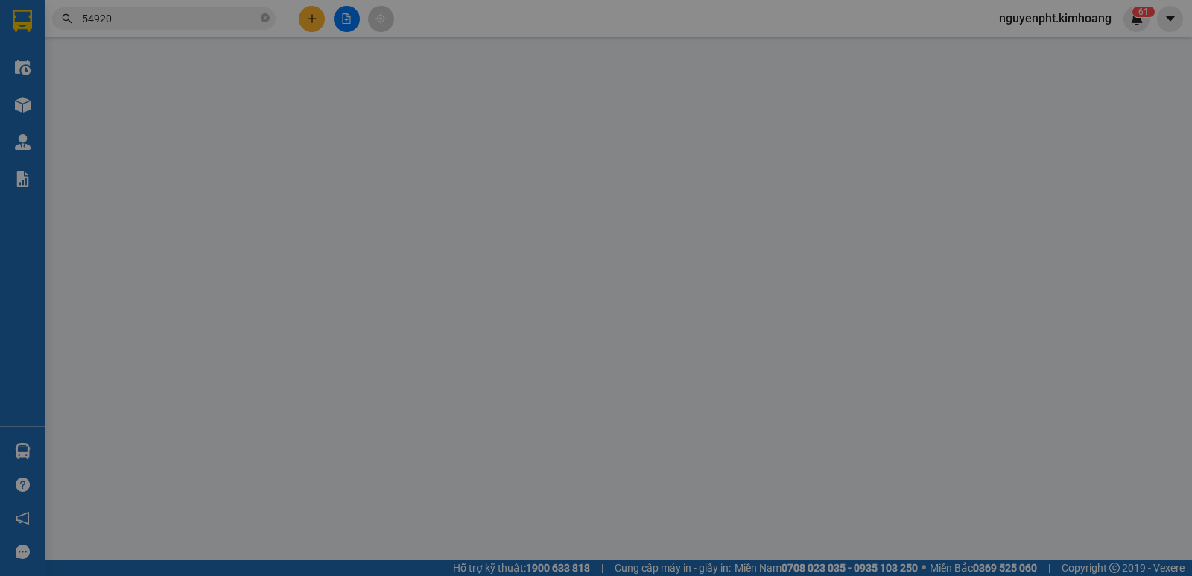
type input "GIANG"
type input "0918350909"
type input "[PERSON_NAME]"
type input "25.000"
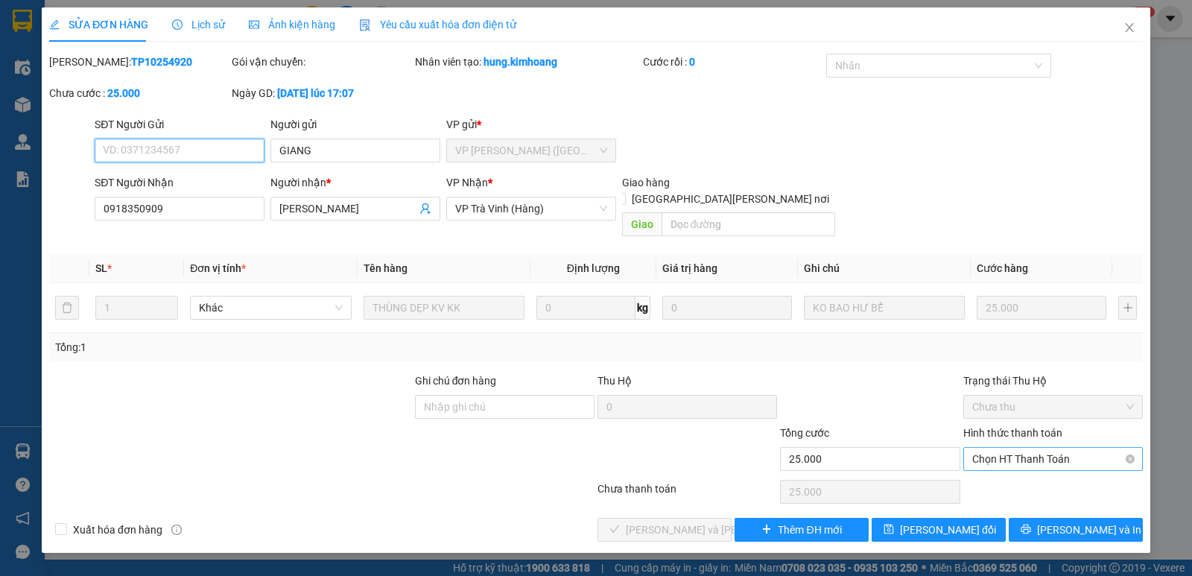
drag, startPoint x: 1063, startPoint y: 441, endPoint x: 1054, endPoint y: 449, distance: 12.1
click at [1062, 448] on span "Chọn HT Thanh Toán" at bounding box center [1053, 459] width 162 height 22
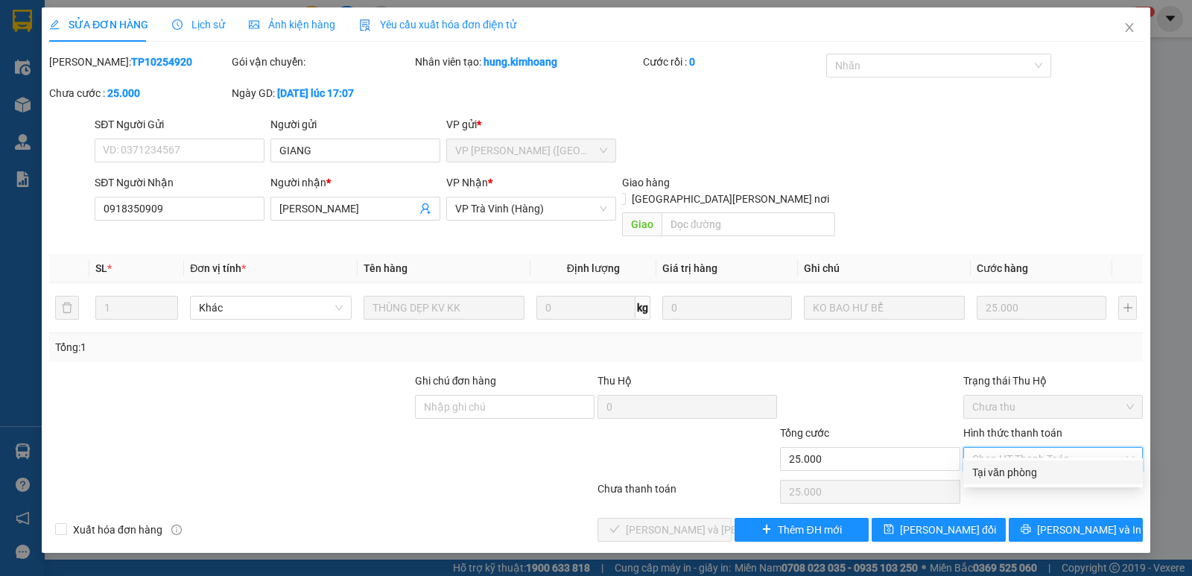
click at [1035, 476] on div "Tại văn phòng" at bounding box center [1053, 472] width 162 height 16
type input "0"
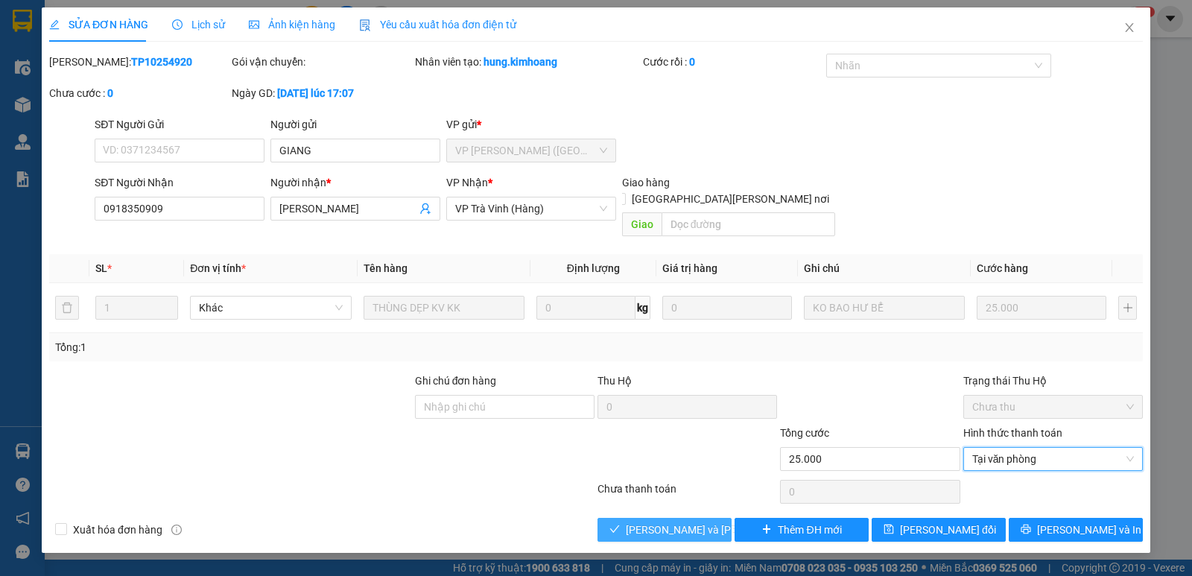
click at [667, 521] on span "[PERSON_NAME] và [PERSON_NAME] hàng" at bounding box center [726, 529] width 201 height 16
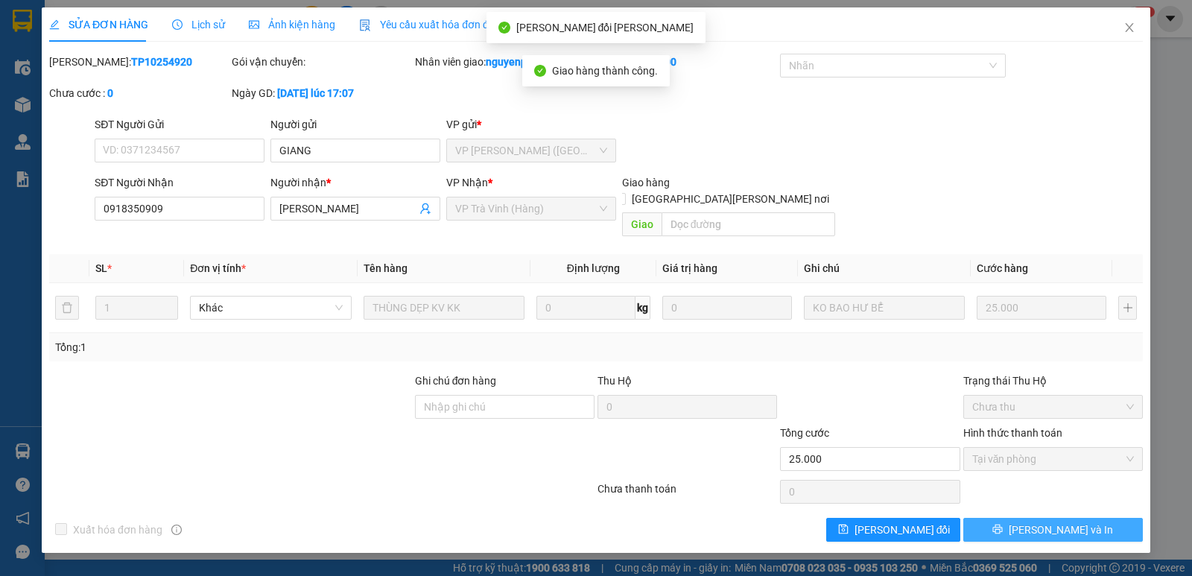
click at [1041, 521] on span "[PERSON_NAME] và In" at bounding box center [1061, 529] width 104 height 16
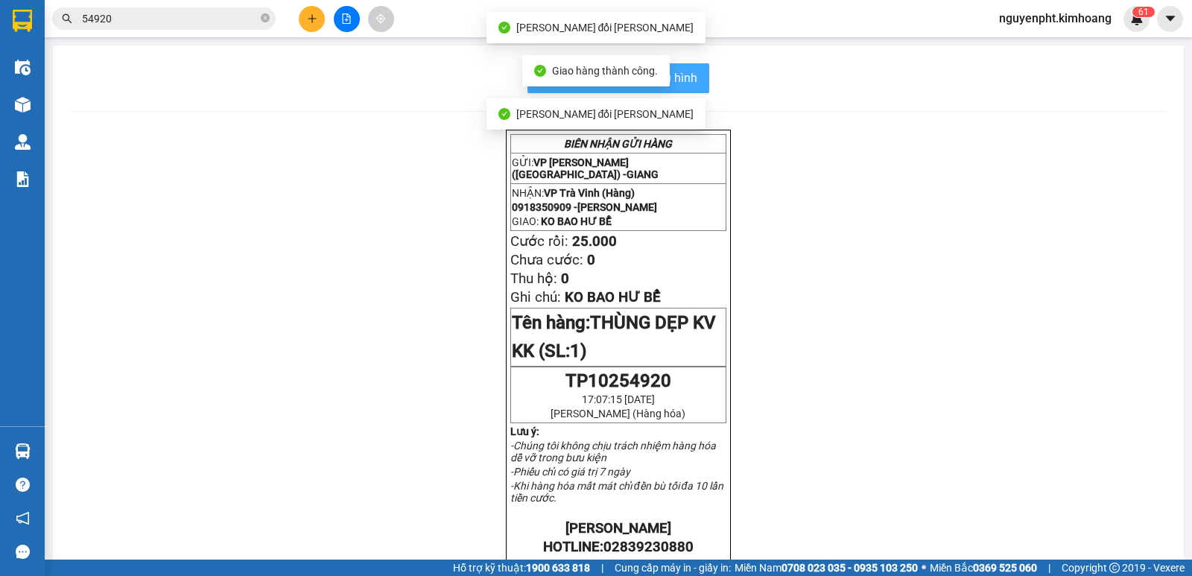
click at [697, 83] on button "In mẫu biên lai tự cấu hình" at bounding box center [618, 78] width 182 height 30
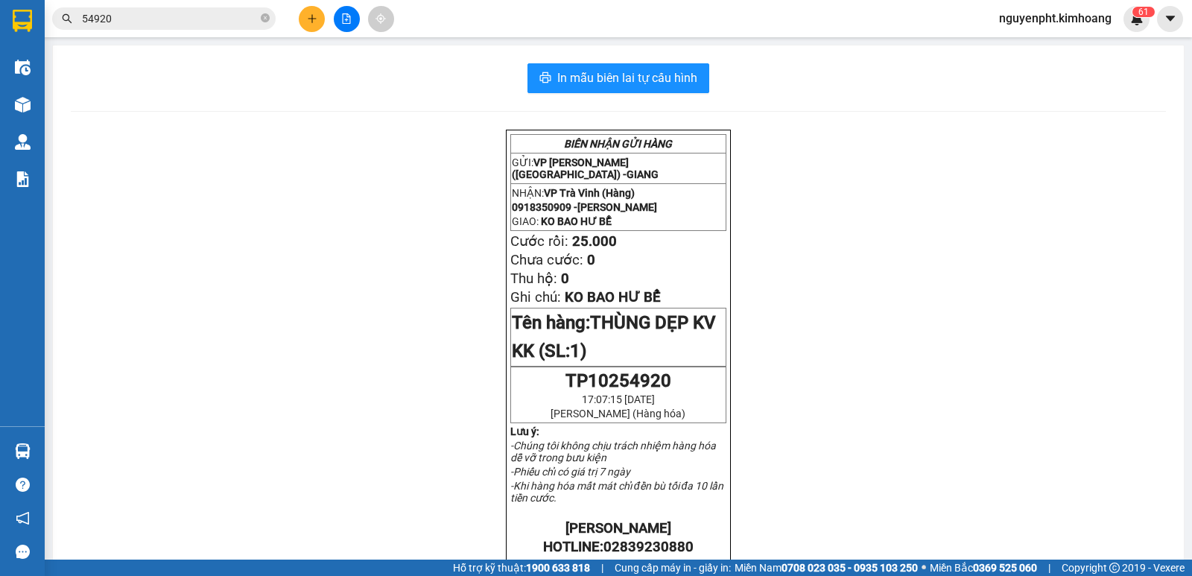
drag, startPoint x: 188, startPoint y: 14, endPoint x: 0, endPoint y: 22, distance: 188.6
click at [0, 22] on section "Kết quả [PERSON_NAME] ( 28 ) Bộ lọc Mã ĐH Trạng thái Món hàng Thu hộ Tổng [PERS…" at bounding box center [596, 288] width 1192 height 576
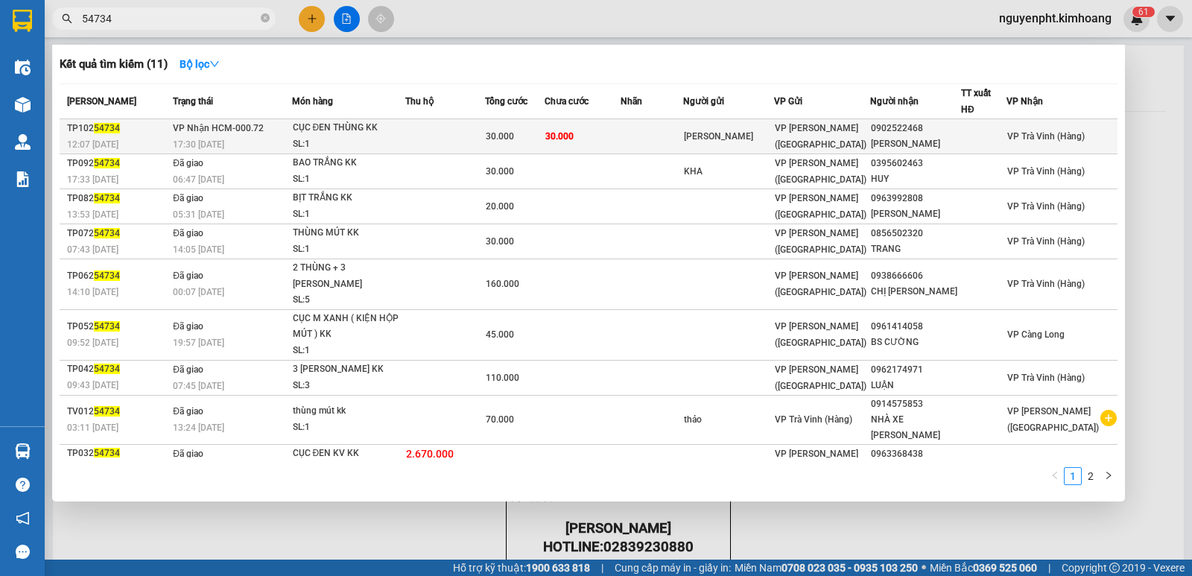
type input "54734"
click at [618, 128] on td "30.000" at bounding box center [583, 136] width 76 height 35
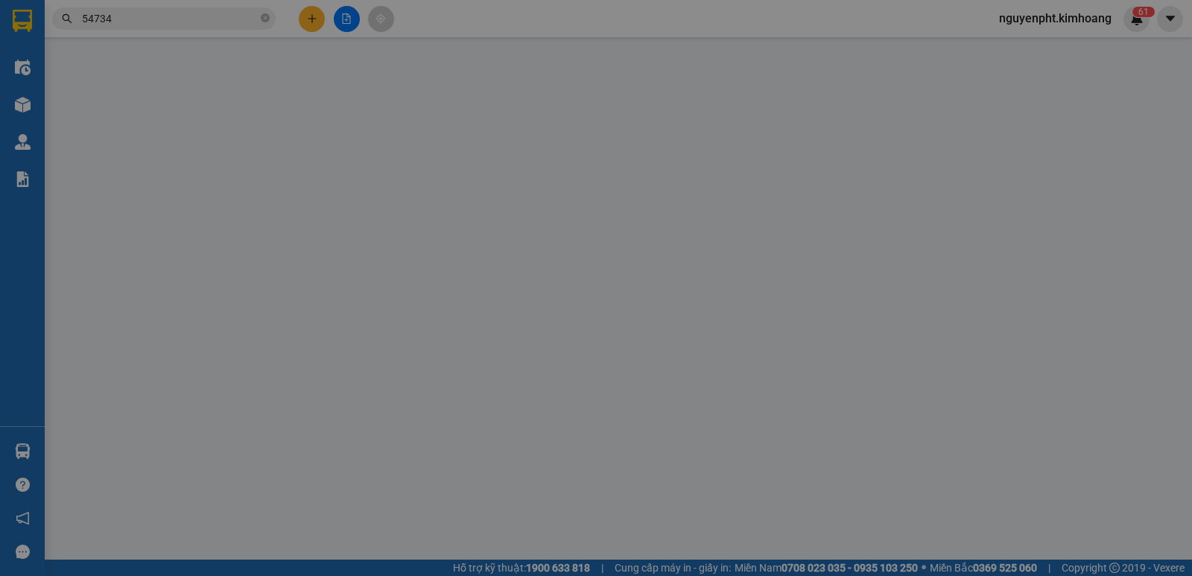
type input "[PERSON_NAME]"
type input "0902522468"
type input "[PERSON_NAME]"
type input "30.000"
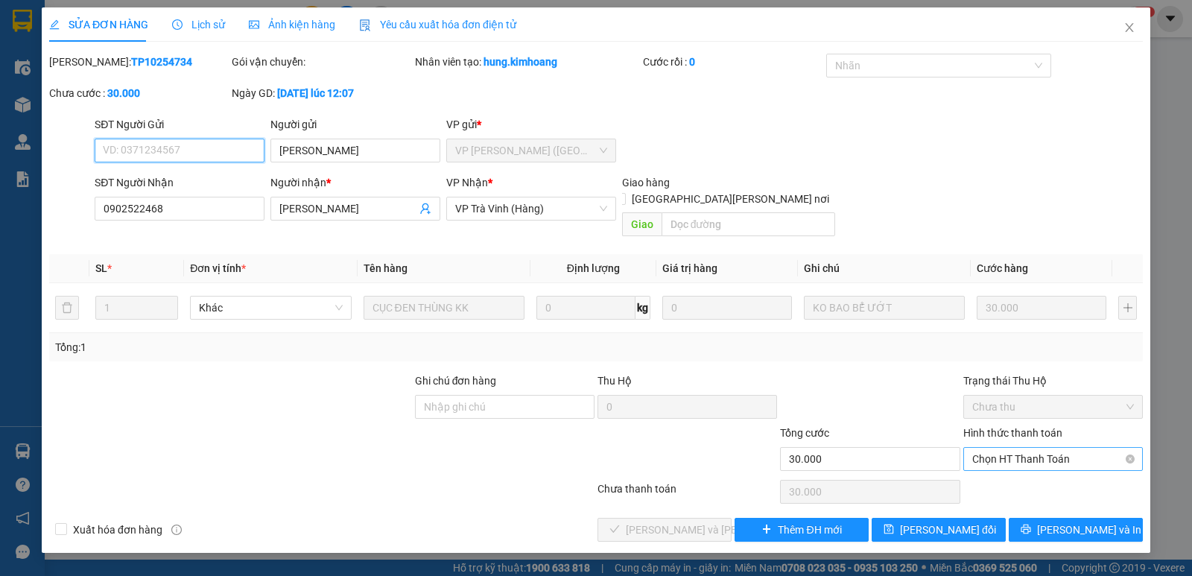
click at [1042, 448] on span "Chọn HT Thanh Toán" at bounding box center [1053, 459] width 162 height 22
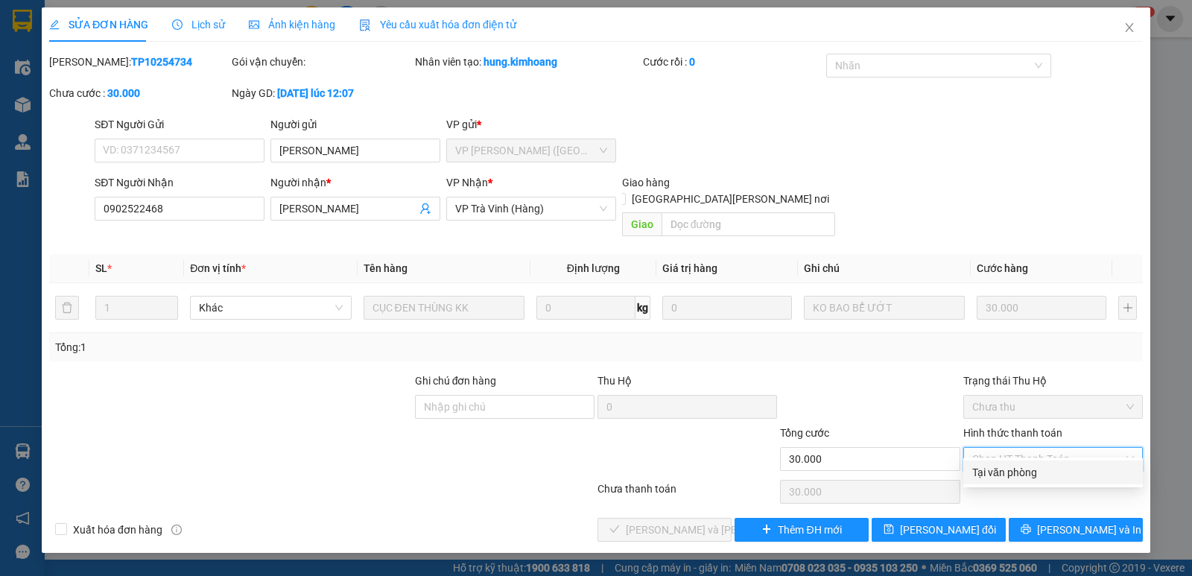
click at [1021, 475] on div "Tại văn phòng" at bounding box center [1053, 472] width 162 height 16
type input "0"
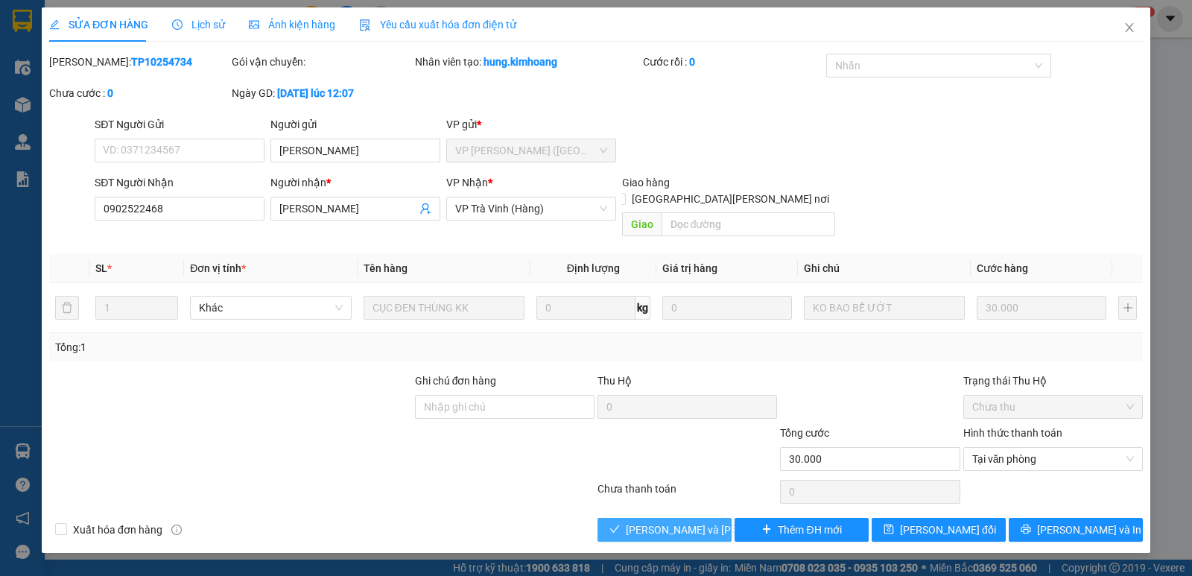
drag, startPoint x: 694, startPoint y: 510, endPoint x: 669, endPoint y: 501, distance: 26.4
click at [693, 521] on span "[PERSON_NAME] và [PERSON_NAME] hàng" at bounding box center [726, 529] width 201 height 16
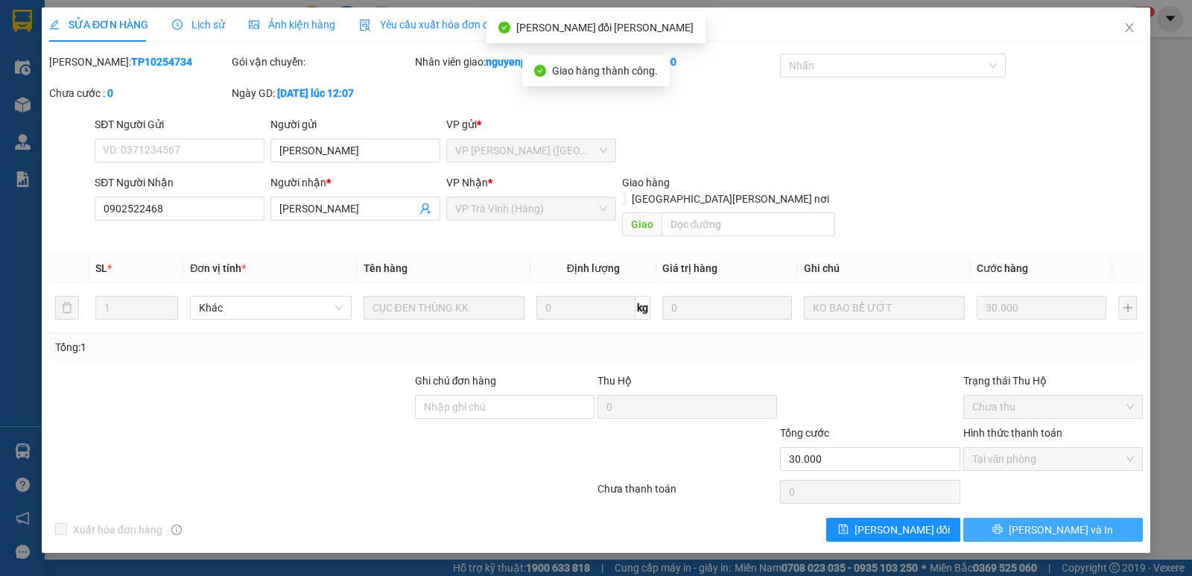
click at [1002, 518] on button "[PERSON_NAME] và In" at bounding box center [1053, 530] width 180 height 24
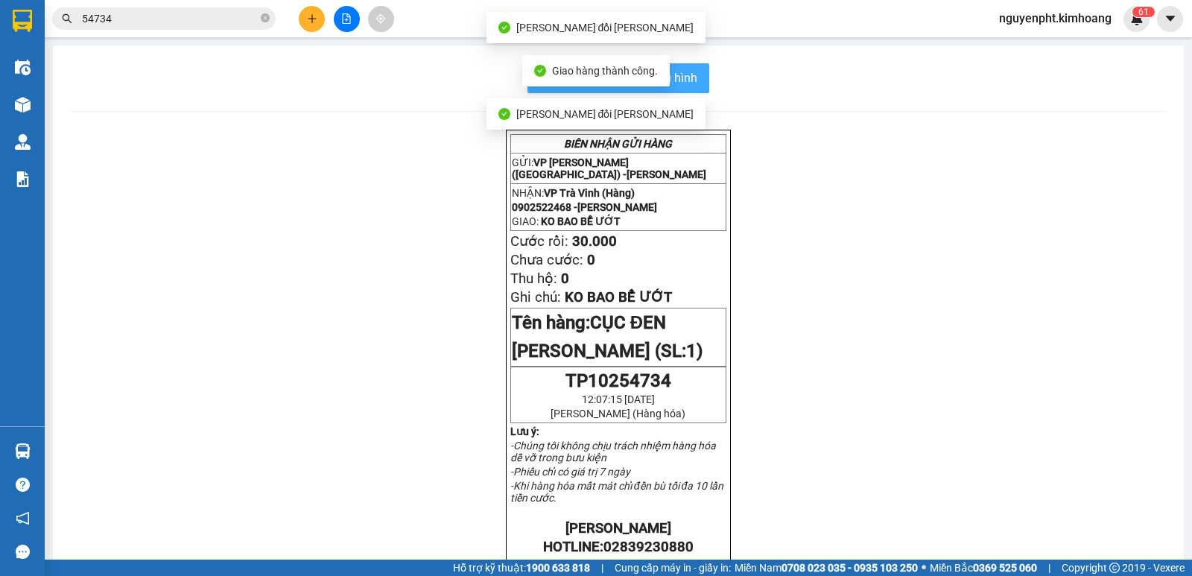
click at [684, 76] on span "In mẫu biên lai tự cấu hình" at bounding box center [627, 78] width 140 height 19
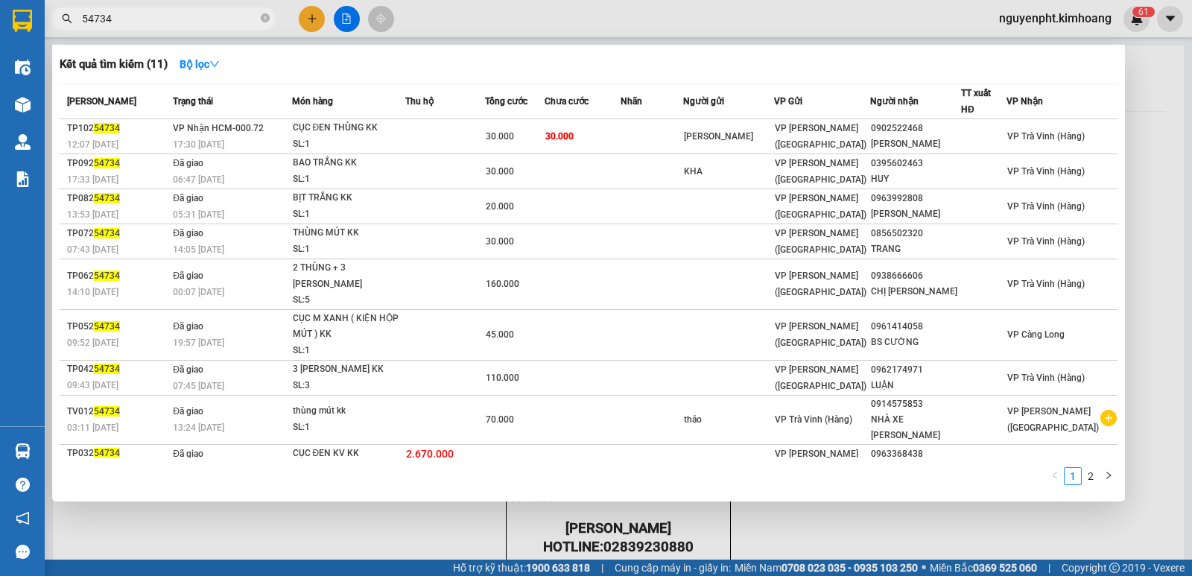
click at [197, 13] on input "54734" at bounding box center [170, 18] width 176 height 16
click at [267, 15] on icon "close-circle" at bounding box center [265, 17] width 9 height 9
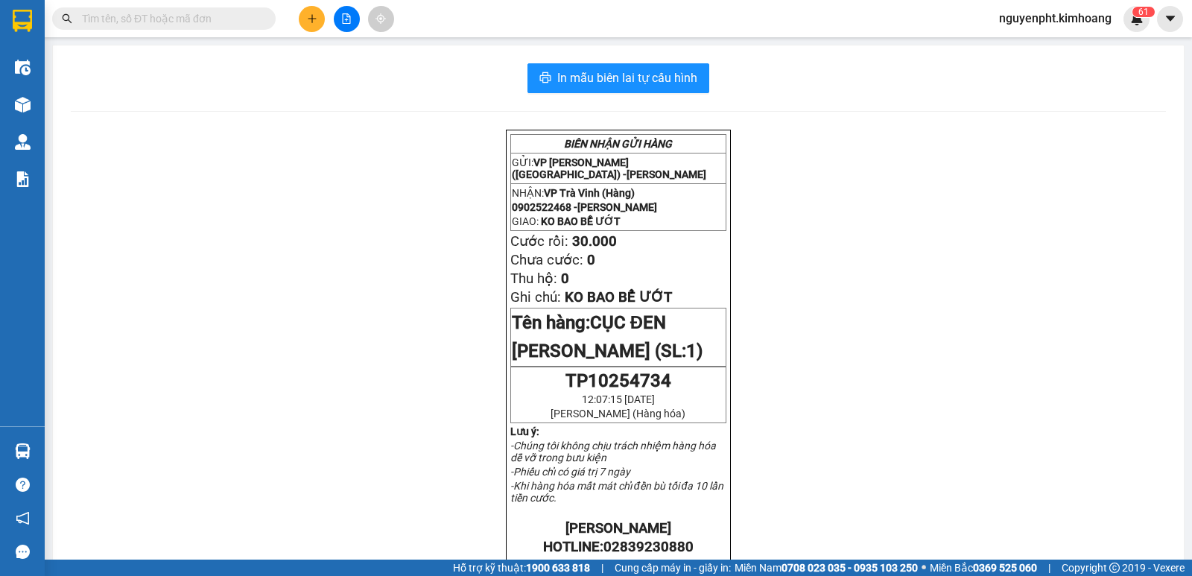
click at [238, 18] on input "text" at bounding box center [170, 18] width 176 height 16
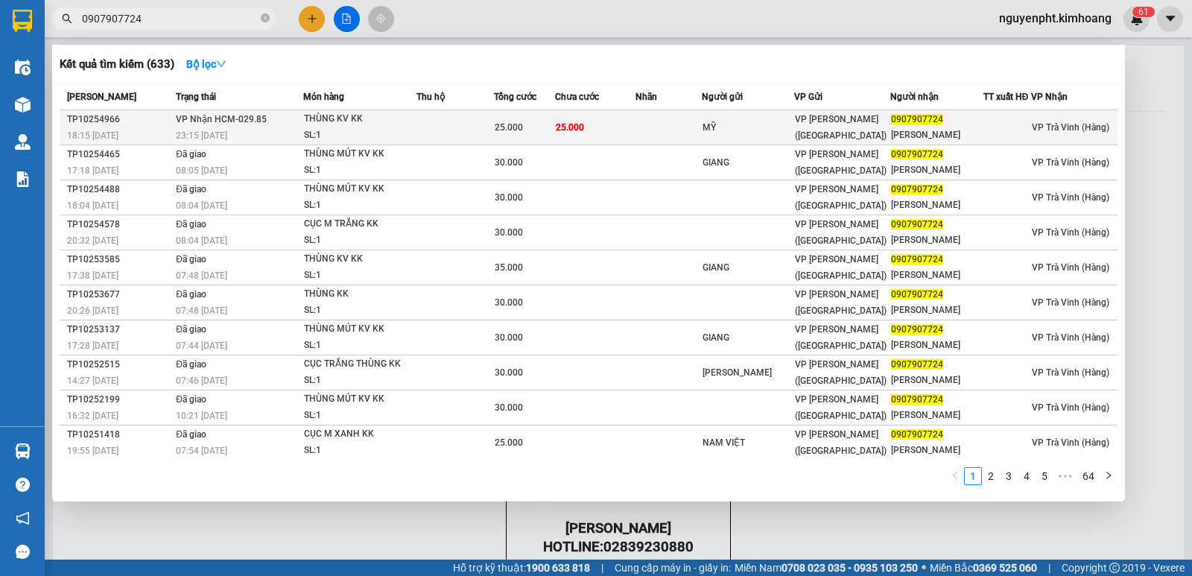
type input "0907907724"
click at [629, 127] on td "25.000" at bounding box center [595, 127] width 80 height 35
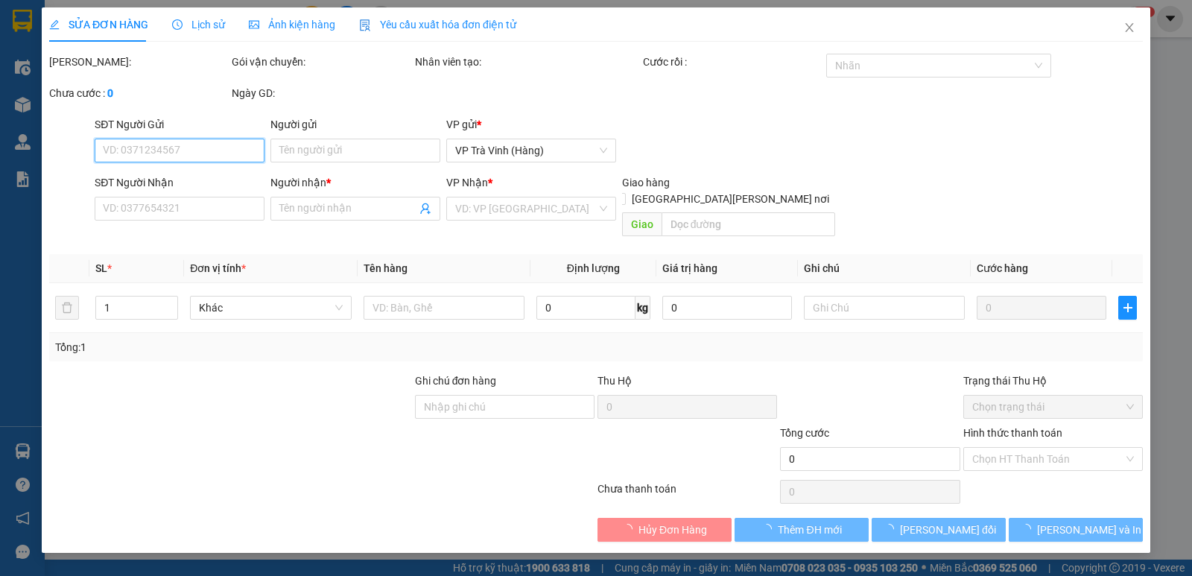
type input "MỸ"
type input "0907907724"
type input "[PERSON_NAME]"
type input "25.000"
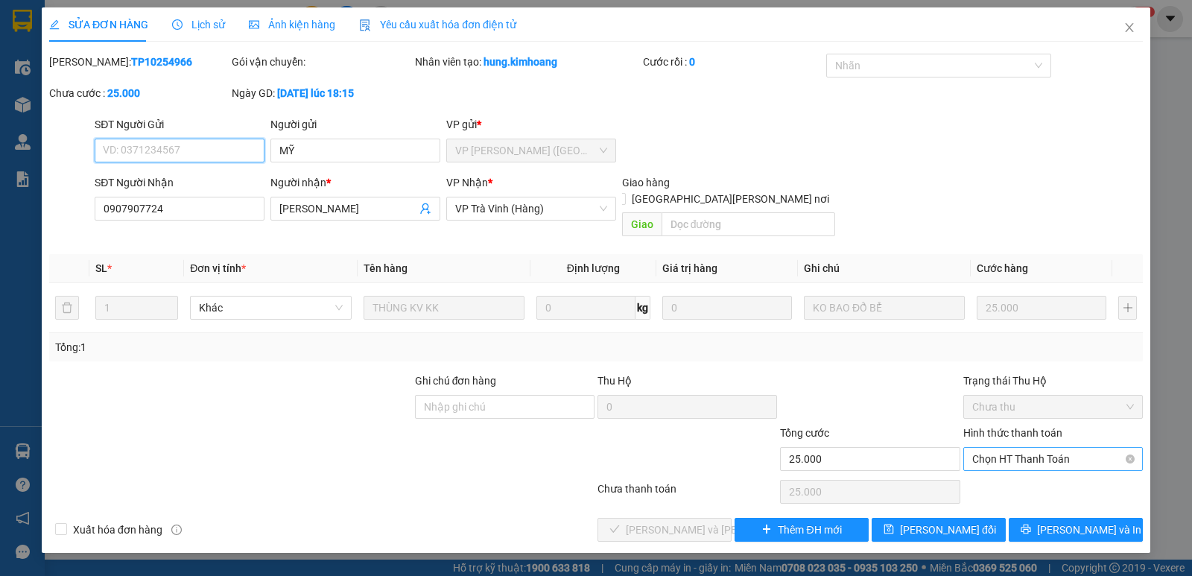
click at [1045, 448] on span "Chọn HT Thanh Toán" at bounding box center [1053, 459] width 162 height 22
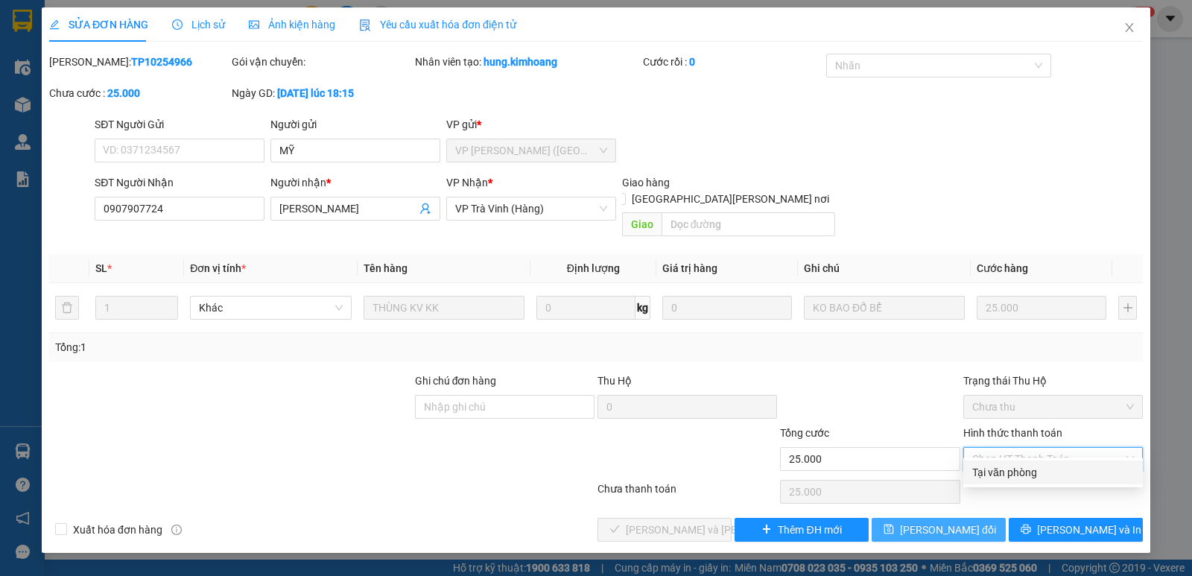
drag, startPoint x: 1034, startPoint y: 470, endPoint x: 898, endPoint y: 512, distance: 142.6
click at [1032, 471] on div "Tại văn phòng" at bounding box center [1053, 472] width 162 height 16
type input "0"
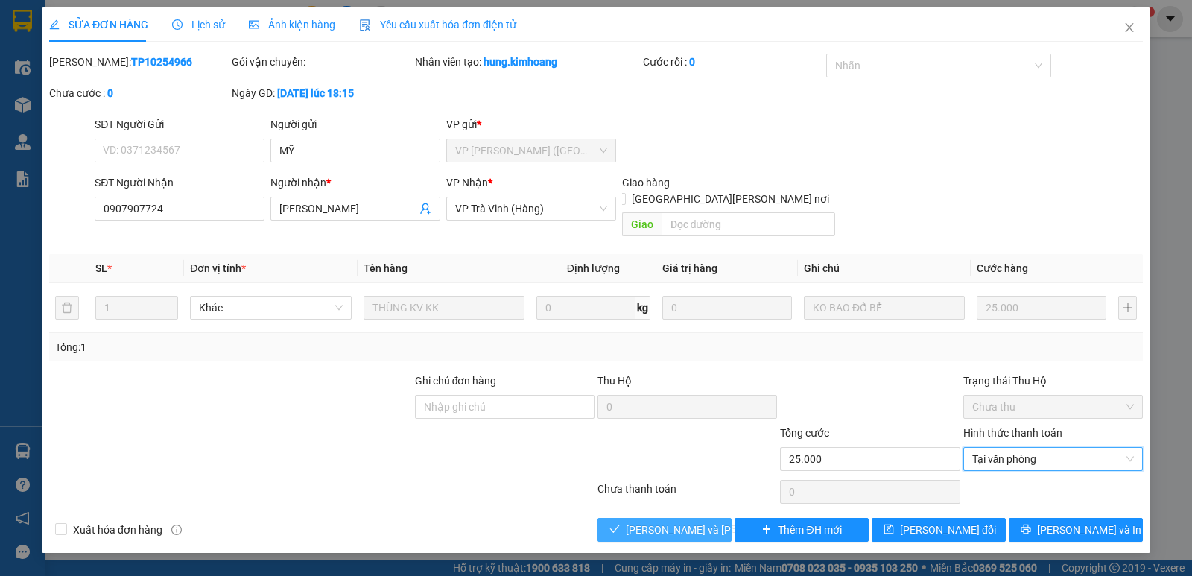
drag, startPoint x: 706, startPoint y: 518, endPoint x: 694, endPoint y: 512, distance: 14.0
click at [704, 521] on span "[PERSON_NAME] và [PERSON_NAME] hàng" at bounding box center [726, 529] width 201 height 16
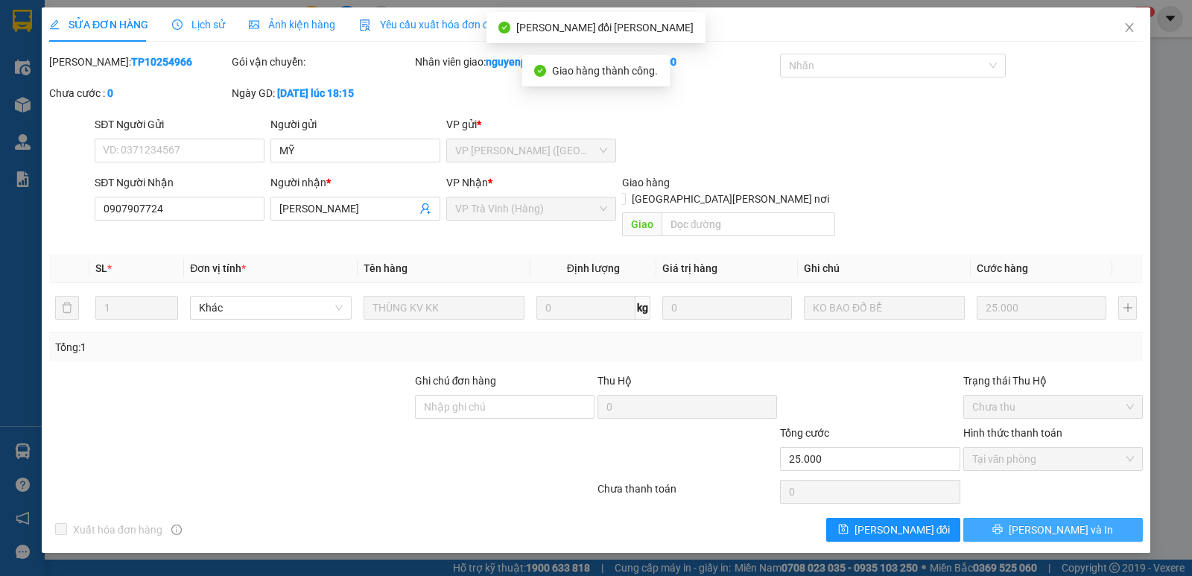
click at [1027, 518] on button "[PERSON_NAME] và In" at bounding box center [1053, 530] width 180 height 24
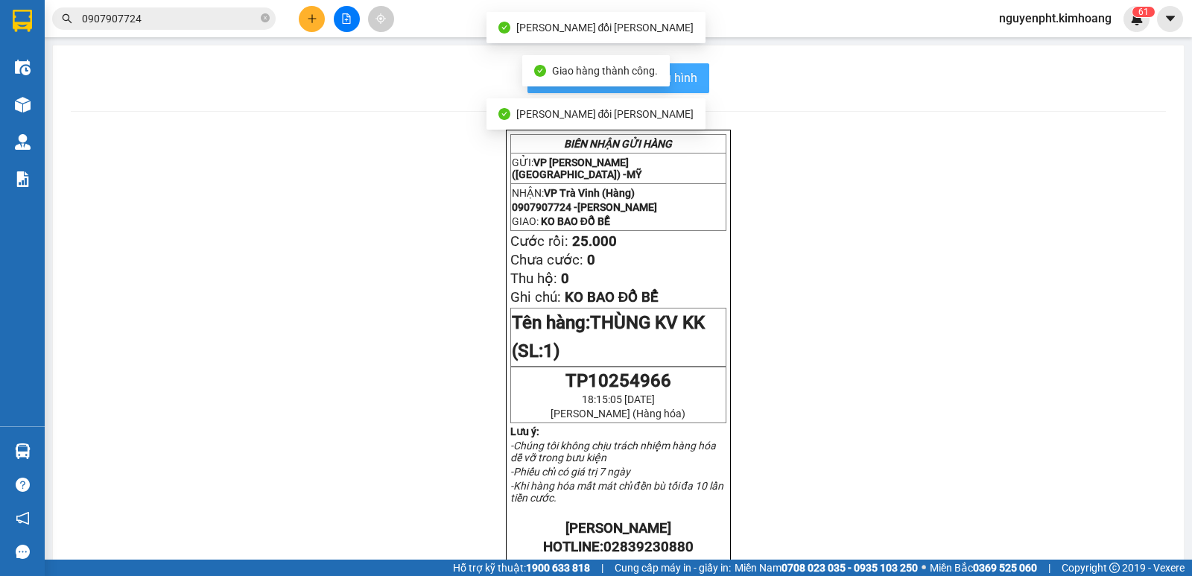
click at [694, 88] on button "In mẫu biên lai tự cấu hình" at bounding box center [618, 78] width 182 height 30
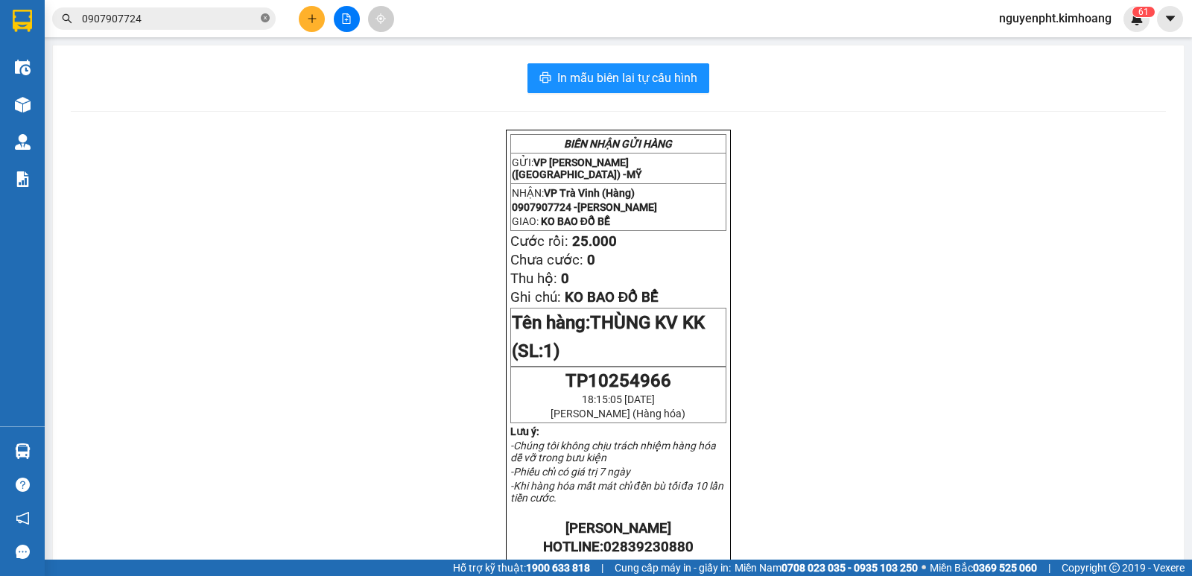
click at [262, 17] on icon "close-circle" at bounding box center [265, 17] width 9 height 9
click at [220, 13] on input "text" at bounding box center [170, 18] width 176 height 16
click at [206, 21] on input "text" at bounding box center [170, 18] width 176 height 16
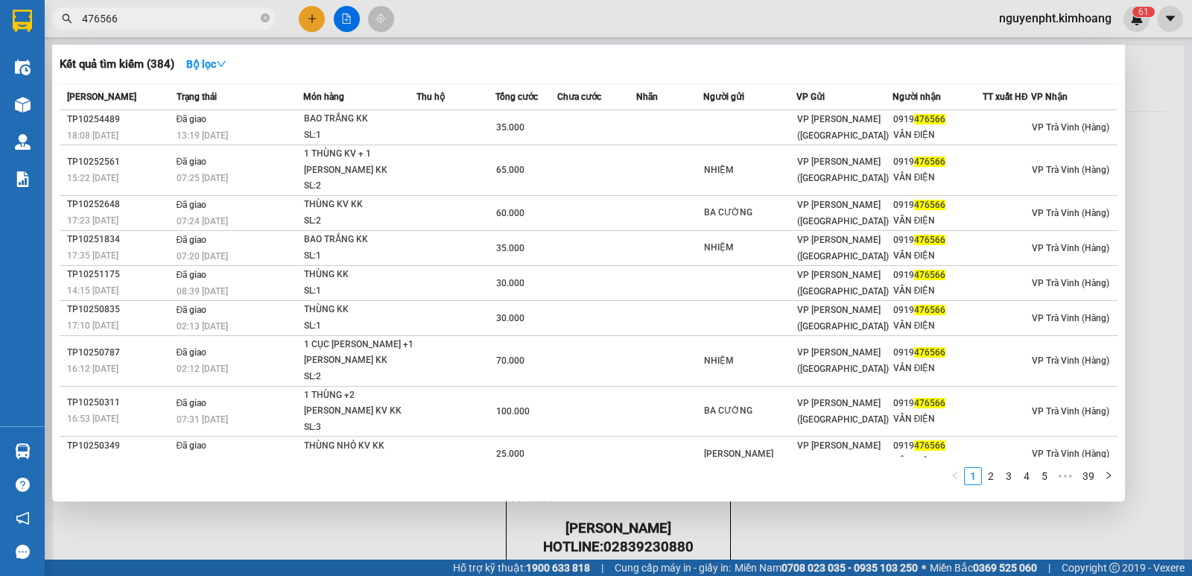
drag, startPoint x: 141, startPoint y: 12, endPoint x: 0, endPoint y: 39, distance: 143.5
click at [0, 37] on section "Kết quả [PERSON_NAME] ( 384 ) Bộ lọc Mã ĐH Trạng thái Món hàng Thu hộ Tổng [PER…" at bounding box center [596, 288] width 1192 height 576
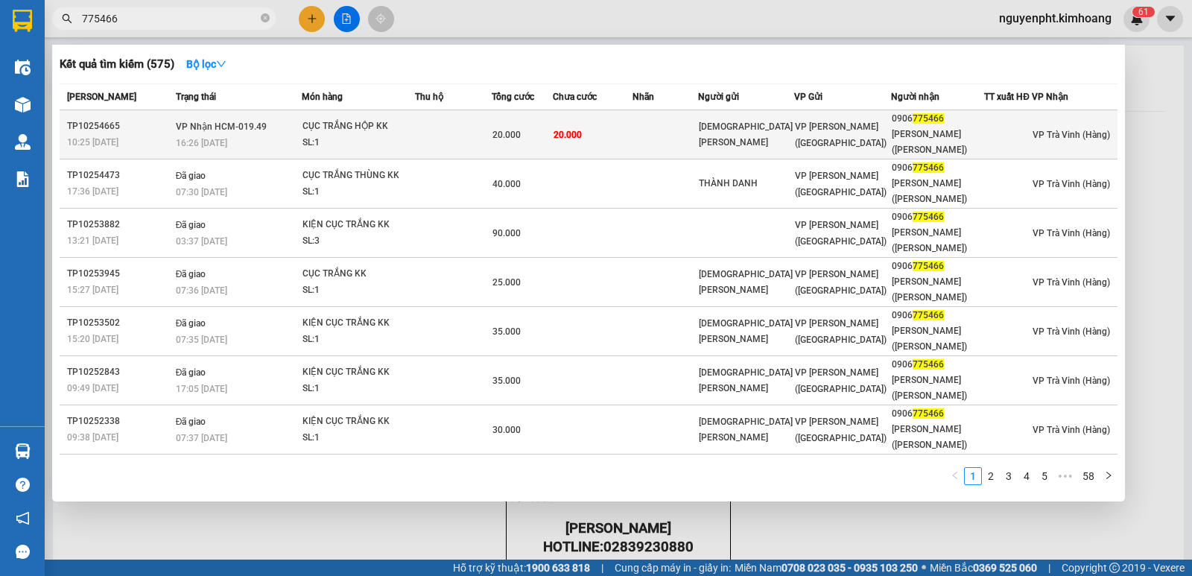
type input "775466"
click at [550, 141] on div "20.000" at bounding box center [522, 135] width 60 height 16
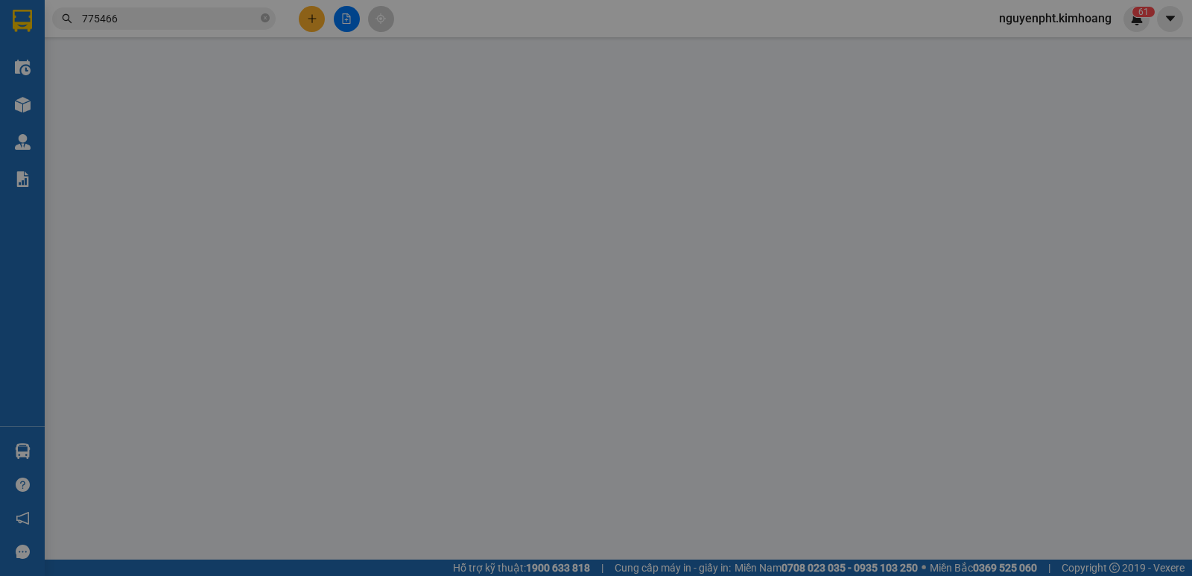
type input "[DEMOGRAPHIC_DATA][PERSON_NAME]"
type input "0906775466"
type input "[PERSON_NAME] ([PERSON_NAME])"
type input "20.000"
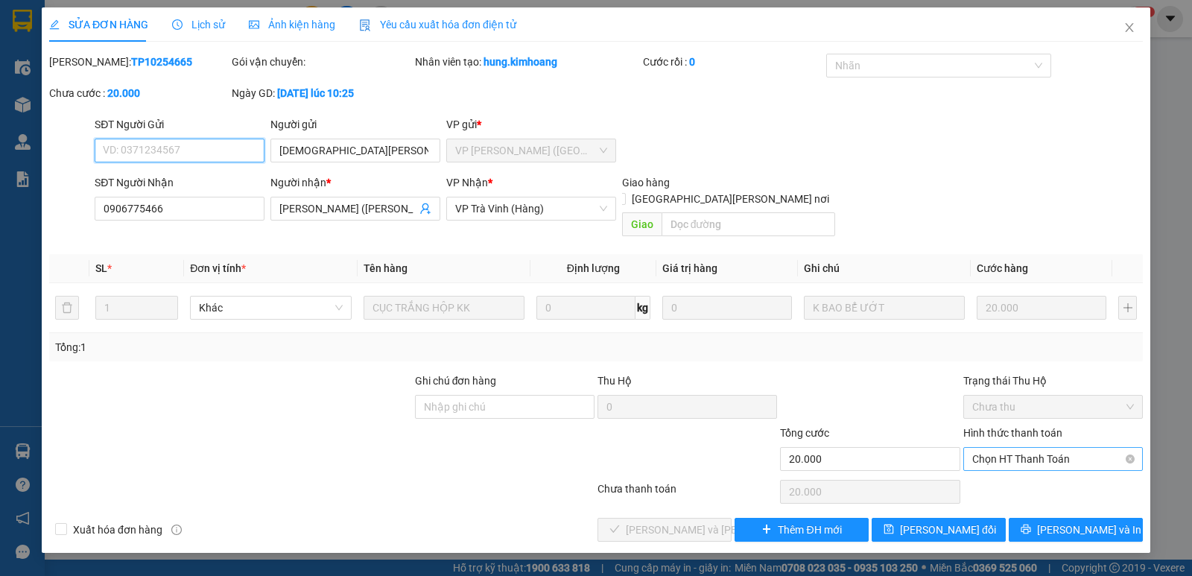
click at [1025, 448] on span "Chọn HT Thanh Toán" at bounding box center [1053, 459] width 162 height 22
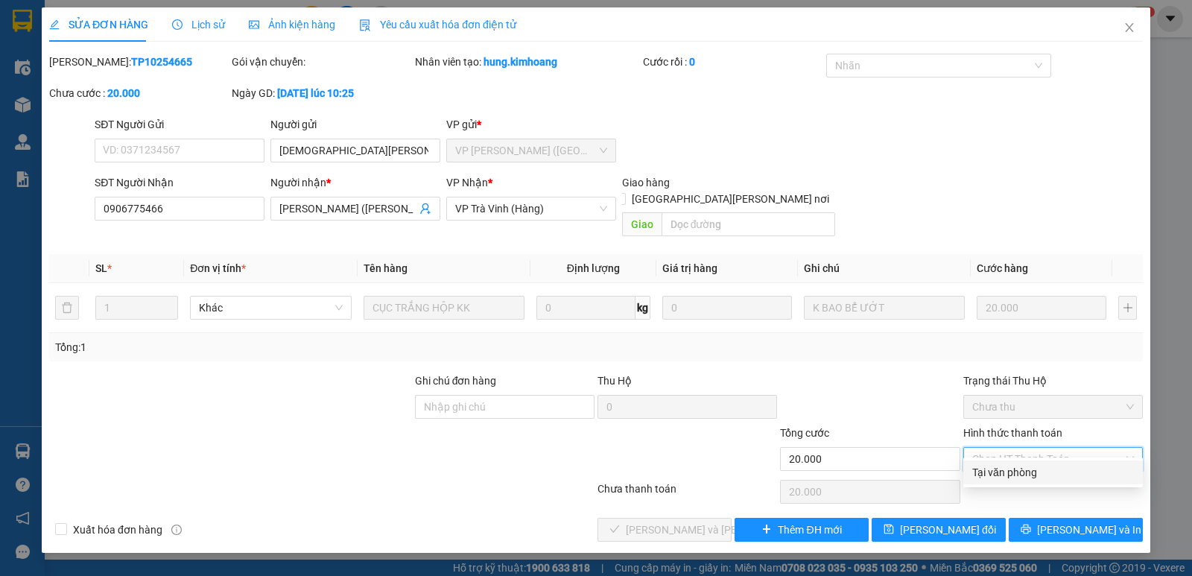
drag, startPoint x: 1008, startPoint y: 468, endPoint x: 762, endPoint y: 546, distance: 258.0
click at [1007, 468] on div "Tại văn phòng" at bounding box center [1053, 472] width 162 height 16
type input "0"
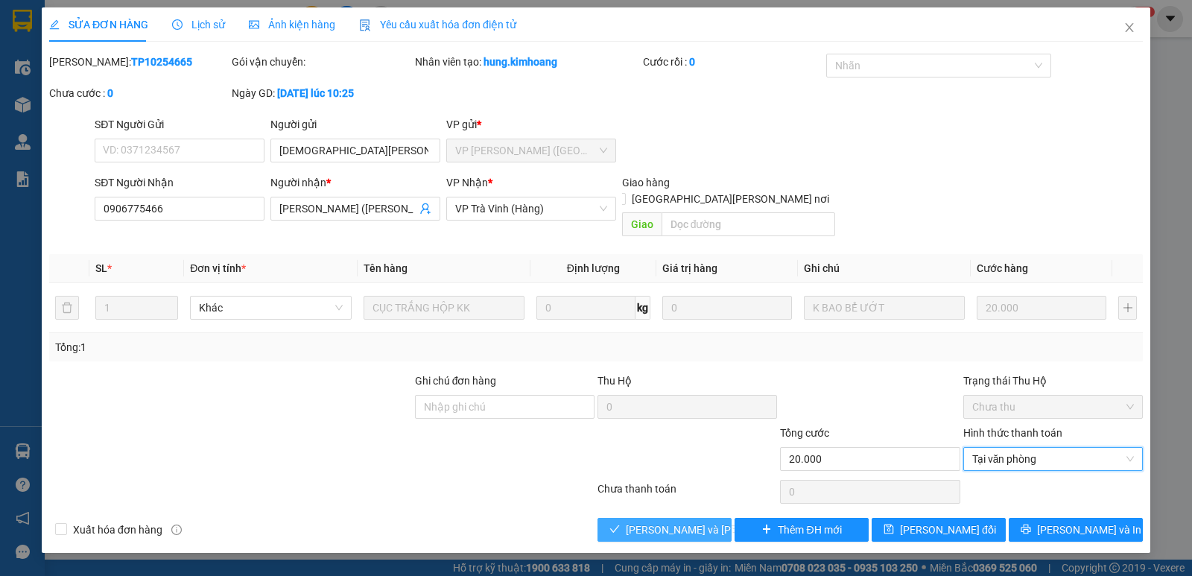
click at [673, 521] on span "[PERSON_NAME] và [PERSON_NAME] hàng" at bounding box center [726, 529] width 201 height 16
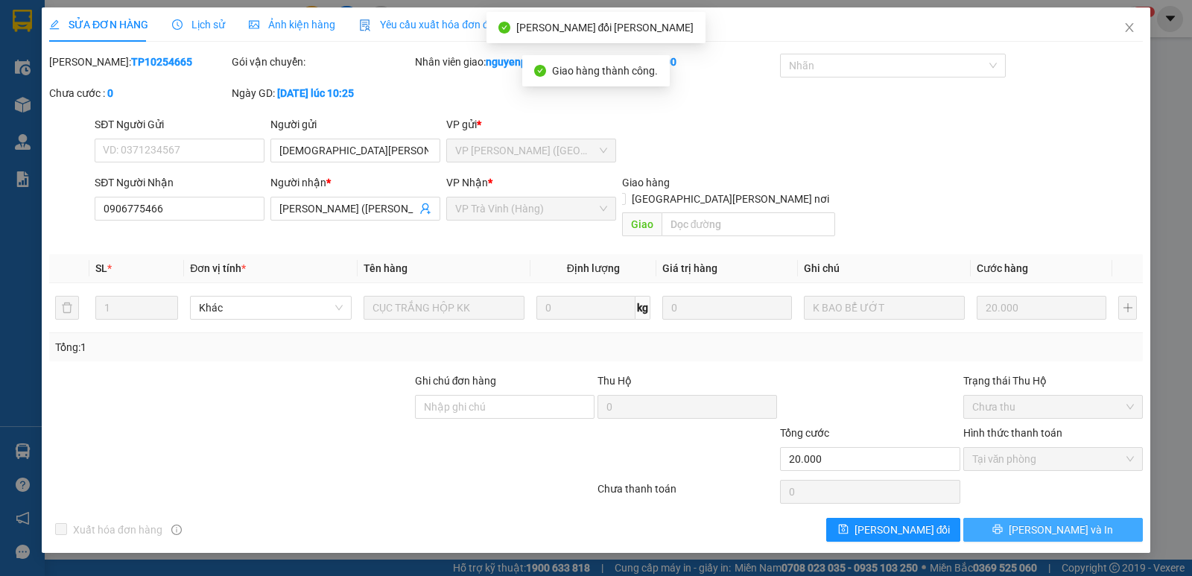
drag, startPoint x: 1052, startPoint y: 517, endPoint x: 1030, endPoint y: 517, distance: 21.6
click at [1050, 521] on span "[PERSON_NAME] và In" at bounding box center [1061, 529] width 104 height 16
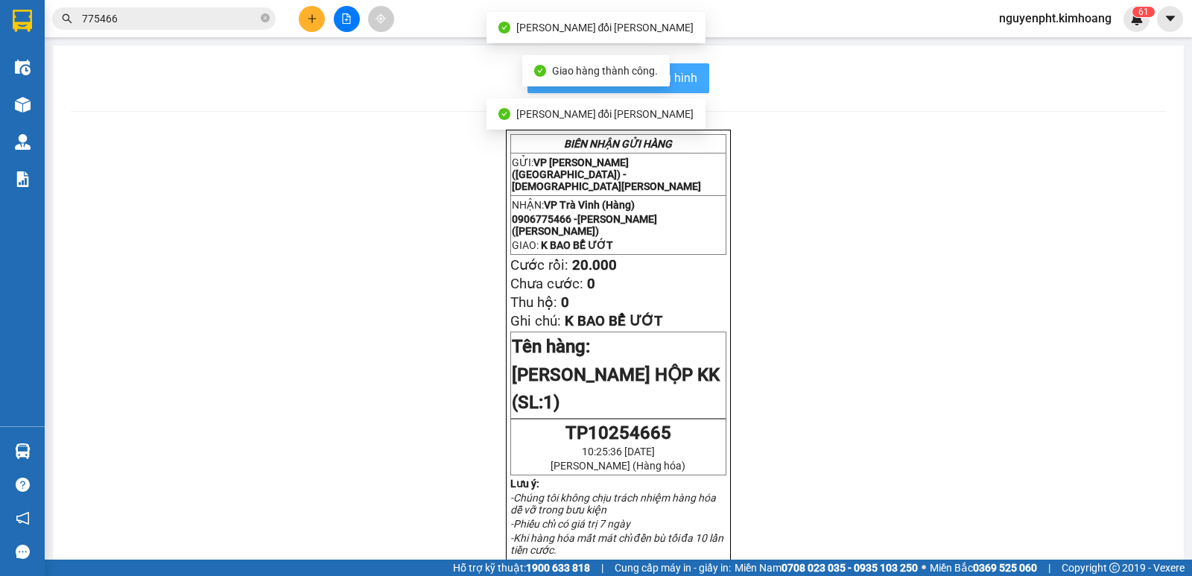
click at [680, 81] on span "In mẫu biên lai tự cấu hình" at bounding box center [627, 78] width 140 height 19
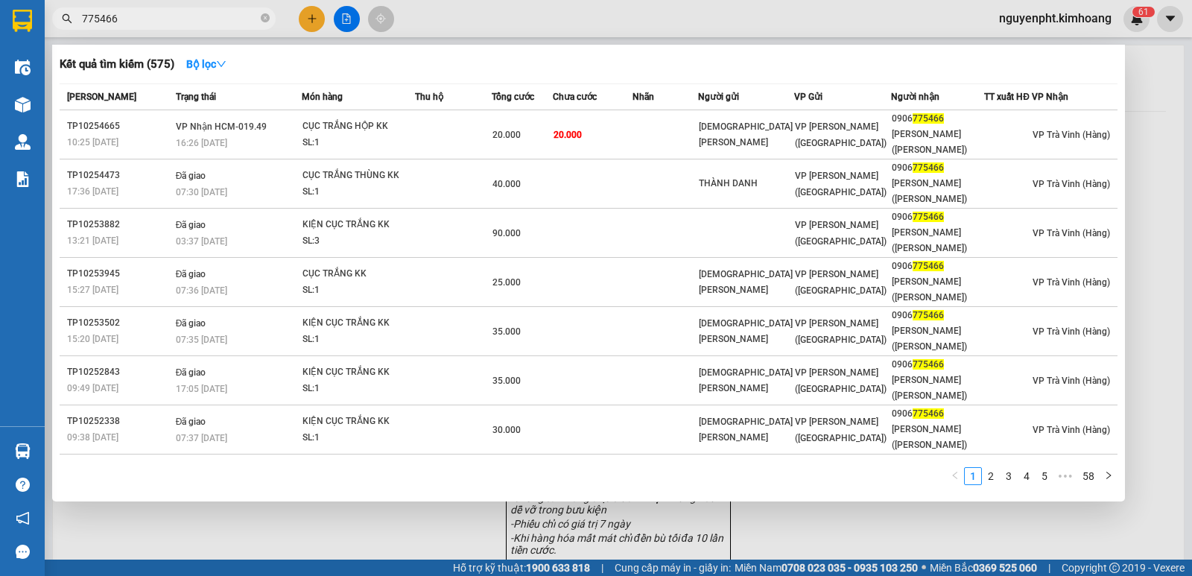
drag, startPoint x: 225, startPoint y: 23, endPoint x: 0, endPoint y: 24, distance: 225.0
click at [0, 23] on section "Kết quả [PERSON_NAME] ( 575 ) Bộ lọc Mã ĐH Trạng thái Món hàng Thu hộ Tổng [PER…" at bounding box center [596, 288] width 1192 height 576
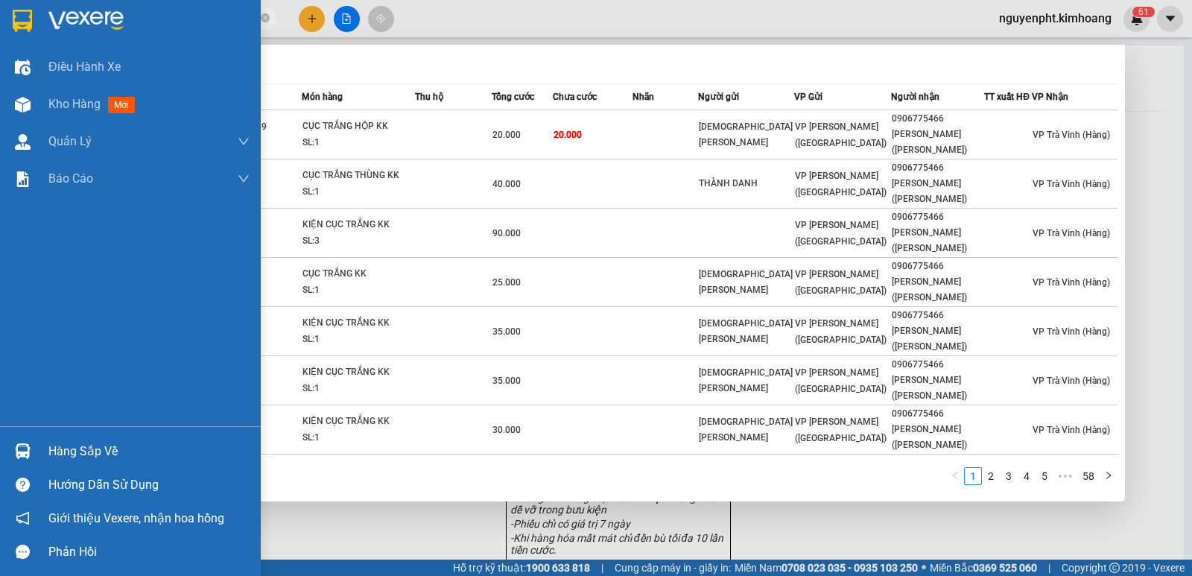
type input "5151"
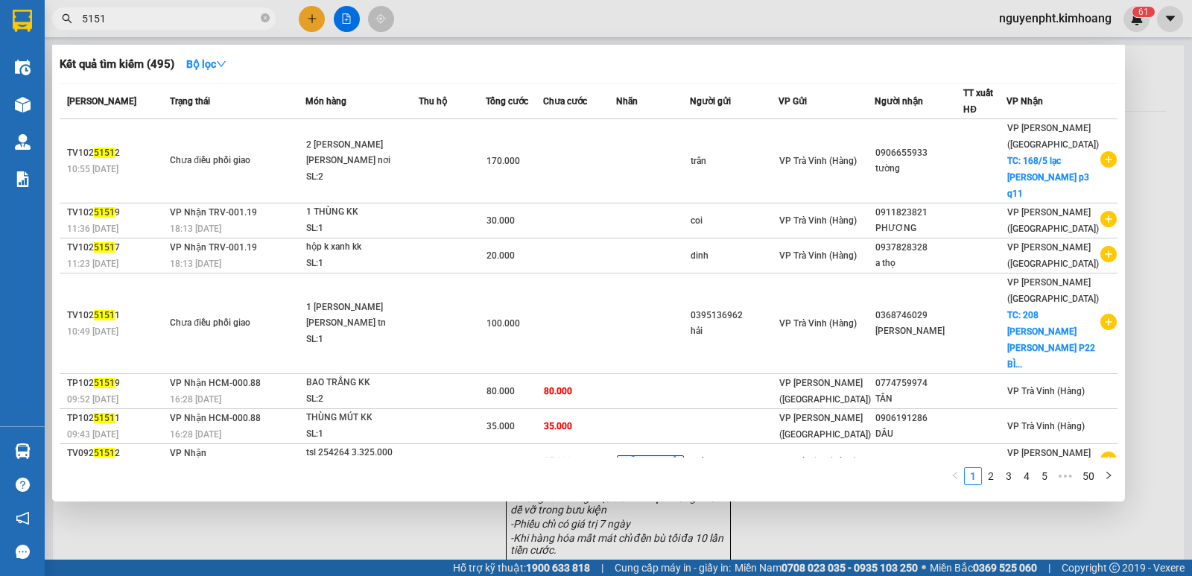
drag, startPoint x: 202, startPoint y: 16, endPoint x: 80, endPoint y: 30, distance: 122.2
click at [0, 22] on section "Kết quả [PERSON_NAME] ( 495 ) Bộ lọc Mã ĐH Trạng thái Món hàng Thu hộ Tổng [PER…" at bounding box center [596, 288] width 1192 height 576
click at [264, 20] on icon "close-circle" at bounding box center [265, 17] width 9 height 9
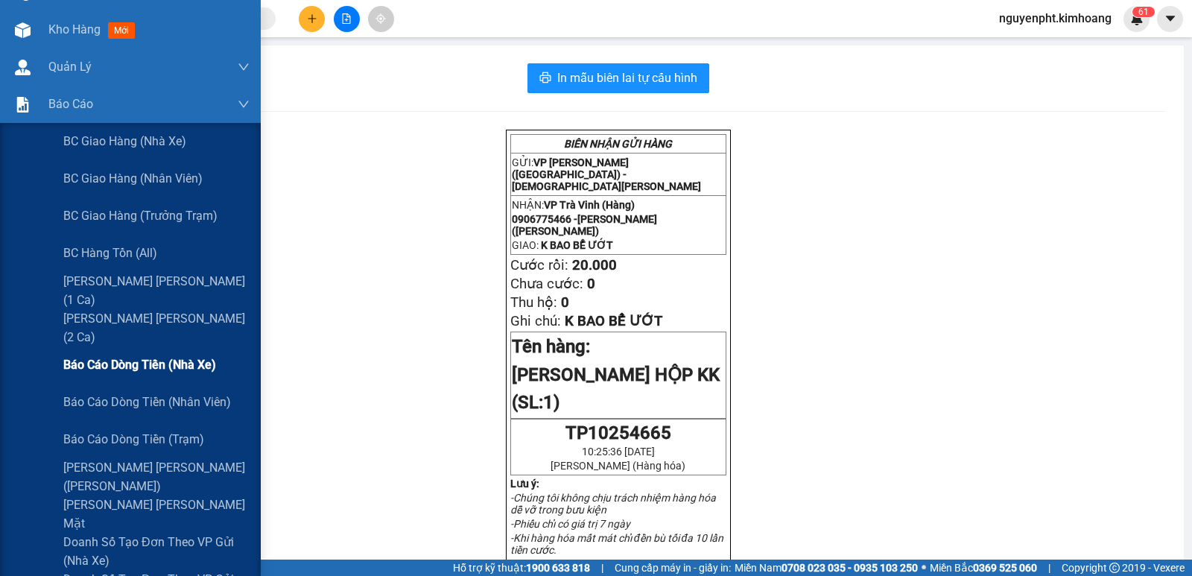
scroll to position [149, 0]
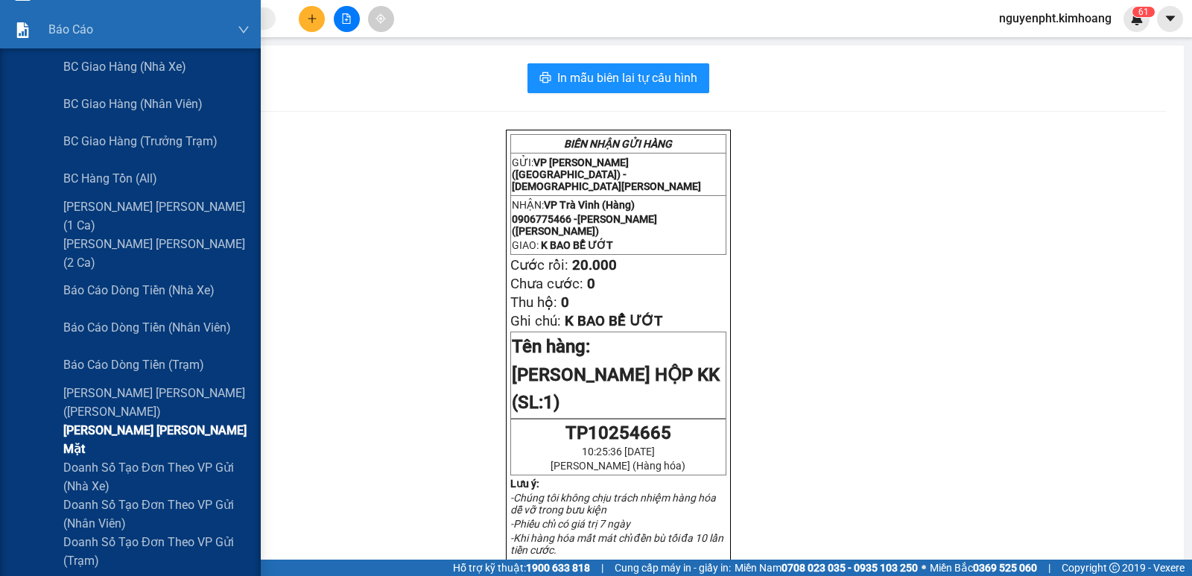
click at [127, 445] on span "[PERSON_NAME] [PERSON_NAME] mặt" at bounding box center [156, 439] width 186 height 37
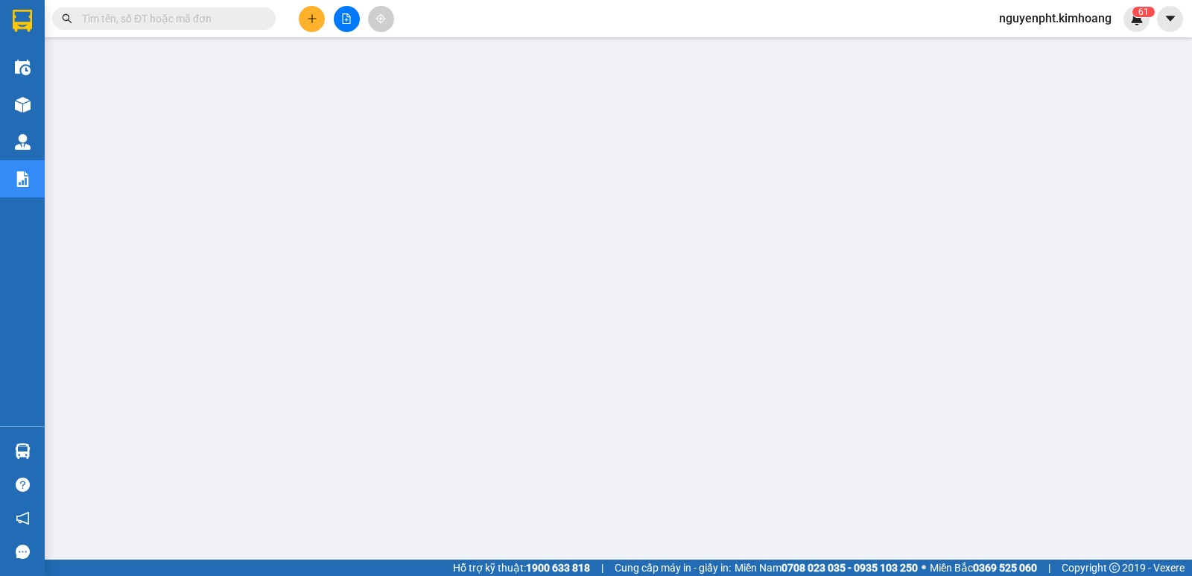
click at [230, 12] on input "text" at bounding box center [170, 18] width 176 height 16
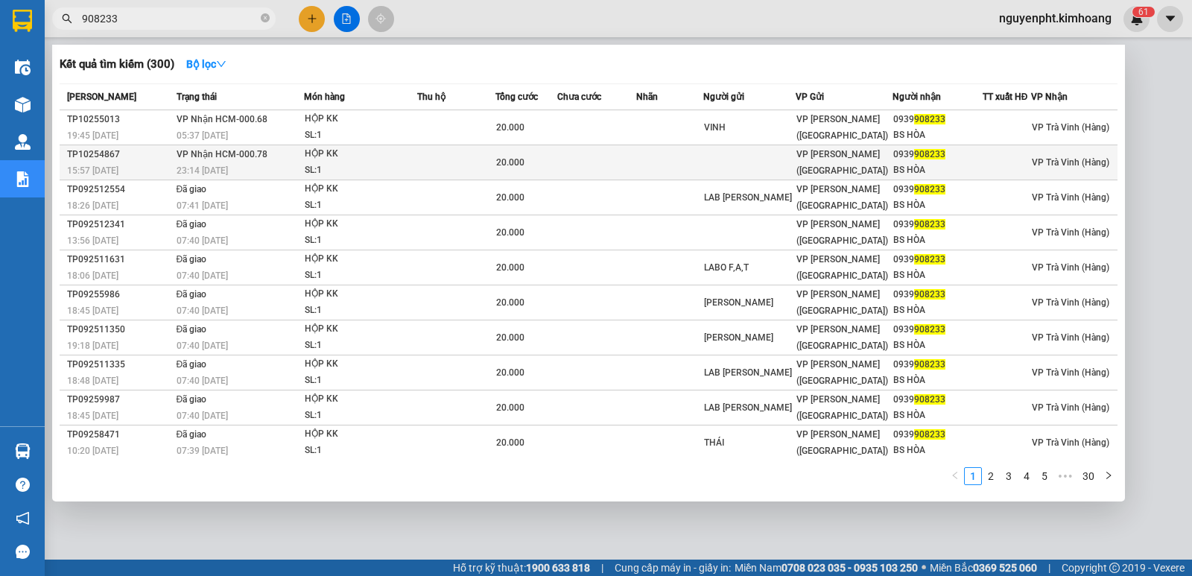
type input "908233"
click at [548, 171] on td "20.000" at bounding box center [525, 162] width 61 height 35
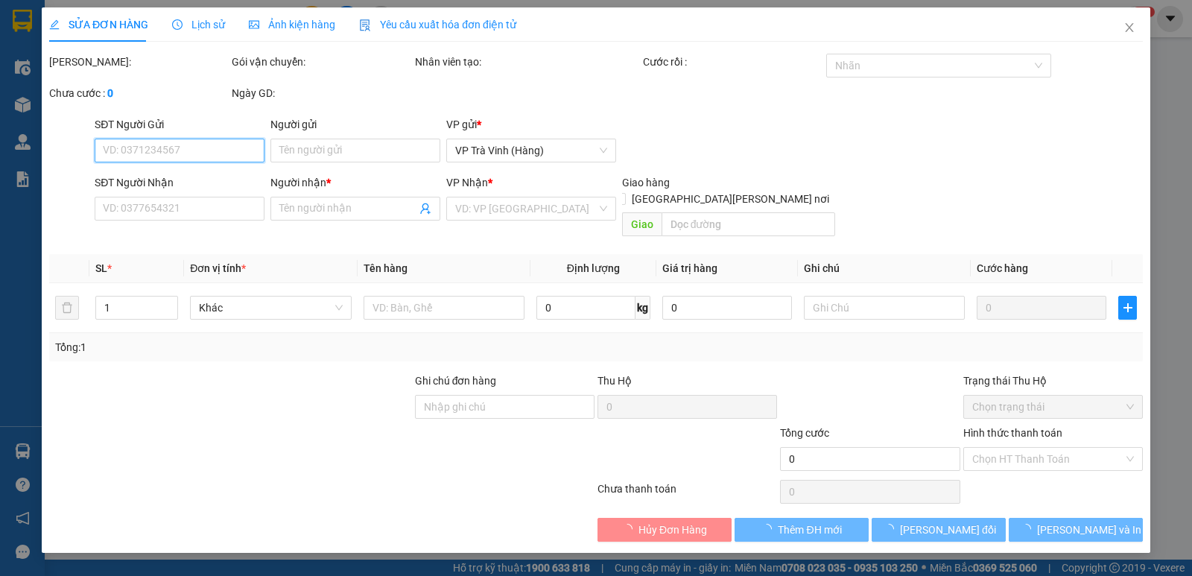
type input "0939908233"
type input "BS HÒA"
type input "20.000"
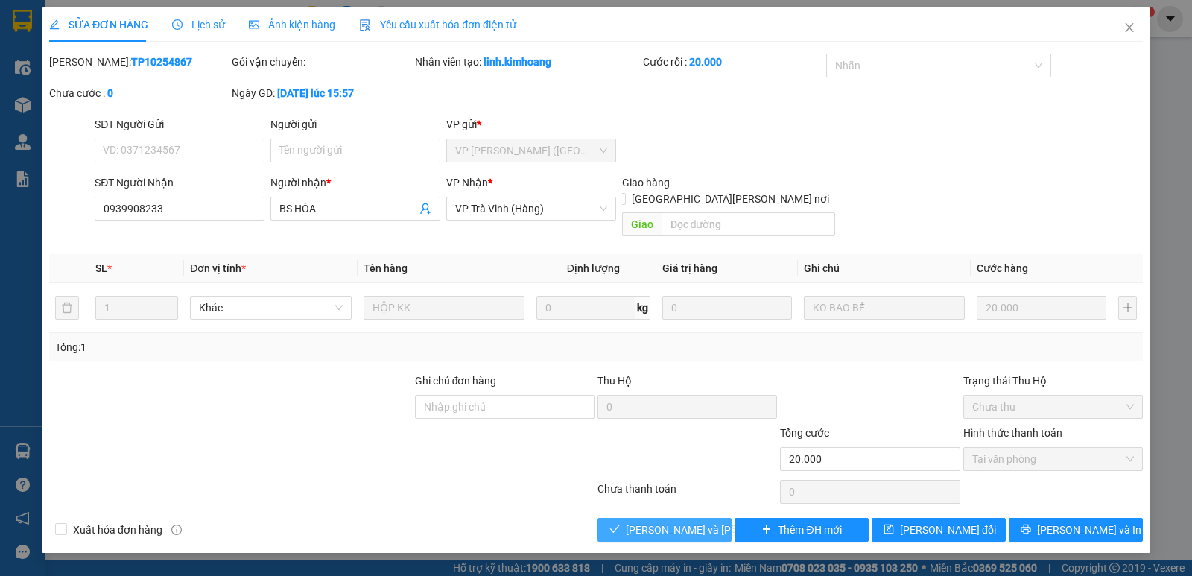
drag, startPoint x: 676, startPoint y: 517, endPoint x: 648, endPoint y: 519, distance: 27.7
click at [675, 521] on span "[PERSON_NAME] và [PERSON_NAME] hàng" at bounding box center [726, 529] width 201 height 16
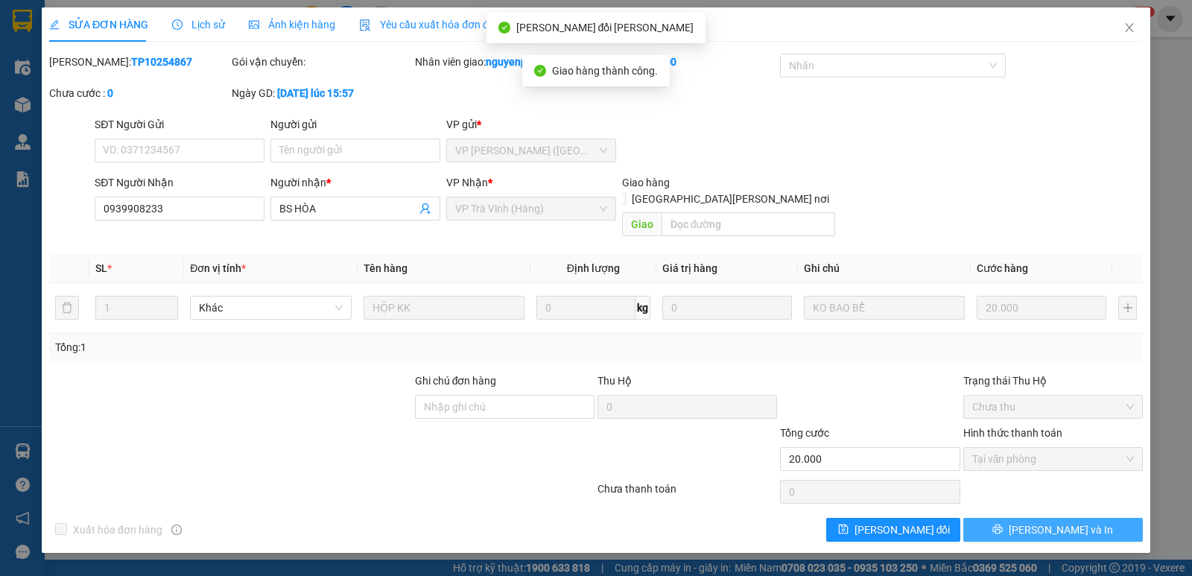
click at [1056, 521] on span "[PERSON_NAME] và In" at bounding box center [1061, 529] width 104 height 16
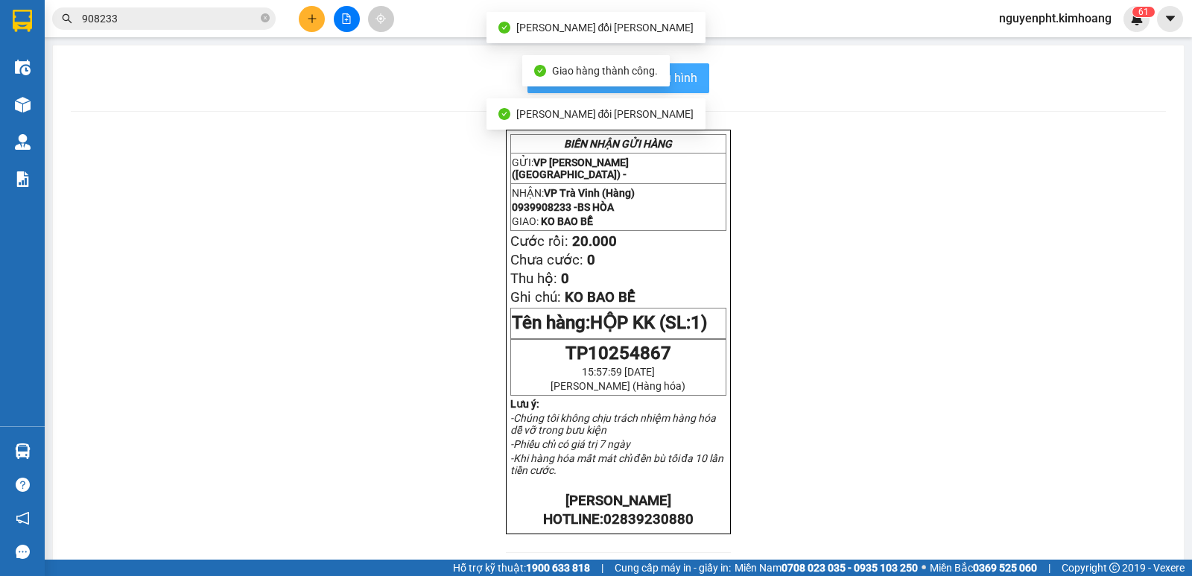
click at [686, 80] on span "In mẫu biên lai tự cấu hình" at bounding box center [627, 78] width 140 height 19
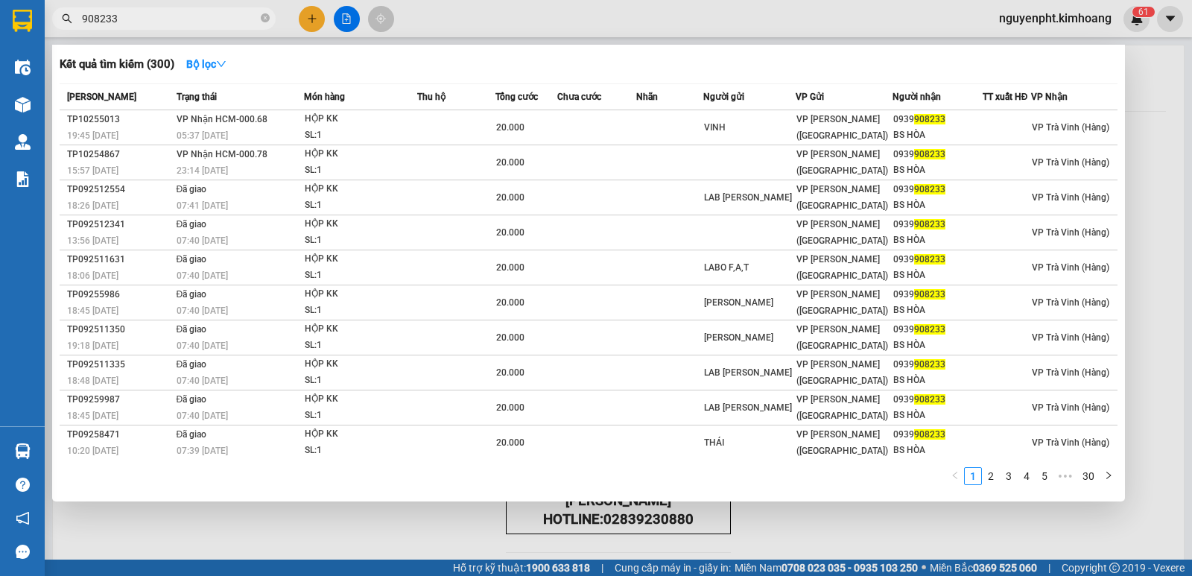
drag, startPoint x: 183, startPoint y: 18, endPoint x: 320, endPoint y: 159, distance: 197.5
click at [183, 19] on input "908233" at bounding box center [170, 18] width 176 height 16
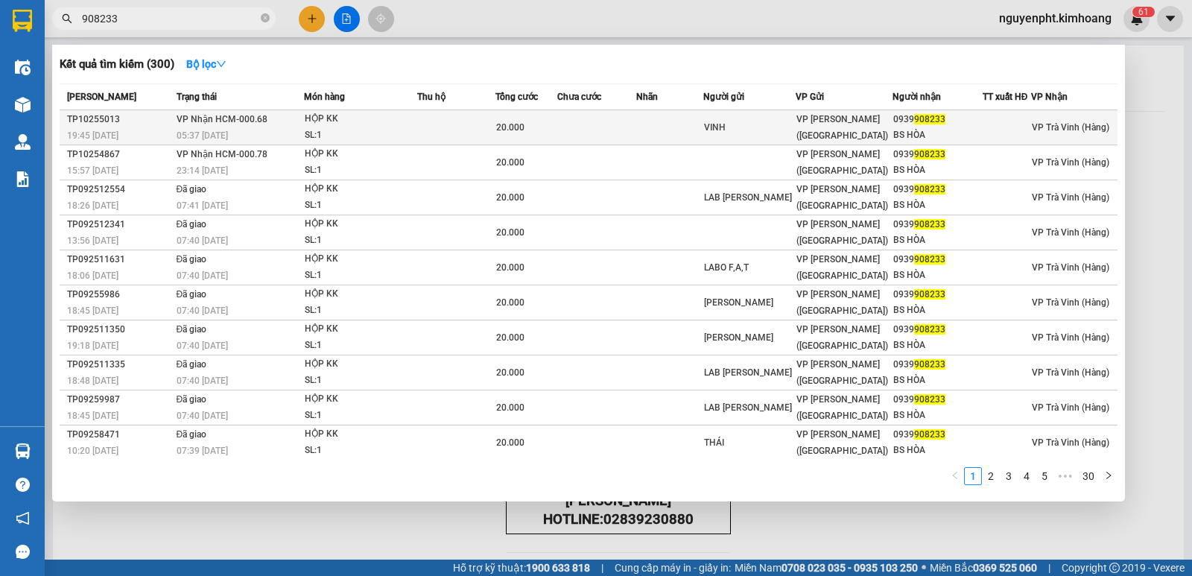
click at [448, 134] on td at bounding box center [456, 127] width 78 height 35
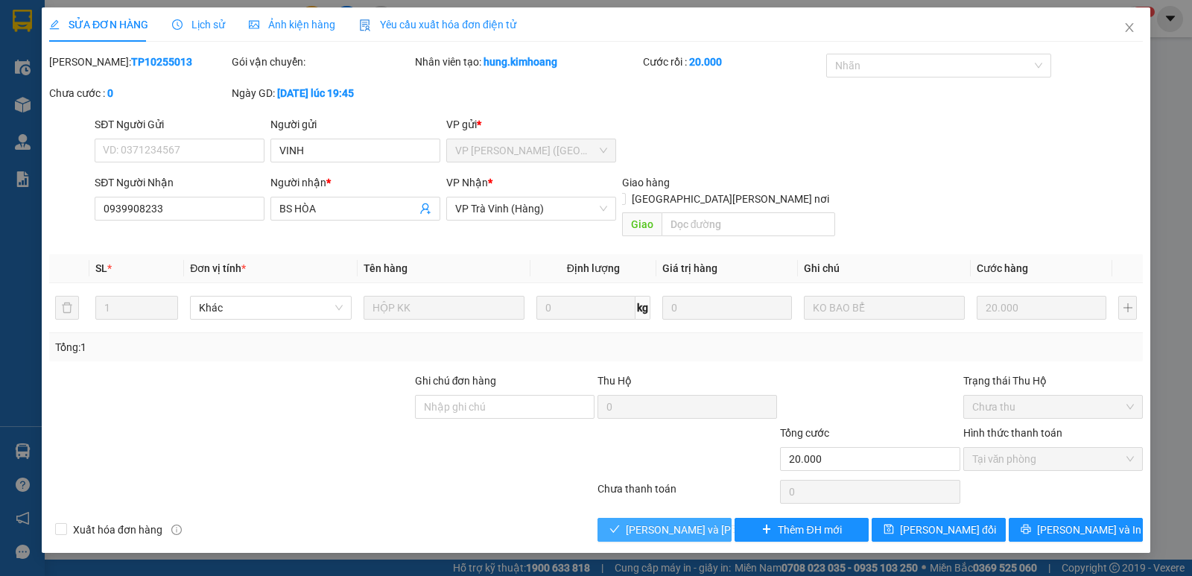
click at [662, 521] on span "[PERSON_NAME] và [PERSON_NAME] hàng" at bounding box center [726, 529] width 201 height 16
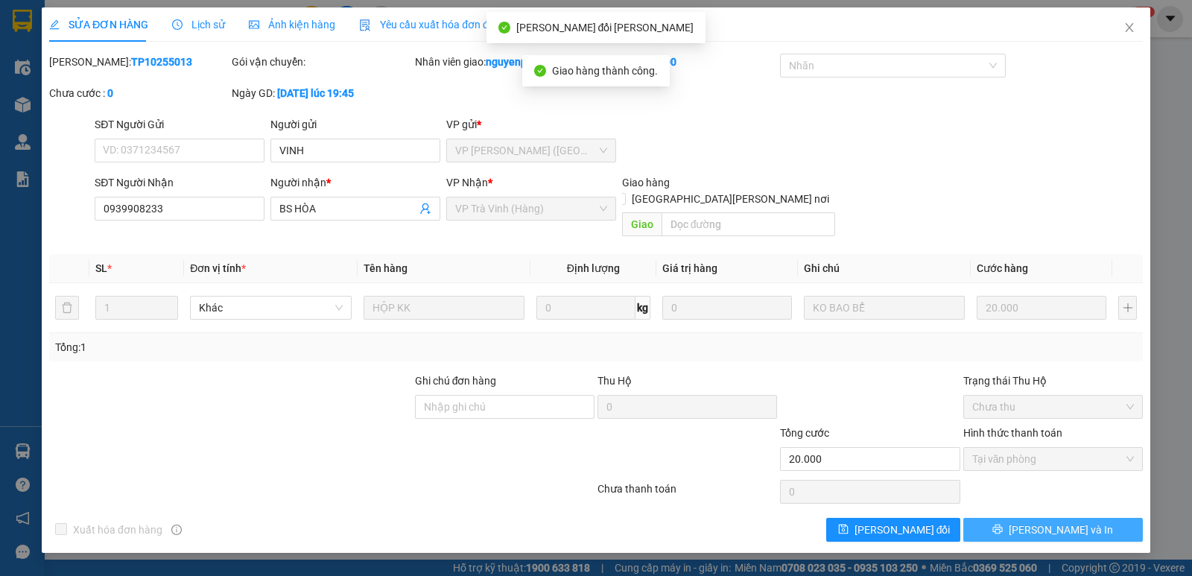
drag, startPoint x: 1066, startPoint y: 514, endPoint x: 1056, endPoint y: 502, distance: 15.8
click at [1066, 521] on span "[PERSON_NAME] và In" at bounding box center [1061, 529] width 104 height 16
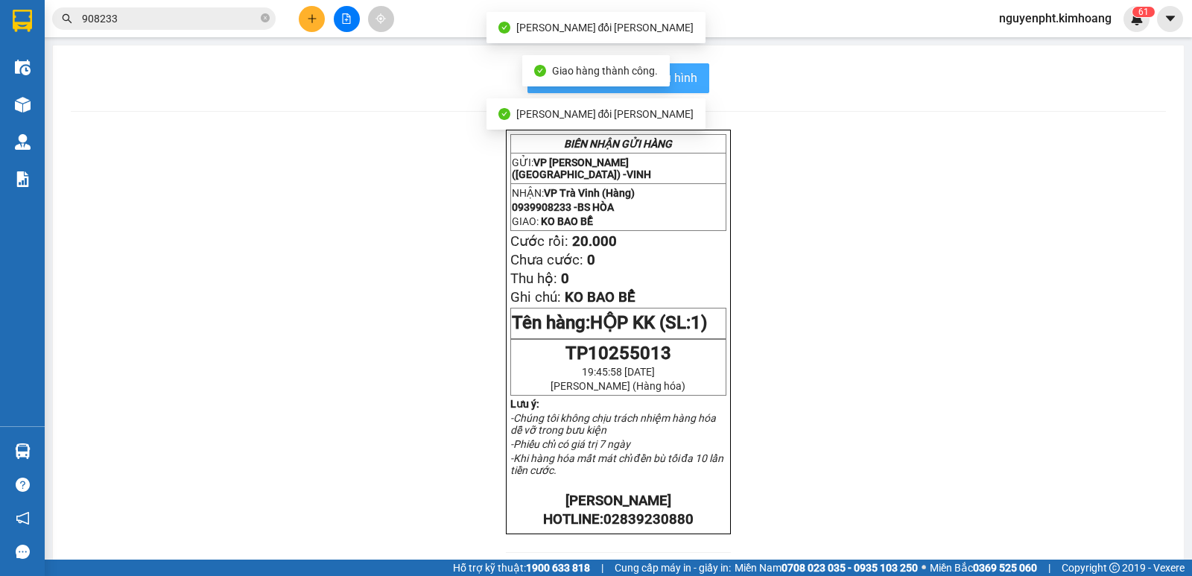
click at [685, 77] on span "In mẫu biên lai tự cấu hình" at bounding box center [627, 78] width 140 height 19
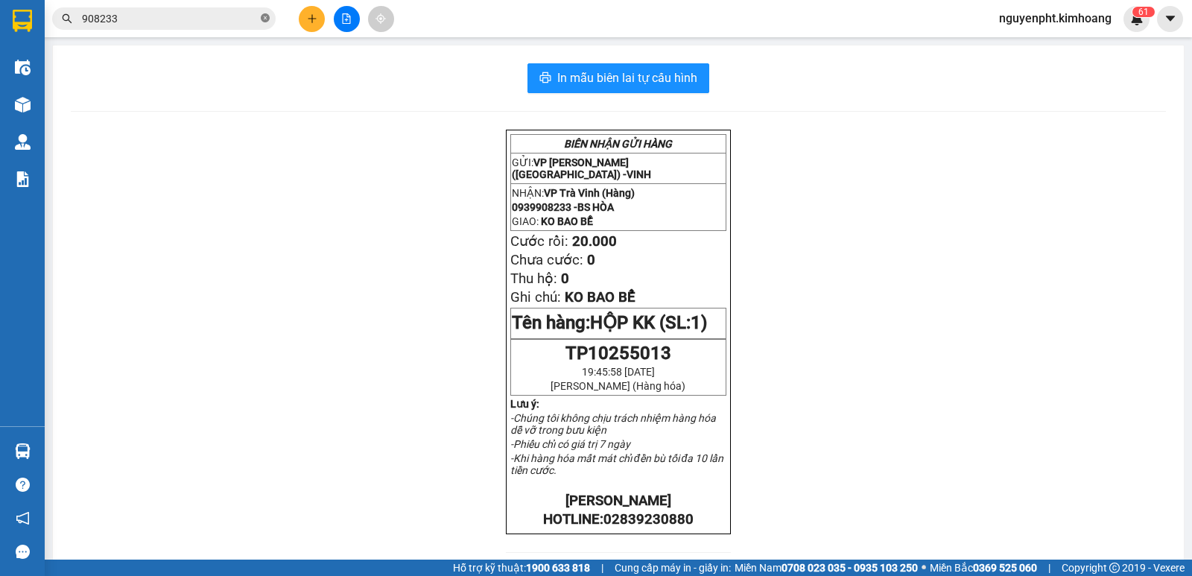
click at [261, 18] on icon "close-circle" at bounding box center [265, 17] width 9 height 9
click at [160, 8] on span at bounding box center [163, 18] width 223 height 22
click at [215, 13] on input "text" at bounding box center [170, 18] width 176 height 16
